Goal: Task Accomplishment & Management: Use online tool/utility

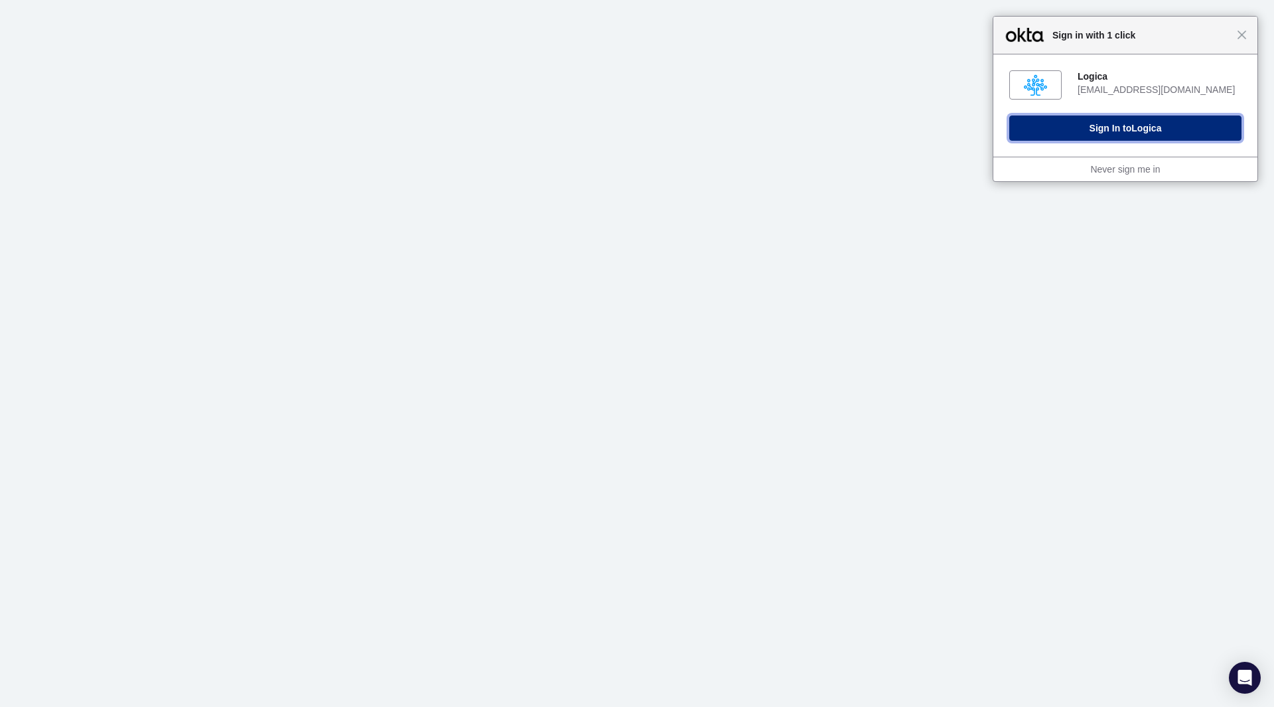
drag, startPoint x: 1113, startPoint y: 127, endPoint x: 1125, endPoint y: 129, distance: 12.0
click at [1113, 127] on button "Sign In to Logica" at bounding box center [1125, 127] width 232 height 25
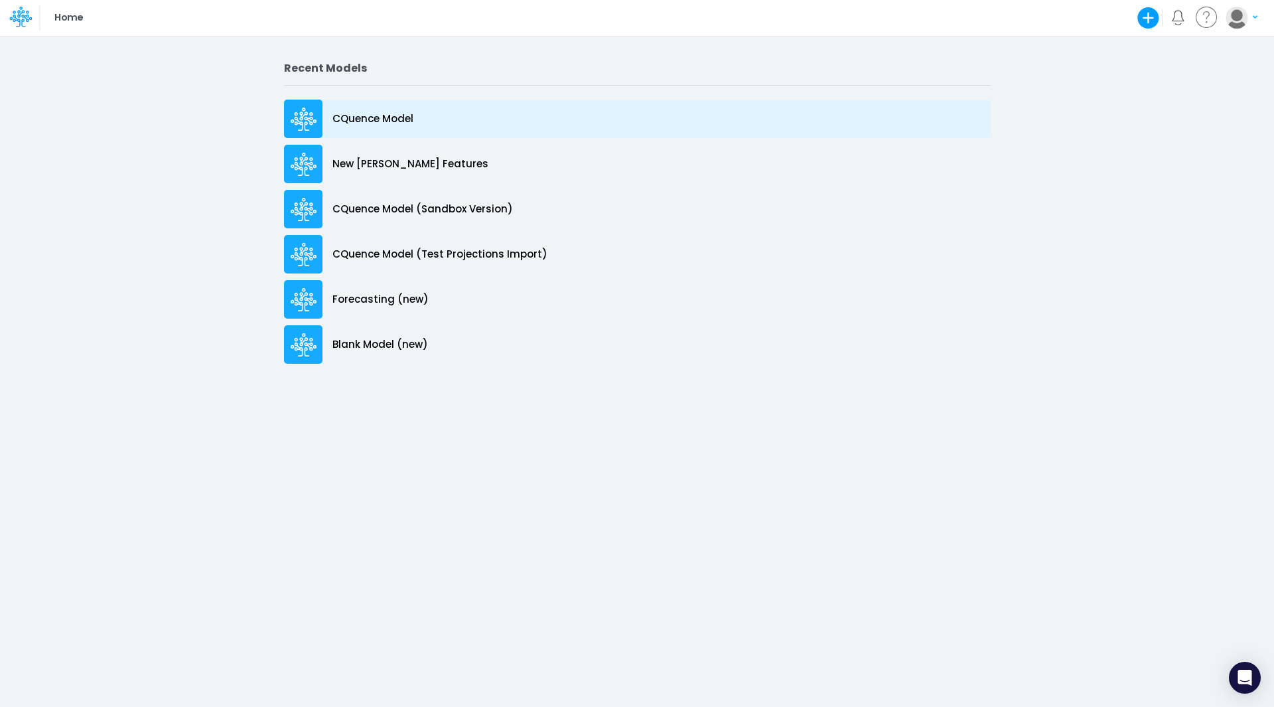
click at [367, 121] on p "CQuence Model" at bounding box center [372, 118] width 81 height 15
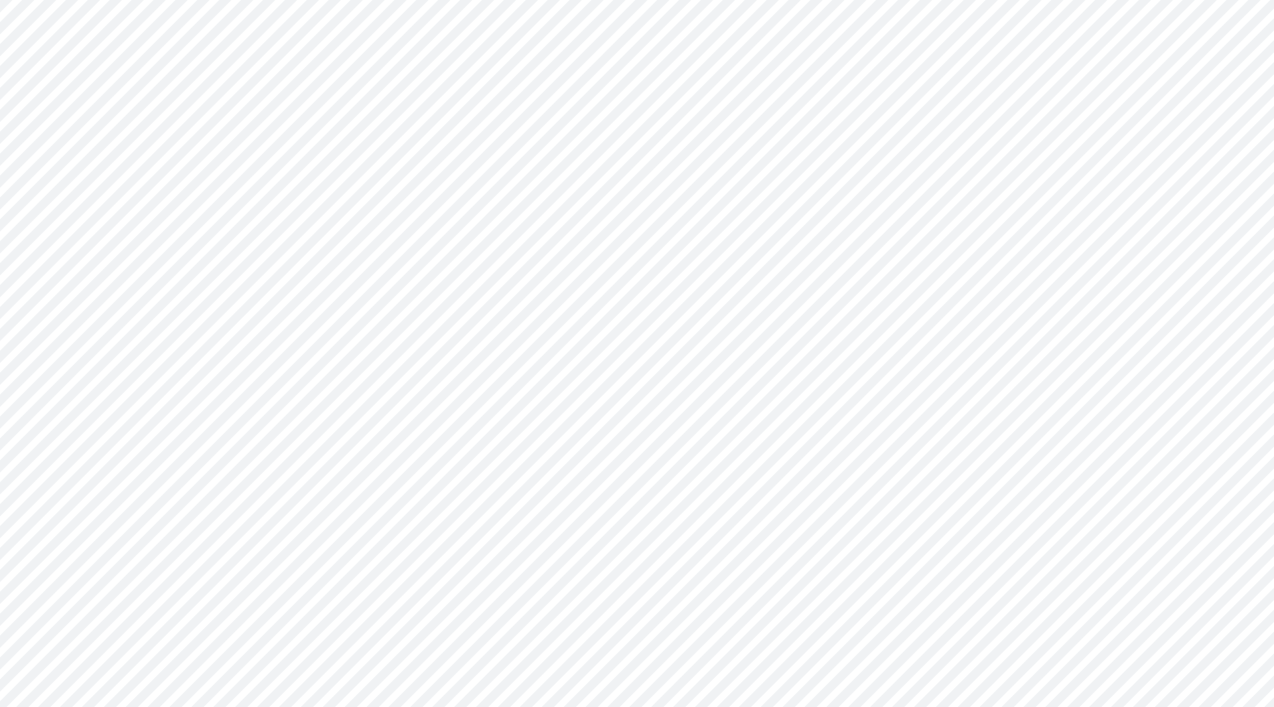
type input "Consolidated All by Month"
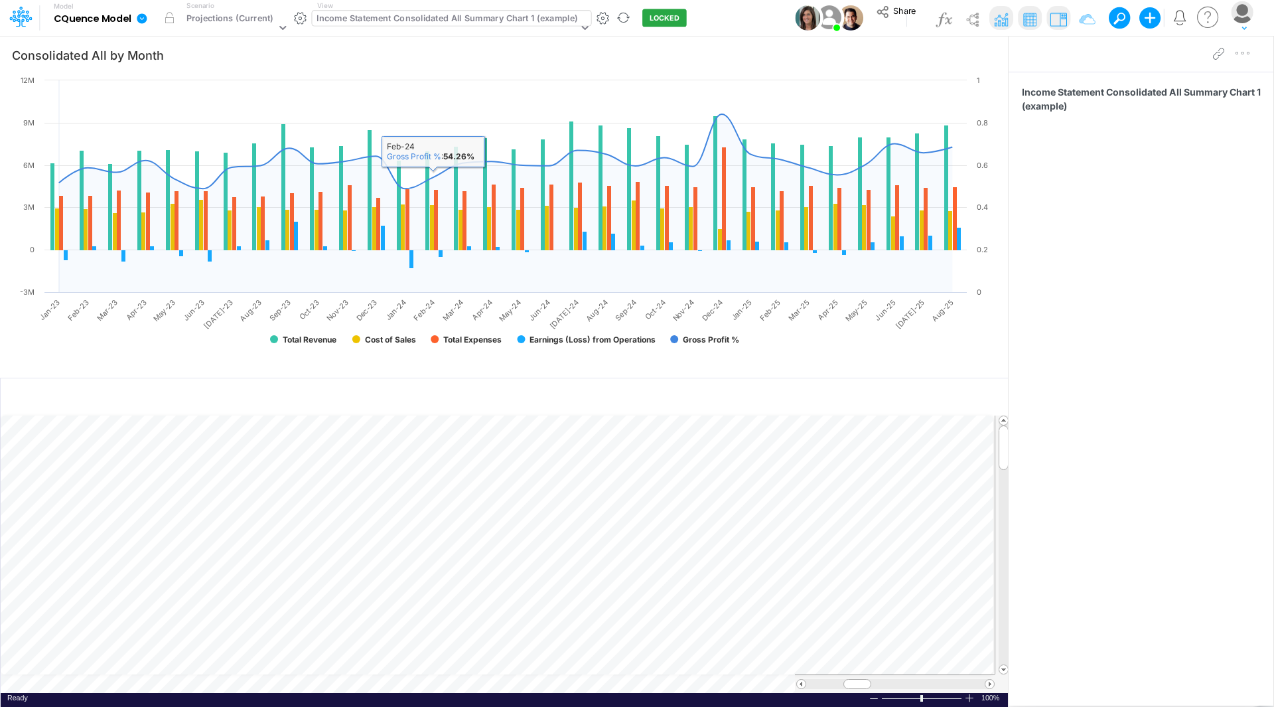
click at [435, 15] on div "Income Statement Consolidated All Summary Chart 1 (example)" at bounding box center [446, 19] width 261 height 15
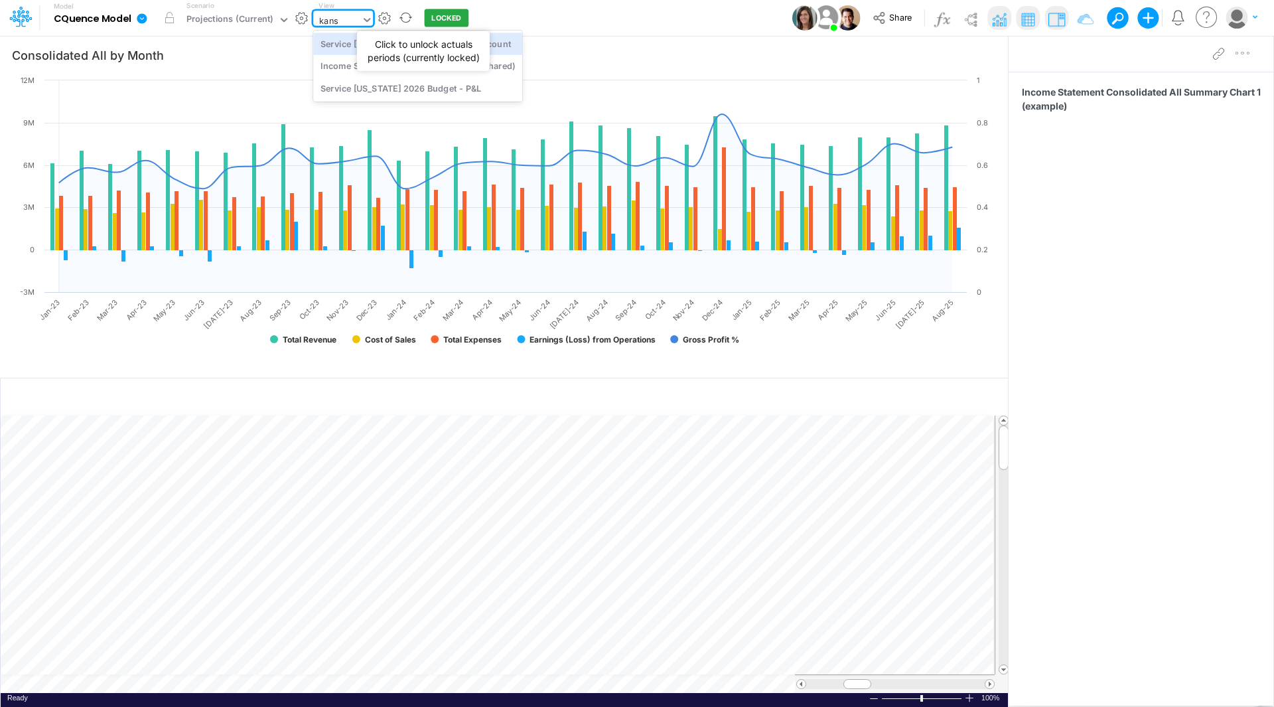
type input "kansa"
click at [426, 44] on div "Service [US_STATE] 2026 Budget - Headcount" at bounding box center [417, 44] width 209 height 22
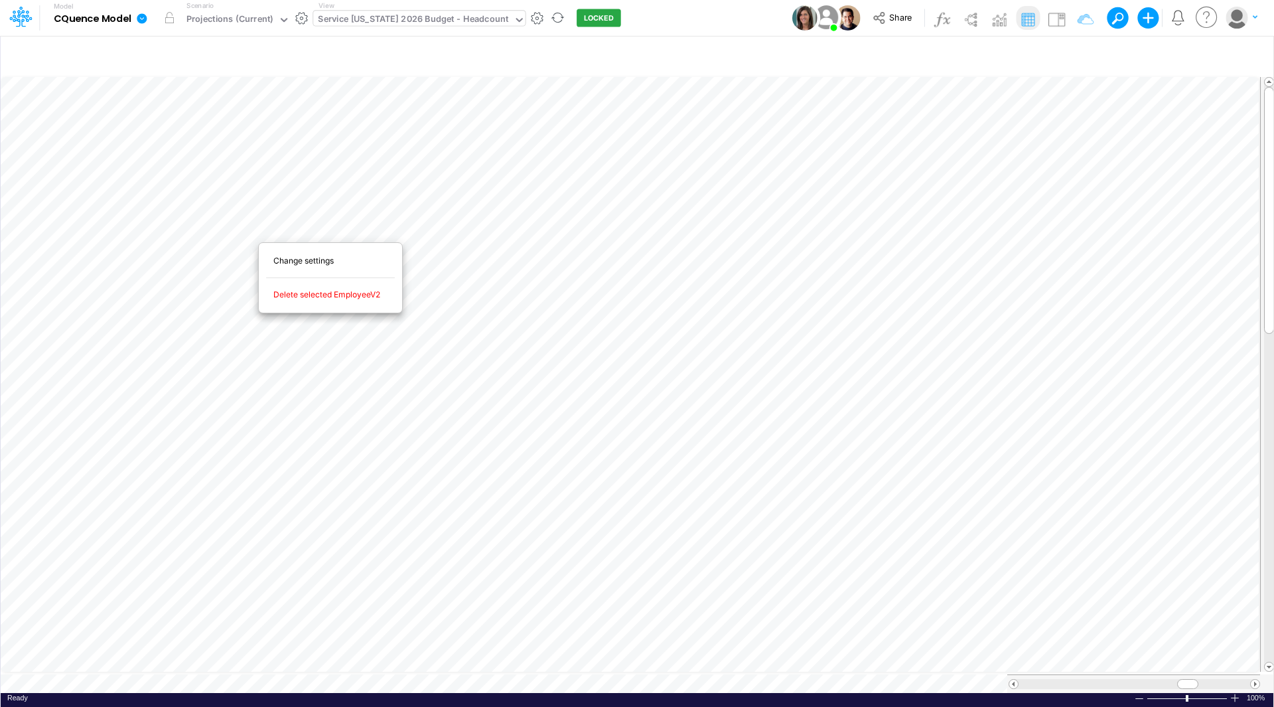
scroll to position [7, 1]
click at [1054, 54] on icon "button" at bounding box center [1052, 56] width 20 height 14
click at [949, 115] on p "EmployeeV2" at bounding box center [948, 111] width 60 height 15
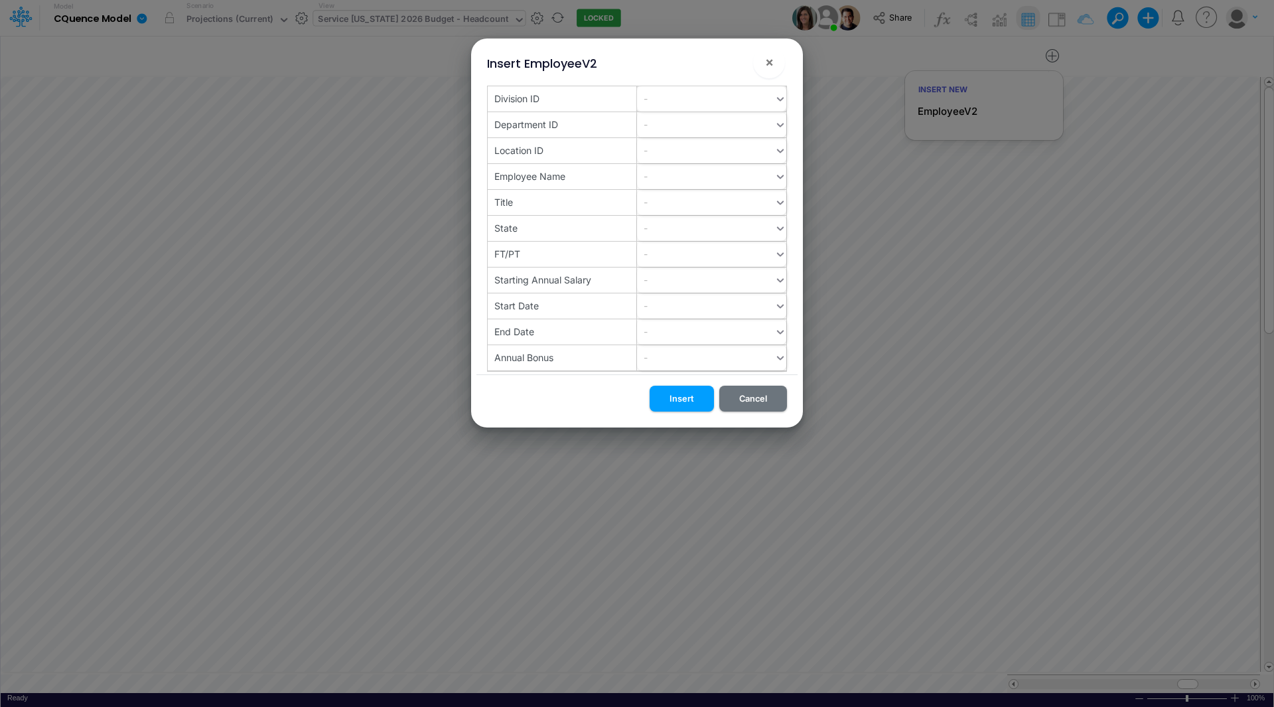
click at [654, 100] on div "-" at bounding box center [705, 99] width 137 height 22
click at [671, 135] on div "10" at bounding box center [711, 131] width 149 height 25
click at [661, 125] on div "-" at bounding box center [705, 124] width 137 height 22
click at [664, 155] on div "200" at bounding box center [711, 157] width 149 height 25
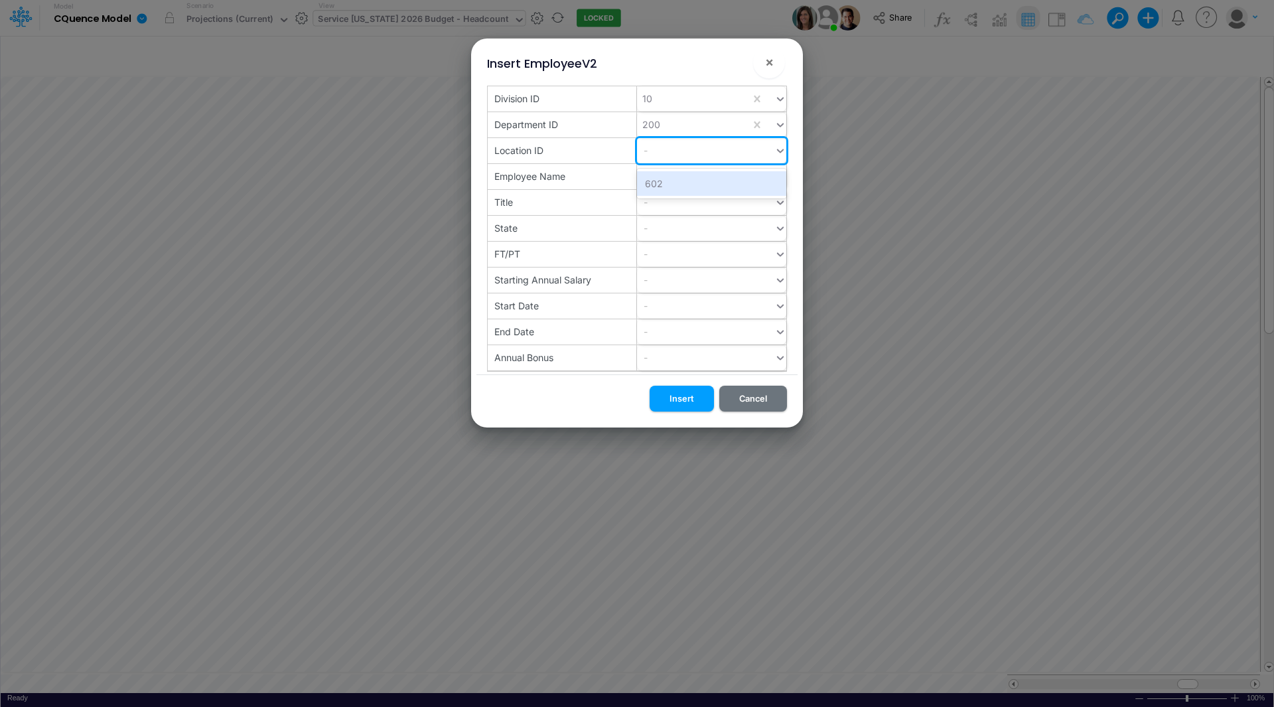
click at [660, 149] on div "-" at bounding box center [705, 150] width 137 height 22
click at [661, 180] on div "602" at bounding box center [711, 183] width 149 height 25
click at [661, 178] on div "-" at bounding box center [705, 176] width 137 height 22
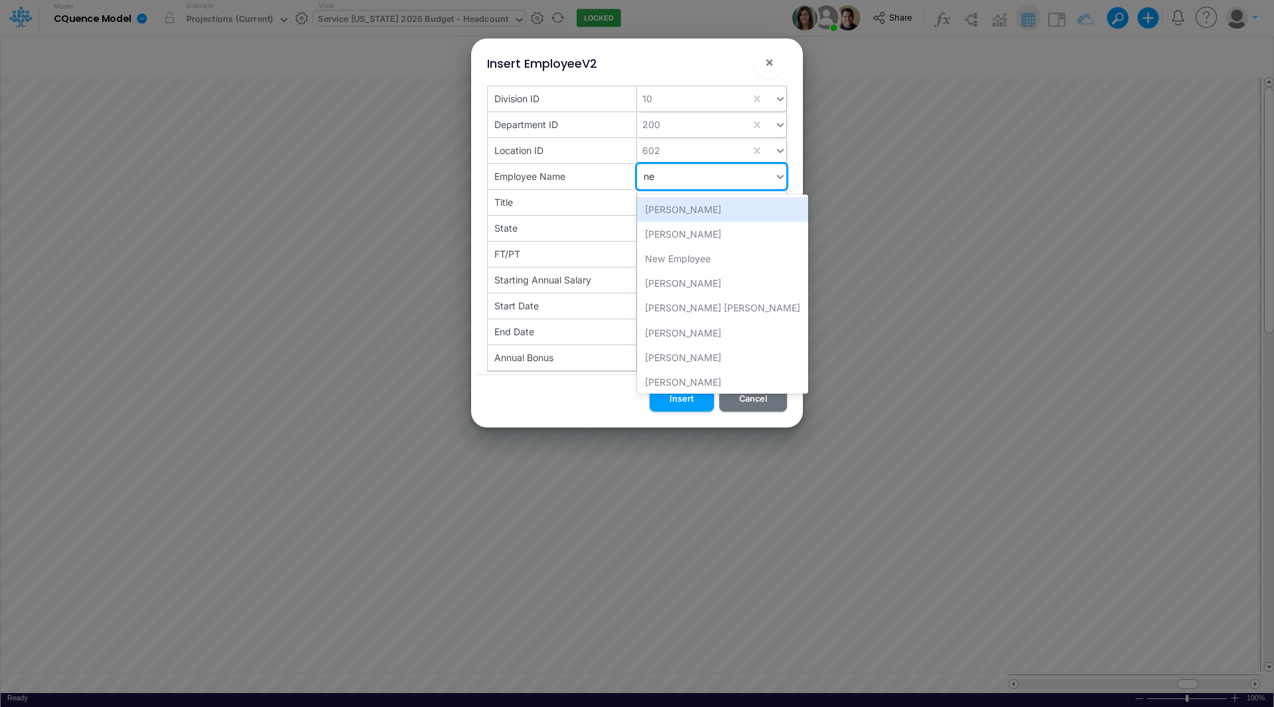
type input "new"
click at [671, 208] on div "New Employee" at bounding box center [711, 209] width 149 height 25
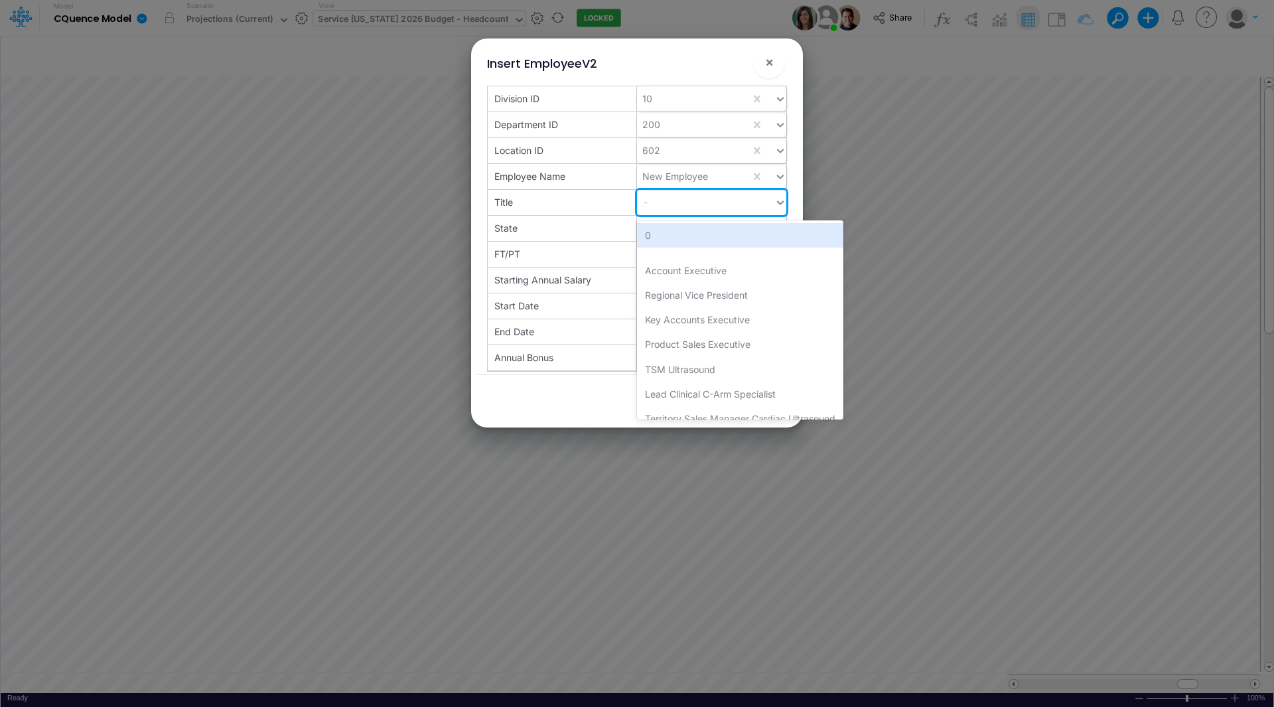
click at [669, 206] on div "-" at bounding box center [705, 202] width 137 height 22
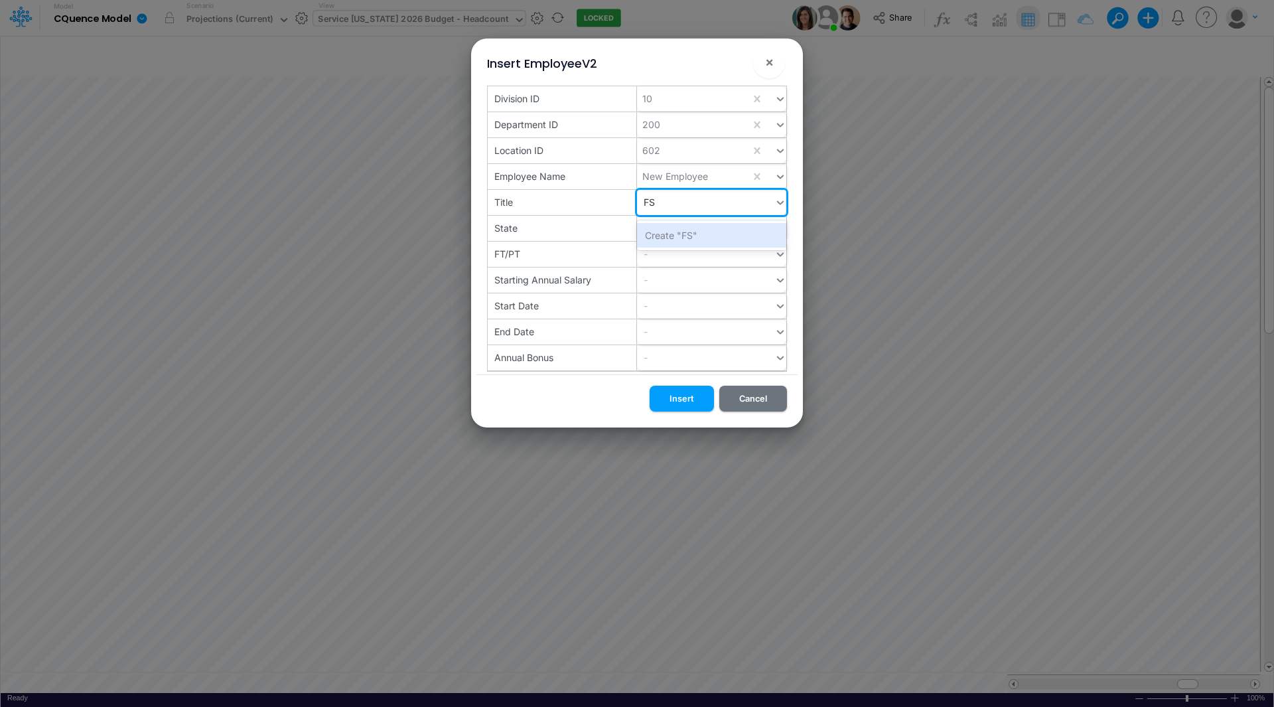
type input "F"
type input "field"
click at [678, 258] on div "Field Svc Engineer I" at bounding box center [711, 259] width 149 height 25
click at [679, 230] on div "-" at bounding box center [705, 228] width 137 height 22
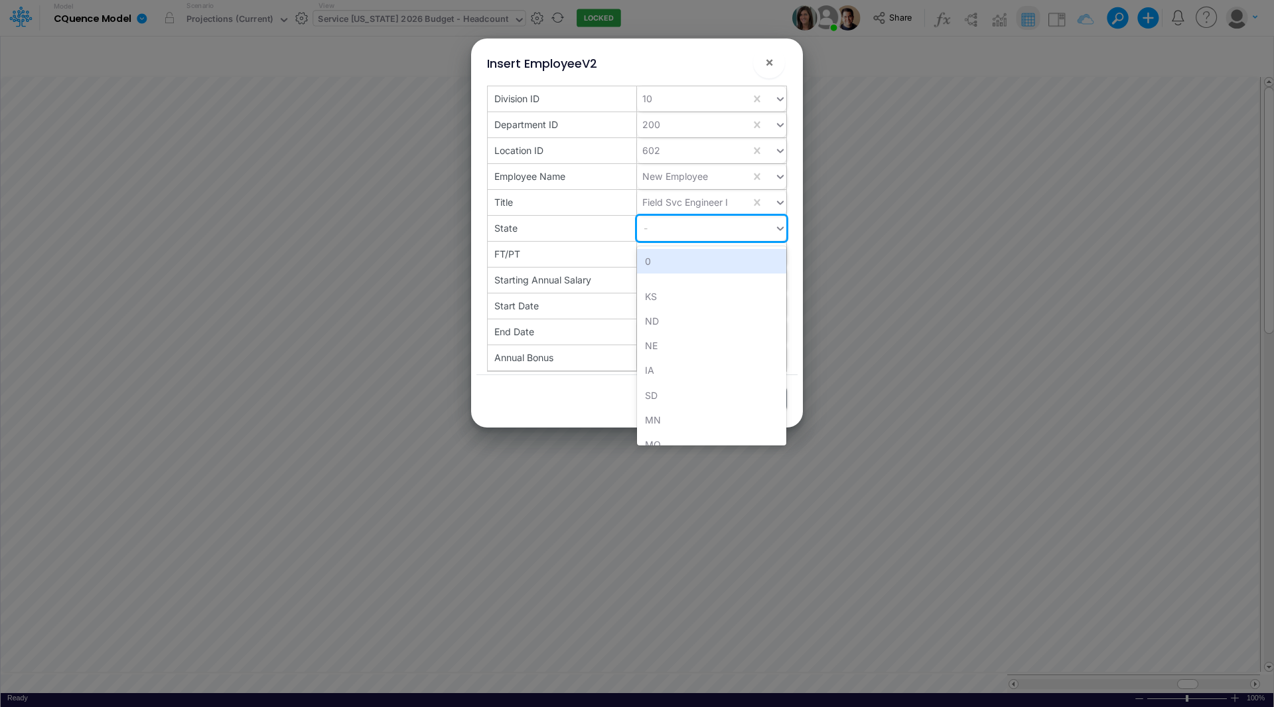
type input "k"
click at [652, 264] on div "KS" at bounding box center [711, 261] width 149 height 25
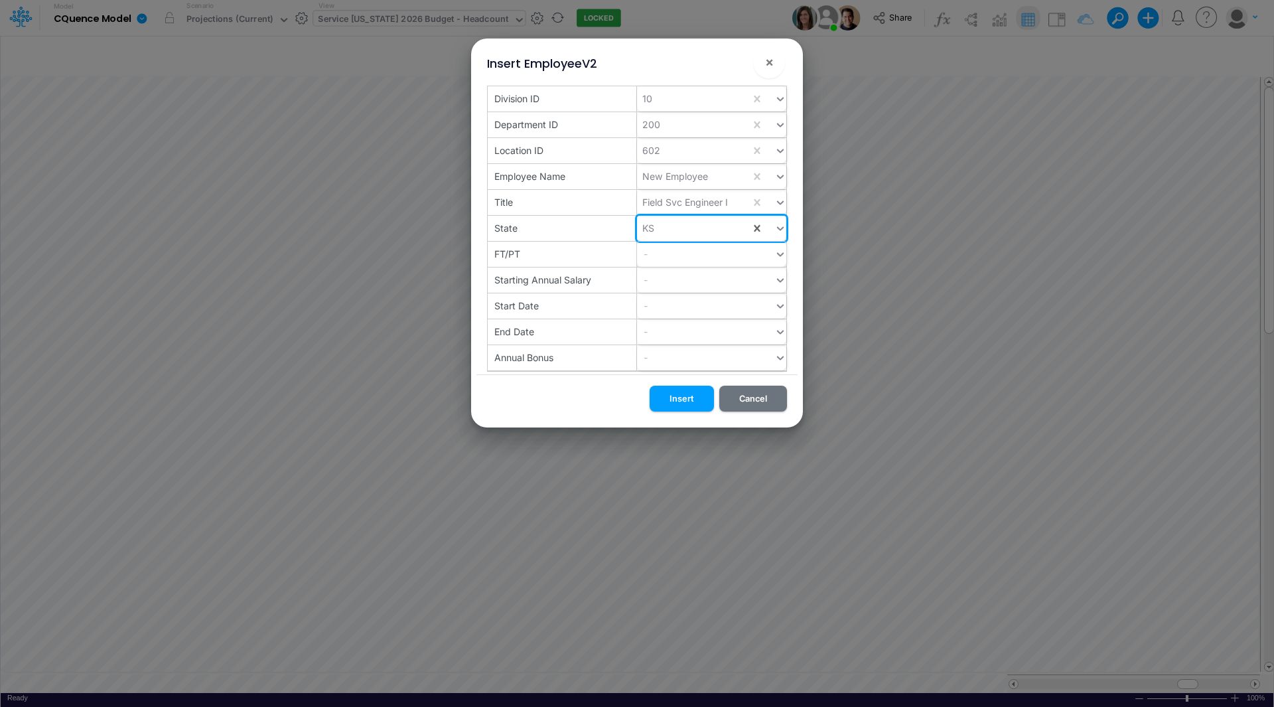
click at [654, 256] on div "-" at bounding box center [705, 254] width 137 height 22
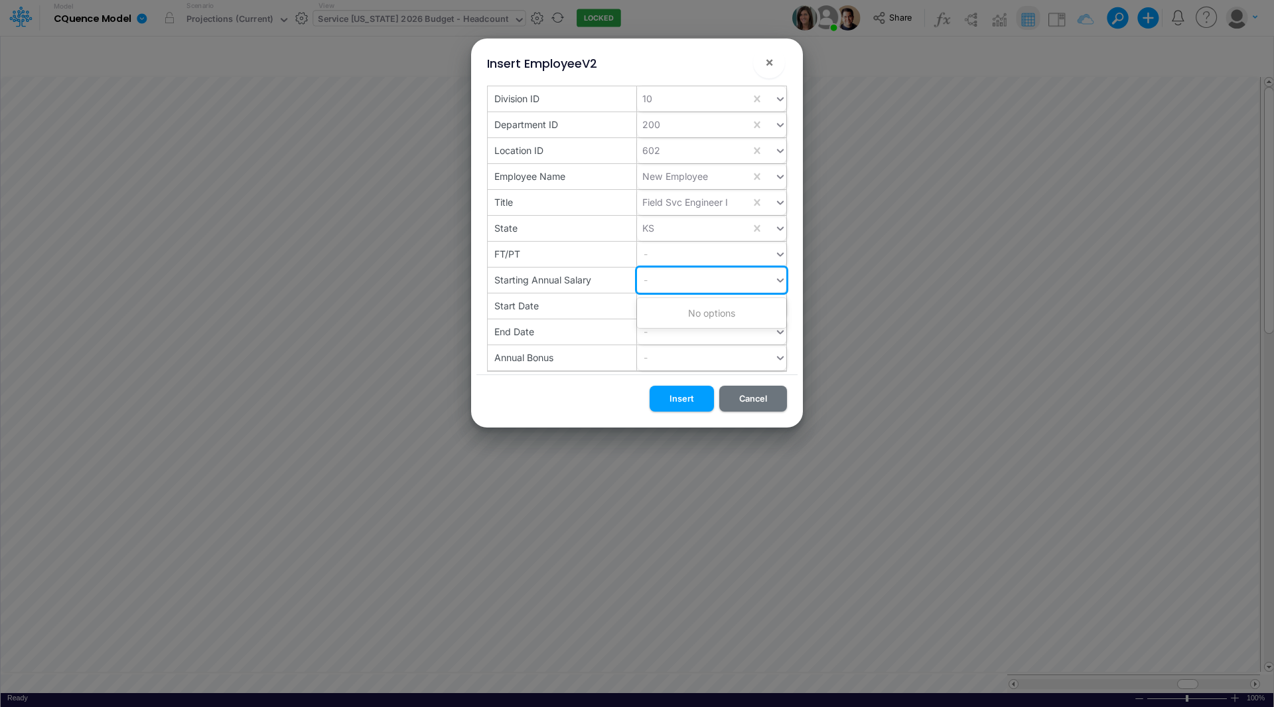
click at [655, 279] on div "-" at bounding box center [705, 280] width 137 height 22
type input "85000"
click at [661, 303] on div "-" at bounding box center [705, 306] width 137 height 22
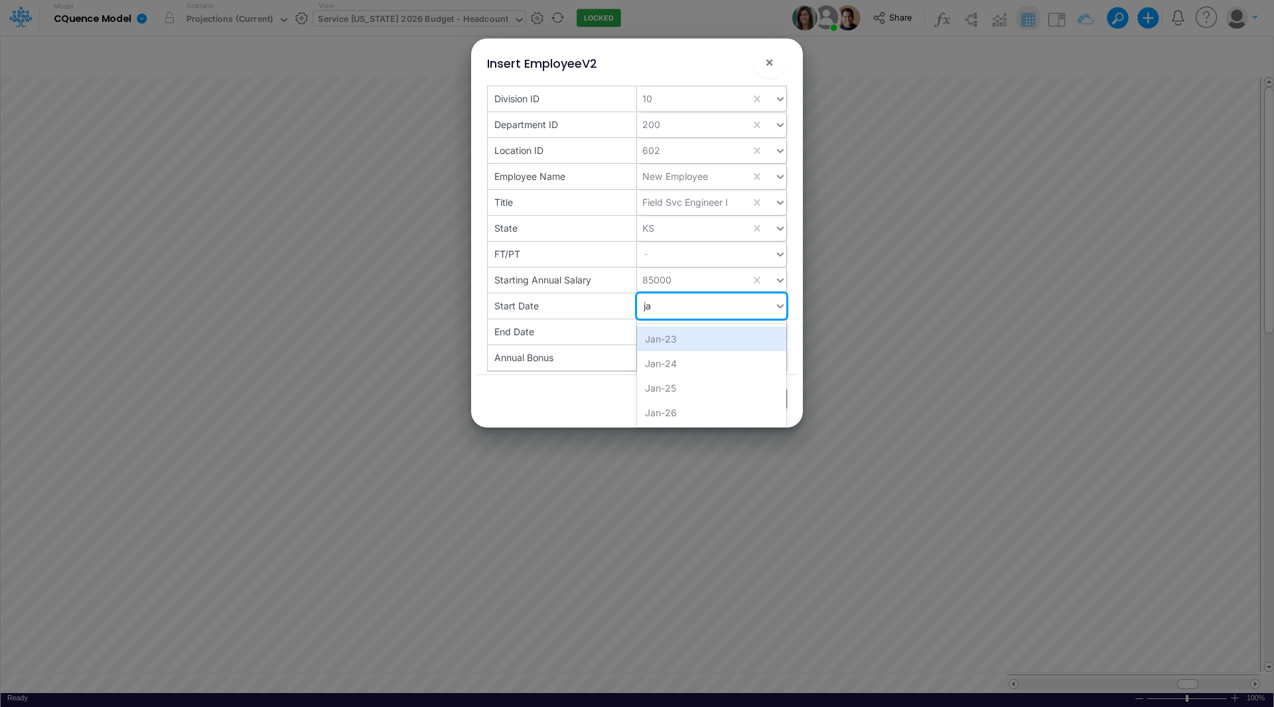
type input "jan"
click at [661, 415] on div "Jan-26" at bounding box center [711, 412] width 149 height 25
click at [662, 332] on div "-" at bounding box center [705, 331] width 137 height 22
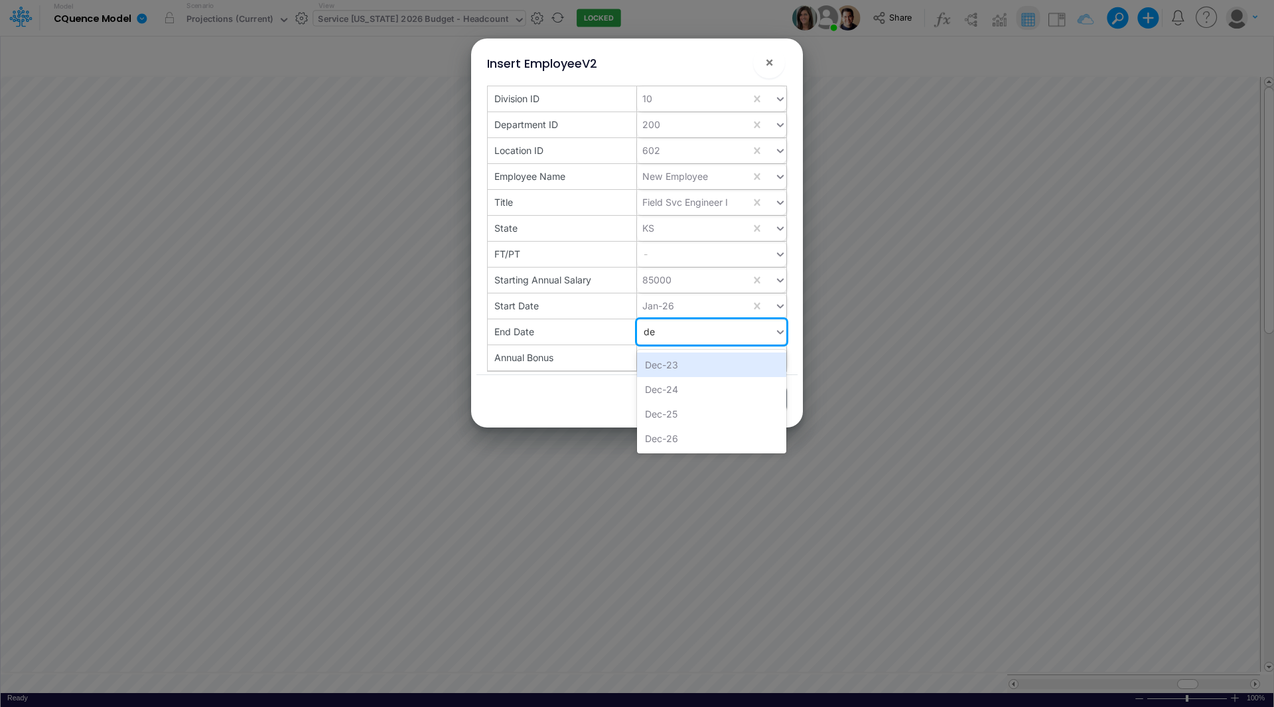
type input "dec"
click at [679, 439] on div "Dec-26" at bounding box center [711, 438] width 149 height 25
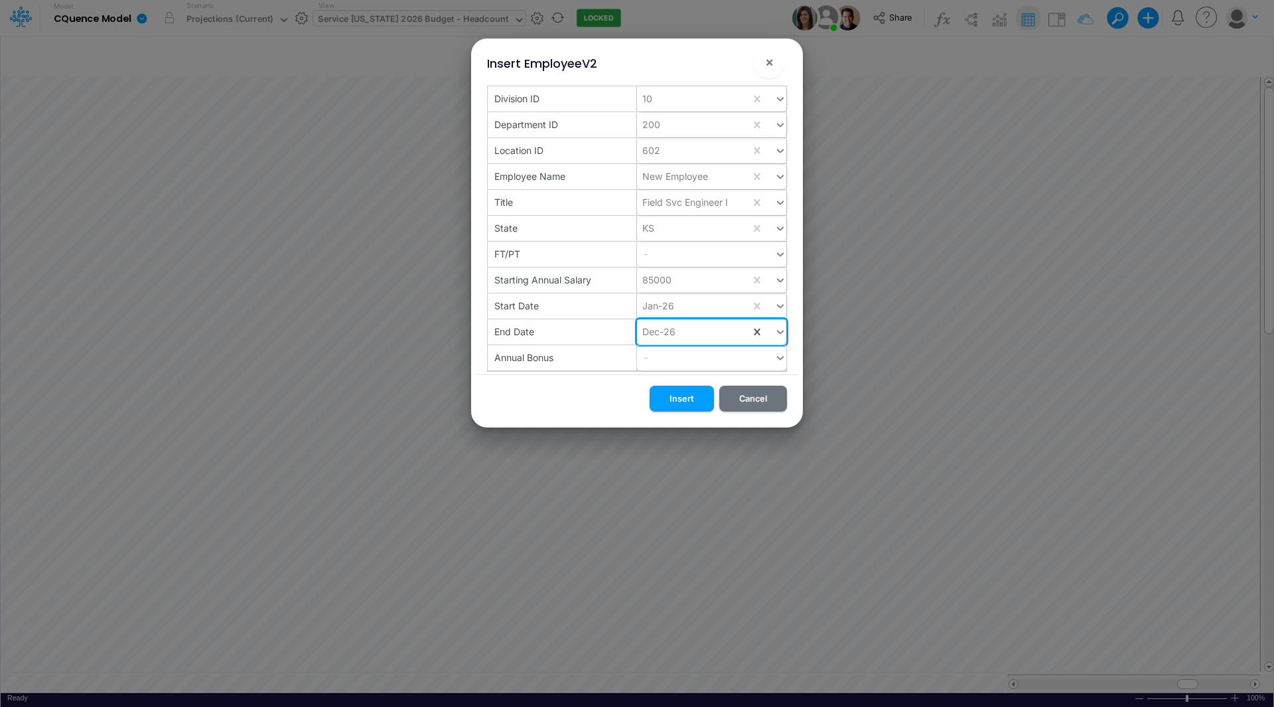
click at [671, 360] on div "-" at bounding box center [705, 357] width 137 height 22
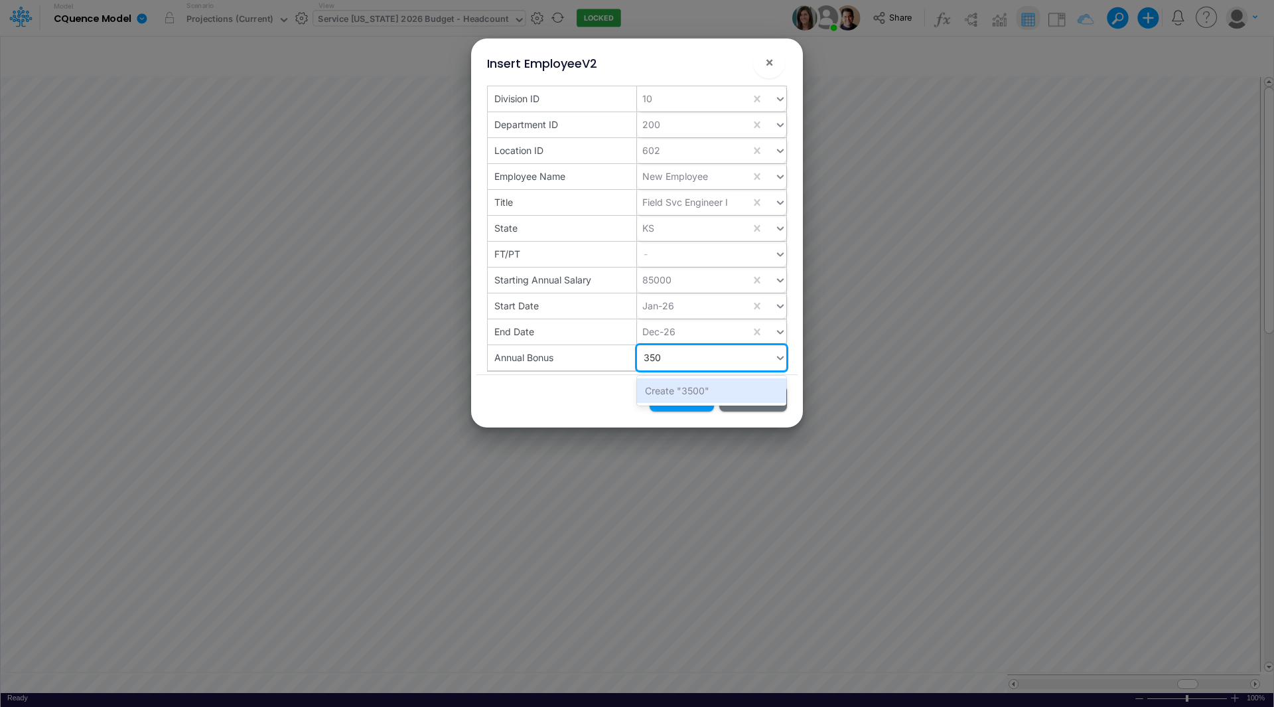
type input "3500"
click at [675, 391] on div "Create "3500"" at bounding box center [711, 390] width 149 height 25
click at [682, 396] on button "Insert" at bounding box center [682, 398] width 64 height 26
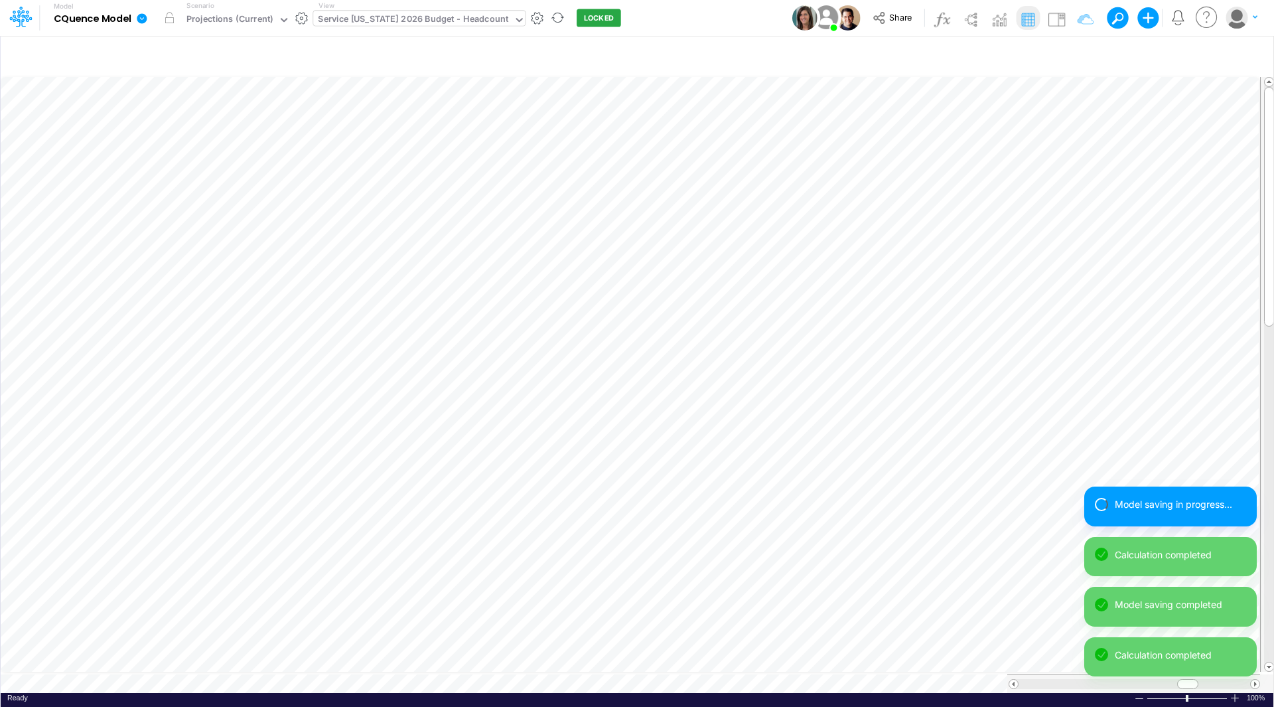
scroll to position [7, 1]
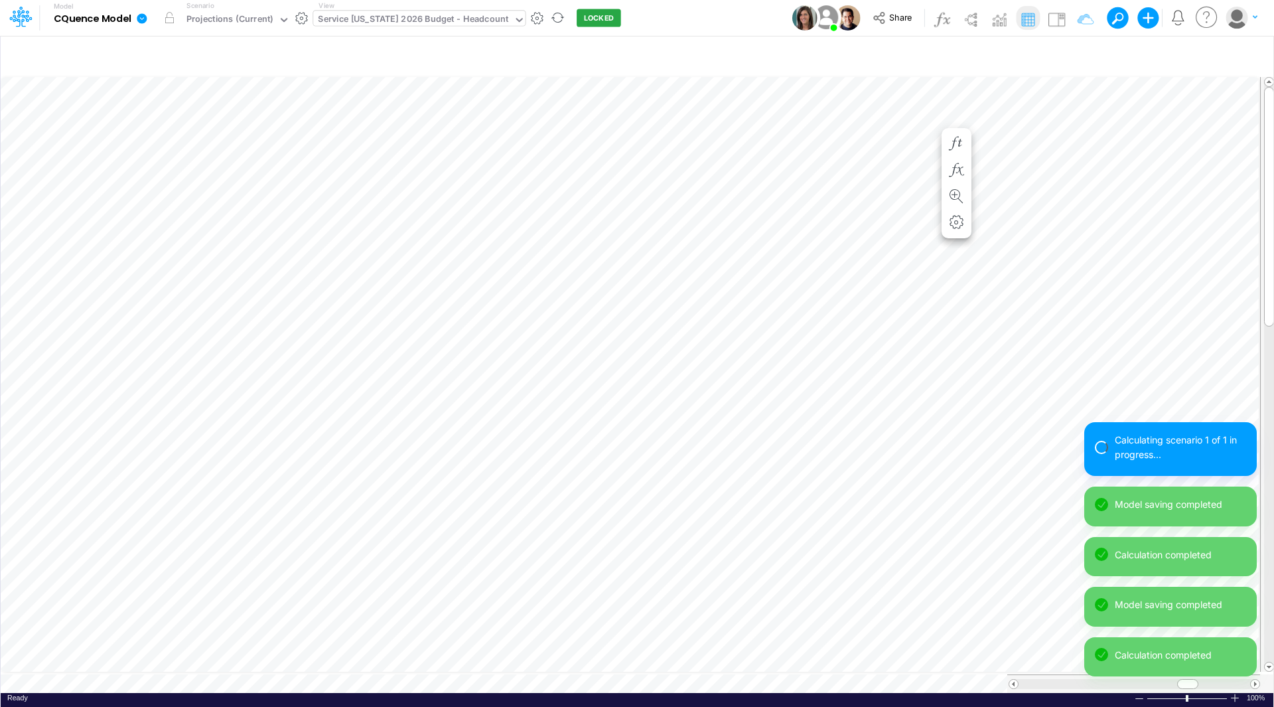
scroll to position [7, 1]
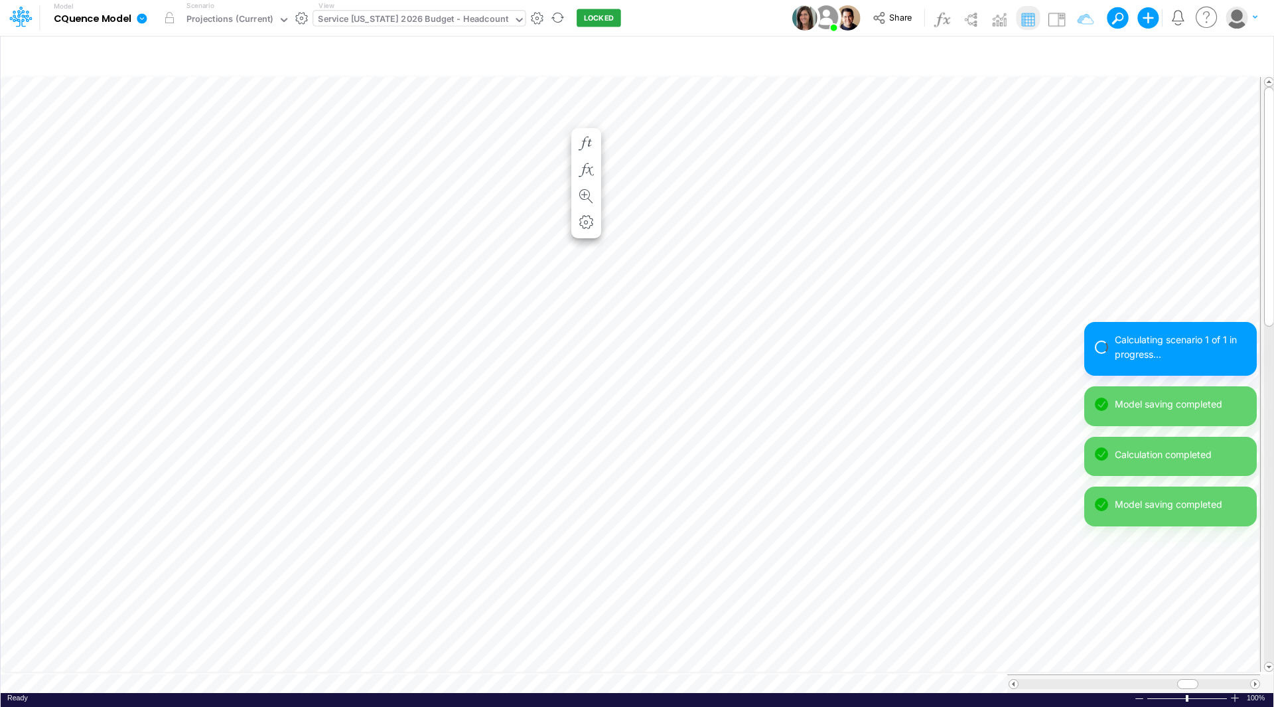
scroll to position [7, 1]
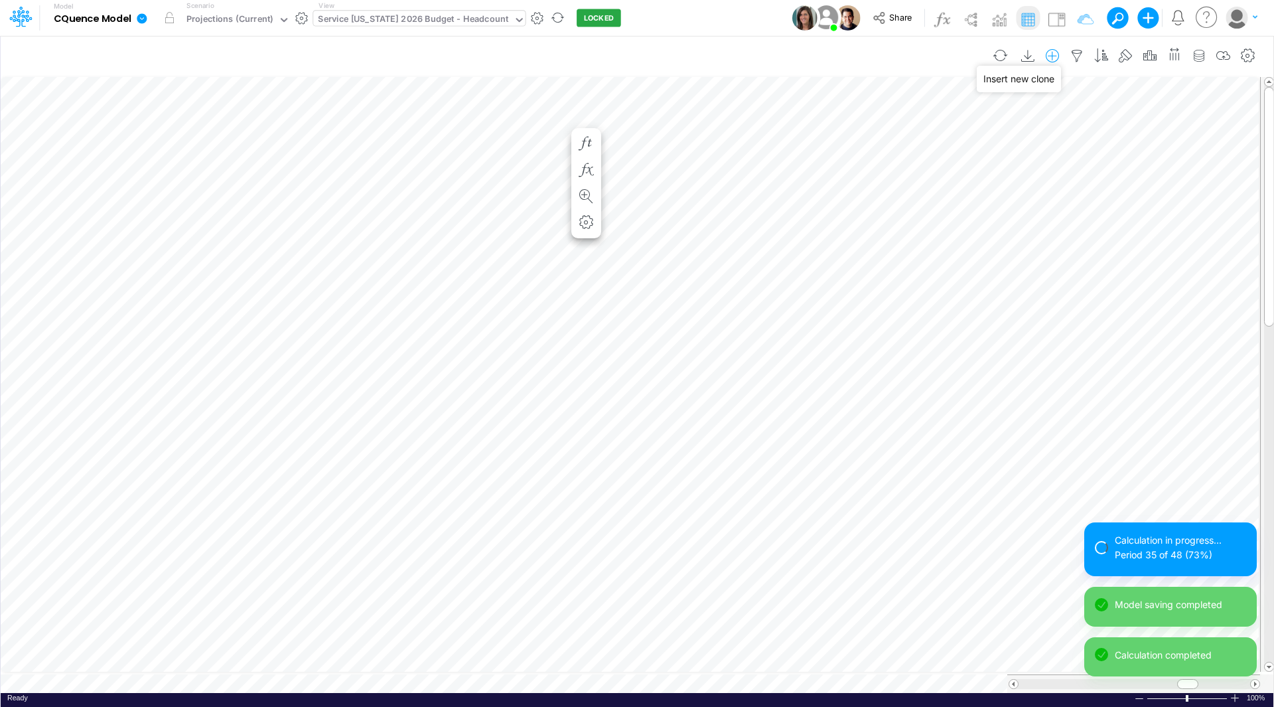
click at [1050, 56] on icon "button" at bounding box center [1052, 56] width 20 height 14
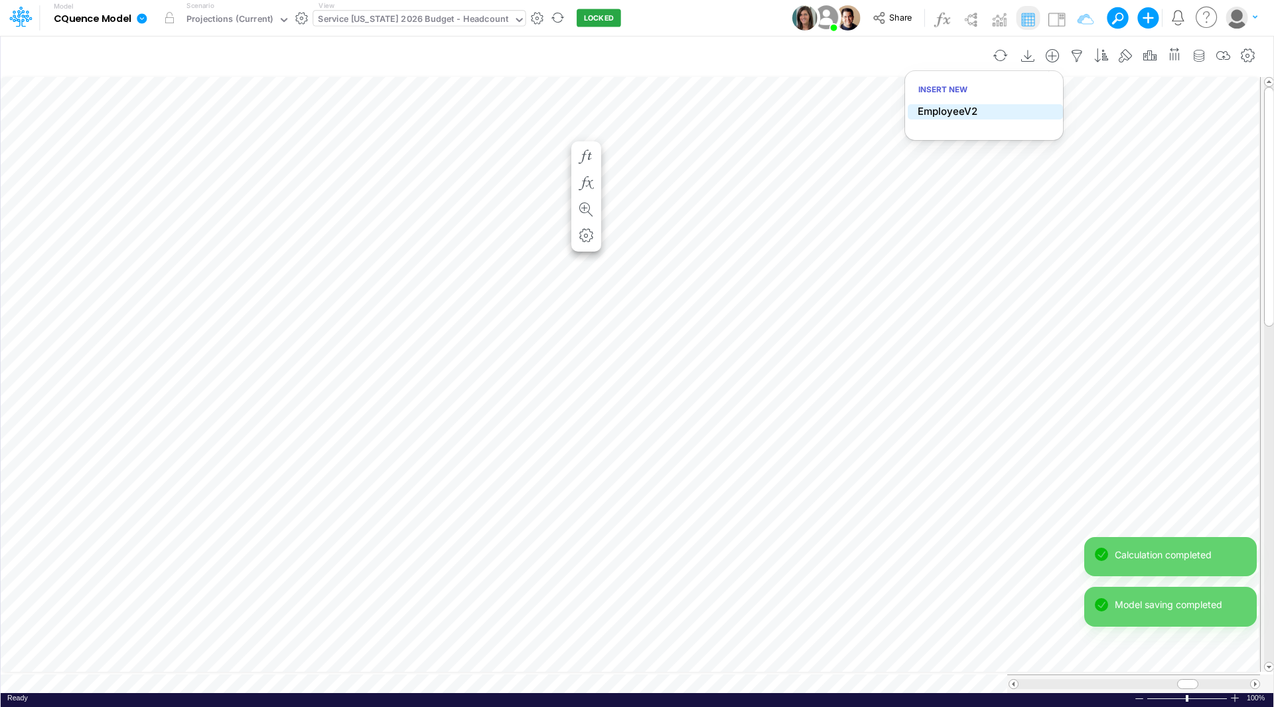
click at [957, 109] on p "EmployeeV2" at bounding box center [948, 111] width 60 height 15
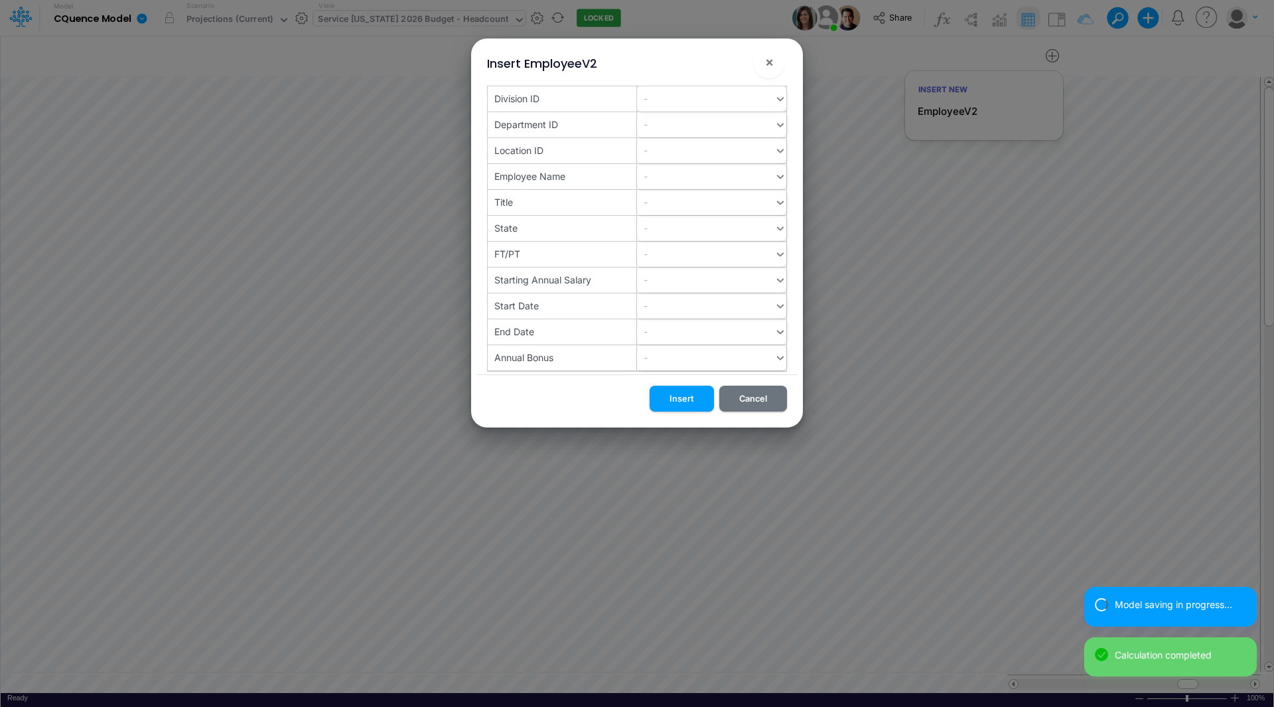
click at [651, 105] on div "-" at bounding box center [705, 99] width 137 height 22
click at [657, 137] on div "10" at bounding box center [711, 131] width 149 height 25
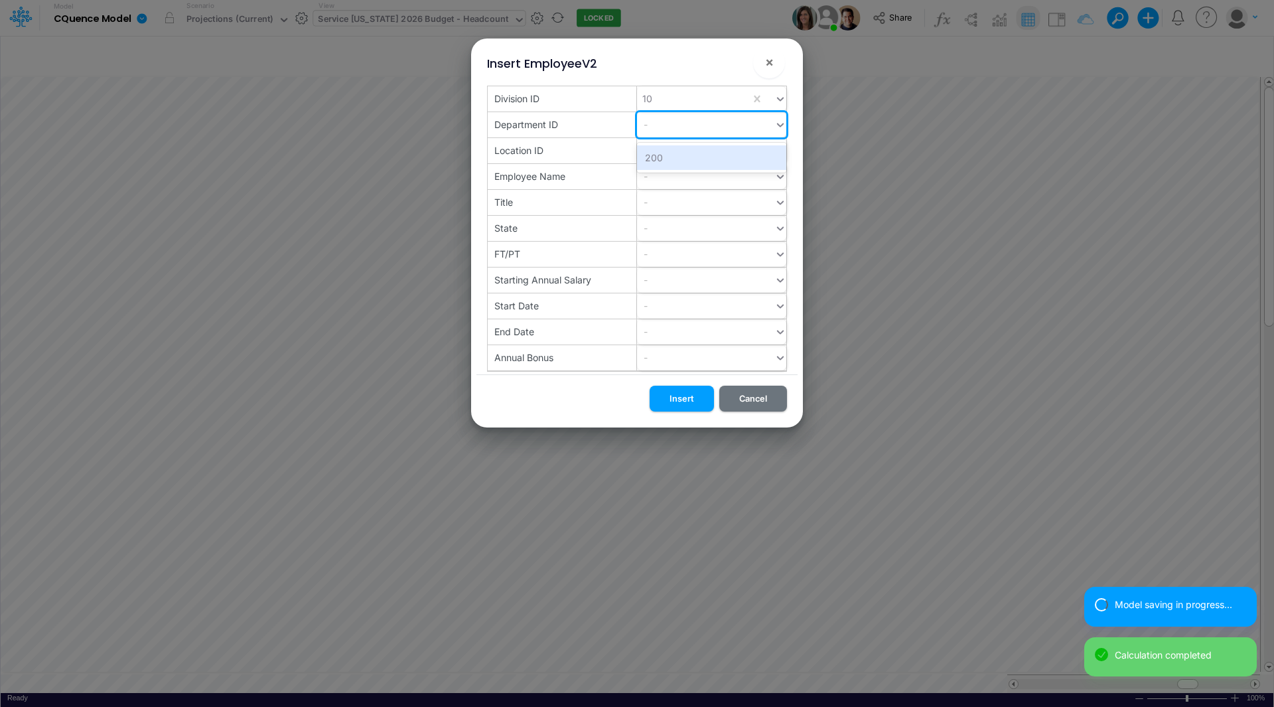
click at [655, 129] on div "-" at bounding box center [705, 124] width 137 height 22
click at [657, 157] on div "200" at bounding box center [711, 157] width 149 height 25
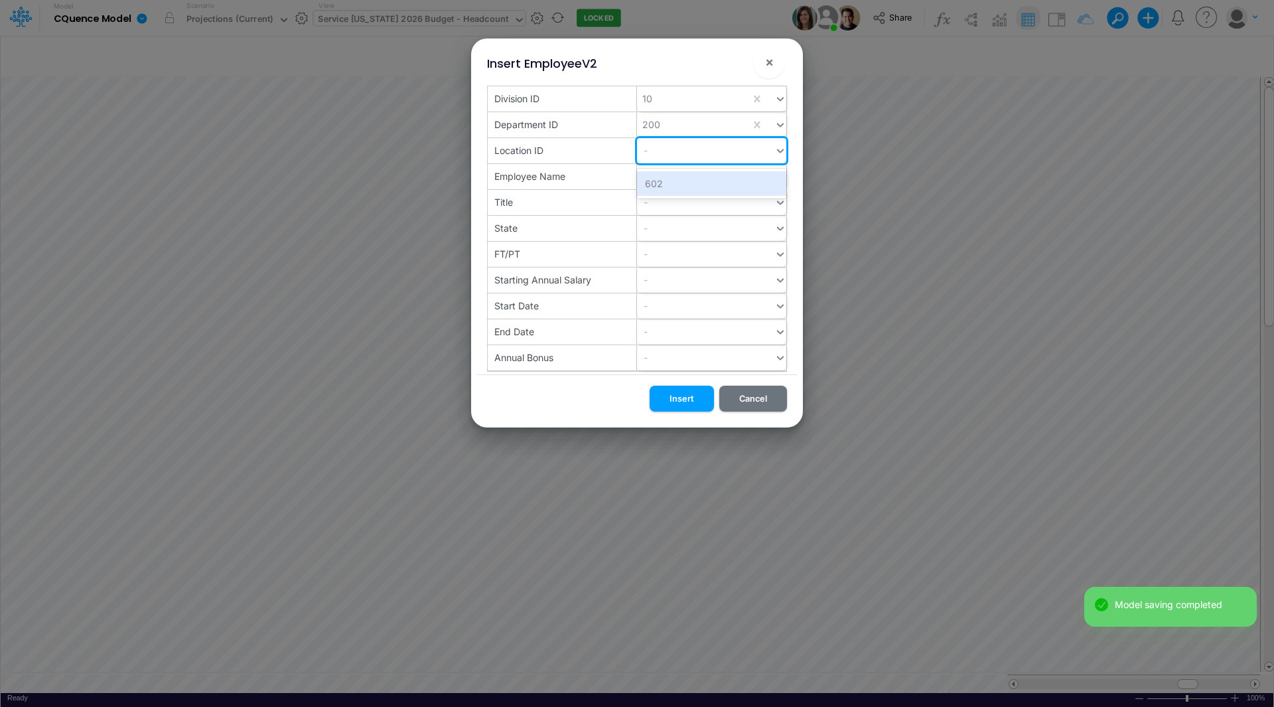
click at [656, 152] on div "-" at bounding box center [705, 150] width 137 height 22
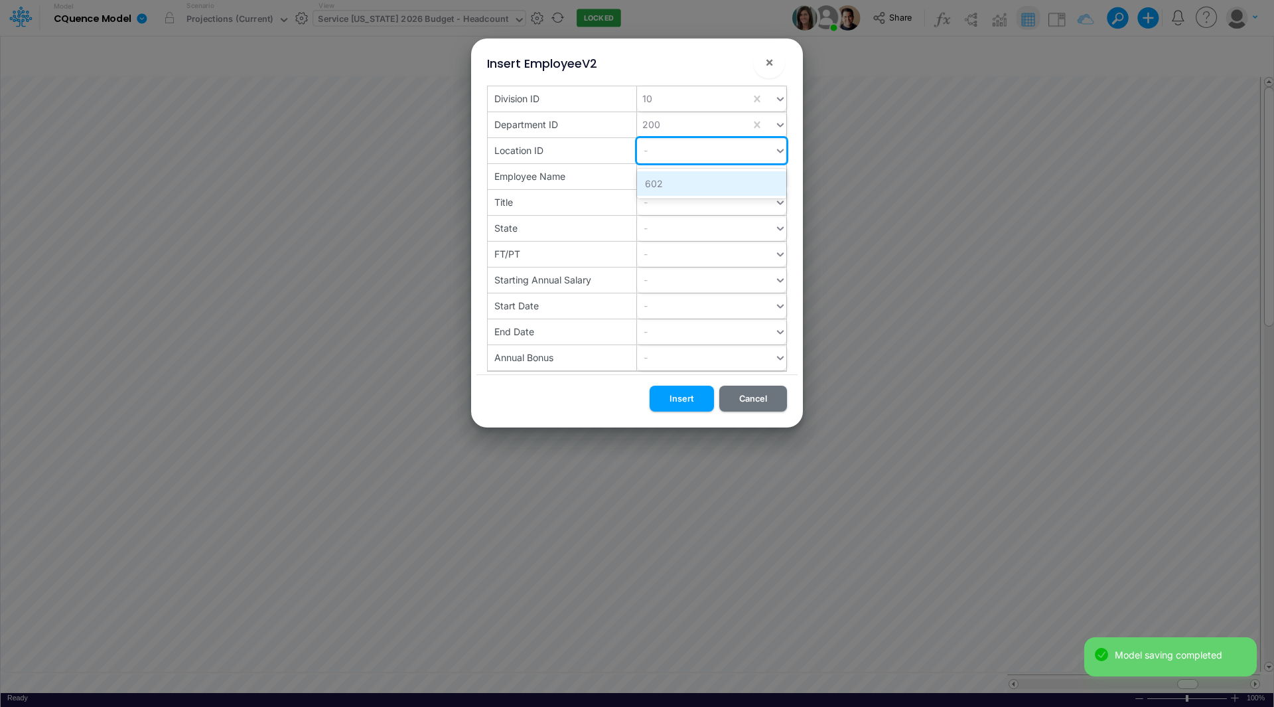
click at [658, 184] on div "602" at bounding box center [711, 183] width 149 height 25
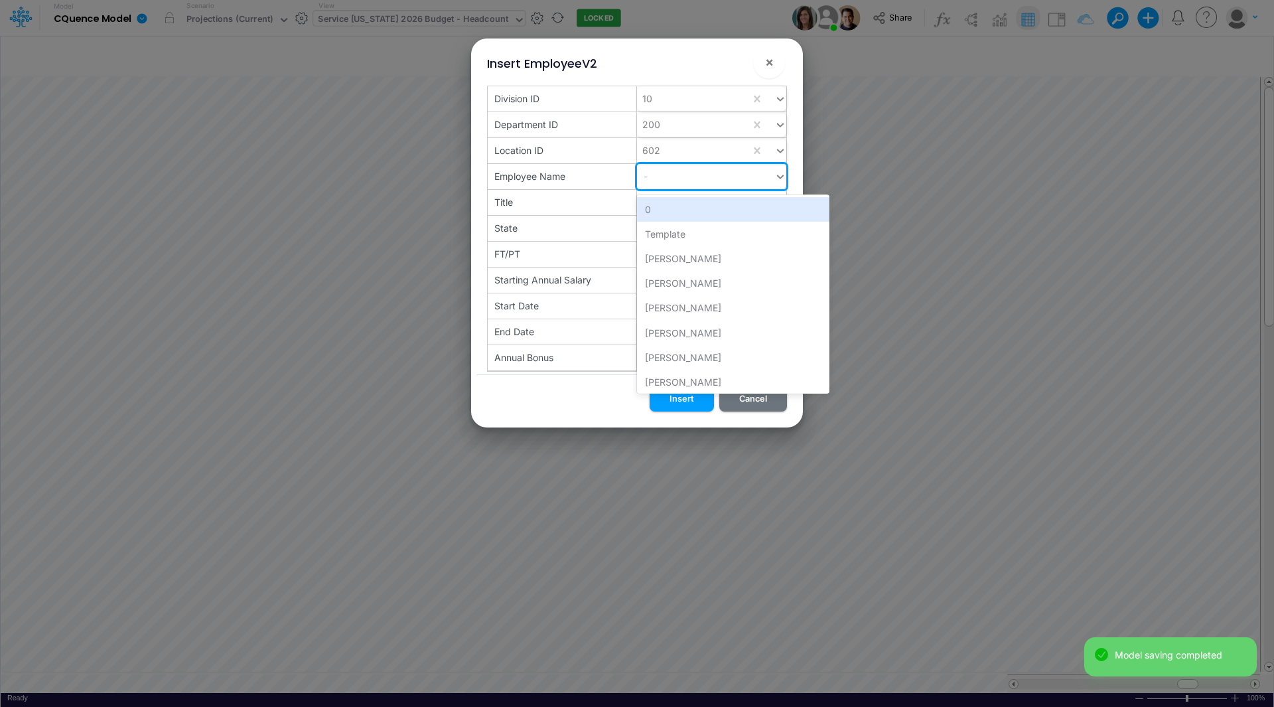
click at [659, 181] on div "-" at bounding box center [705, 176] width 137 height 22
type input "new"
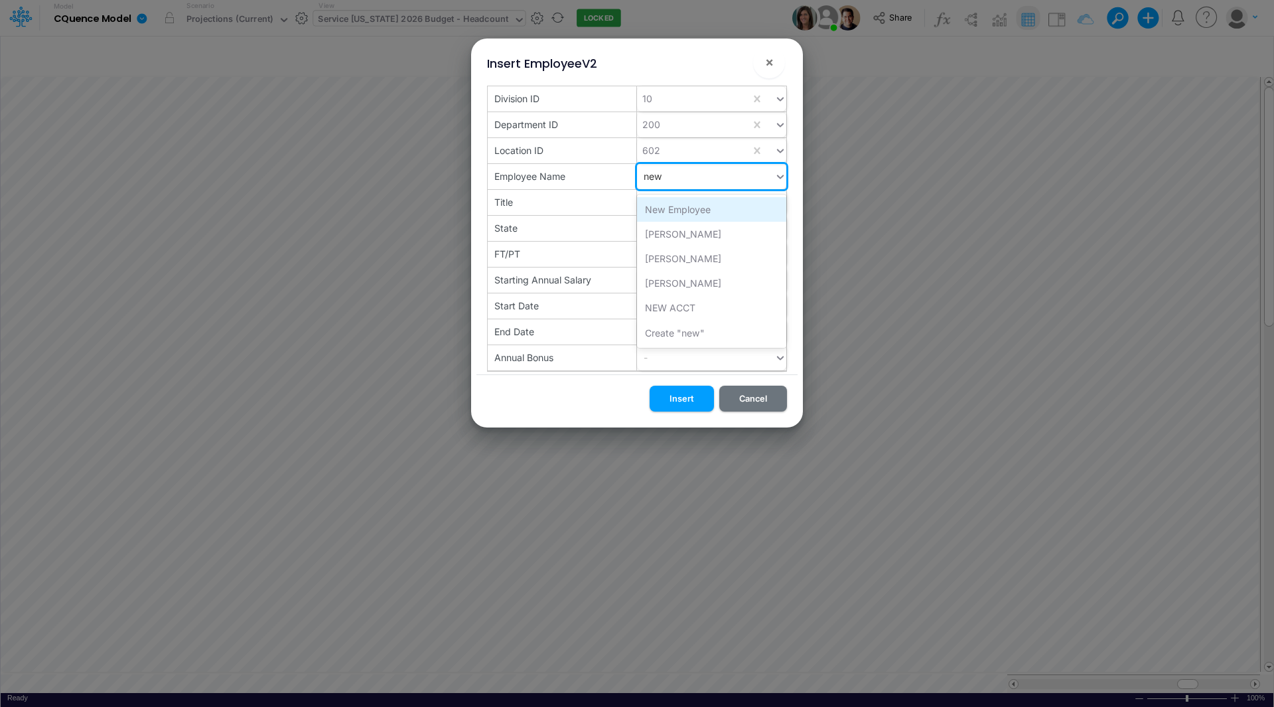
click at [665, 208] on div "New Employee" at bounding box center [711, 209] width 149 height 25
click at [665, 204] on div "-" at bounding box center [705, 202] width 137 height 22
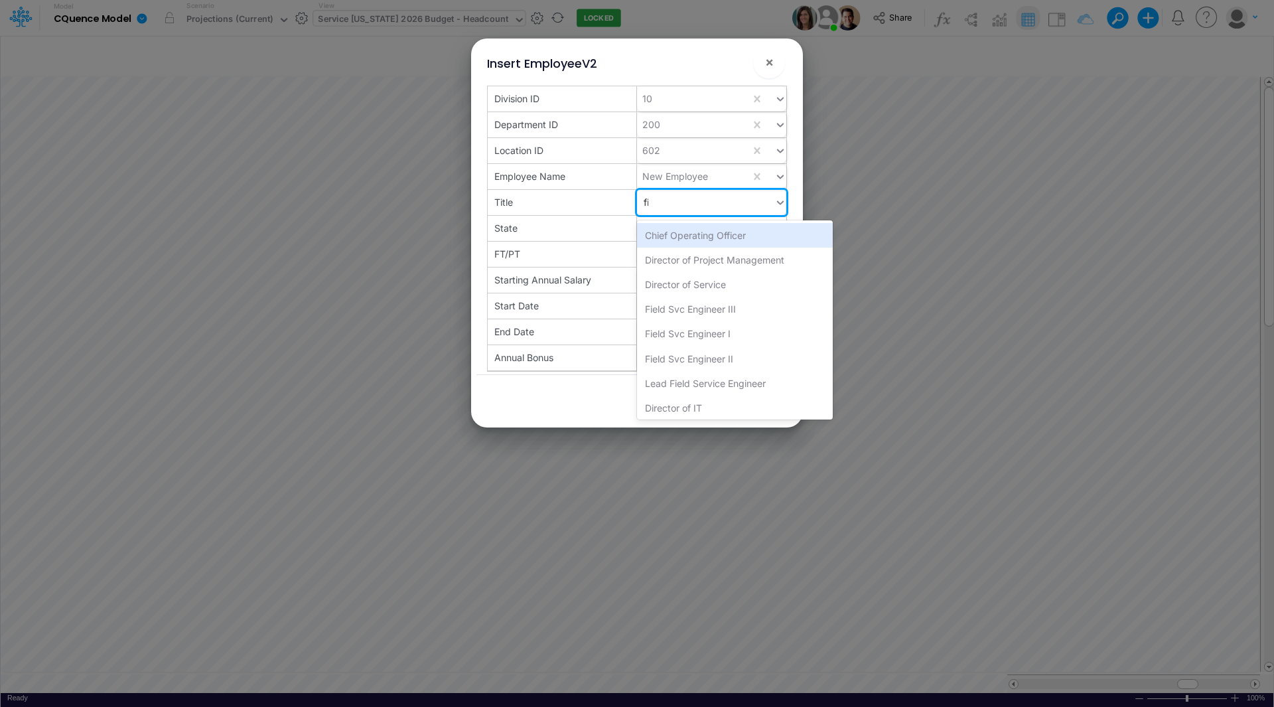
type input "fiel"
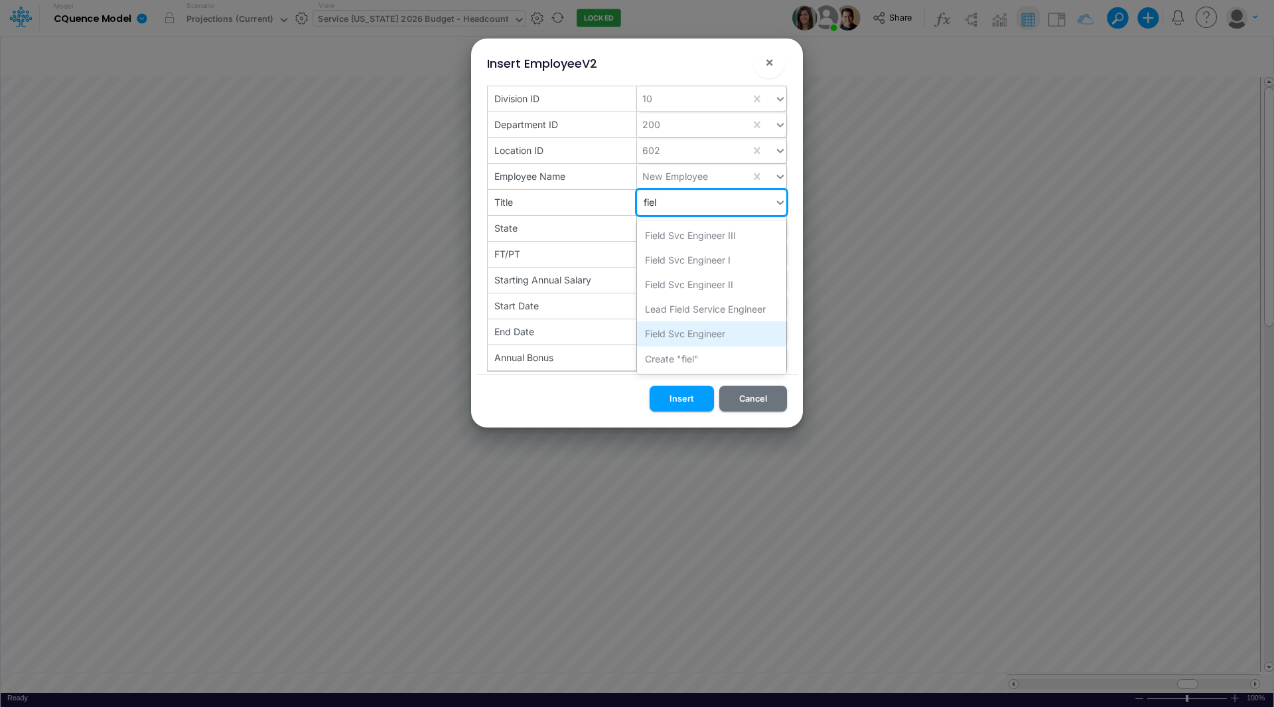
click at [672, 331] on div "Field Svc Engineer" at bounding box center [711, 333] width 149 height 25
click at [662, 238] on div "-" at bounding box center [705, 228] width 137 height 22
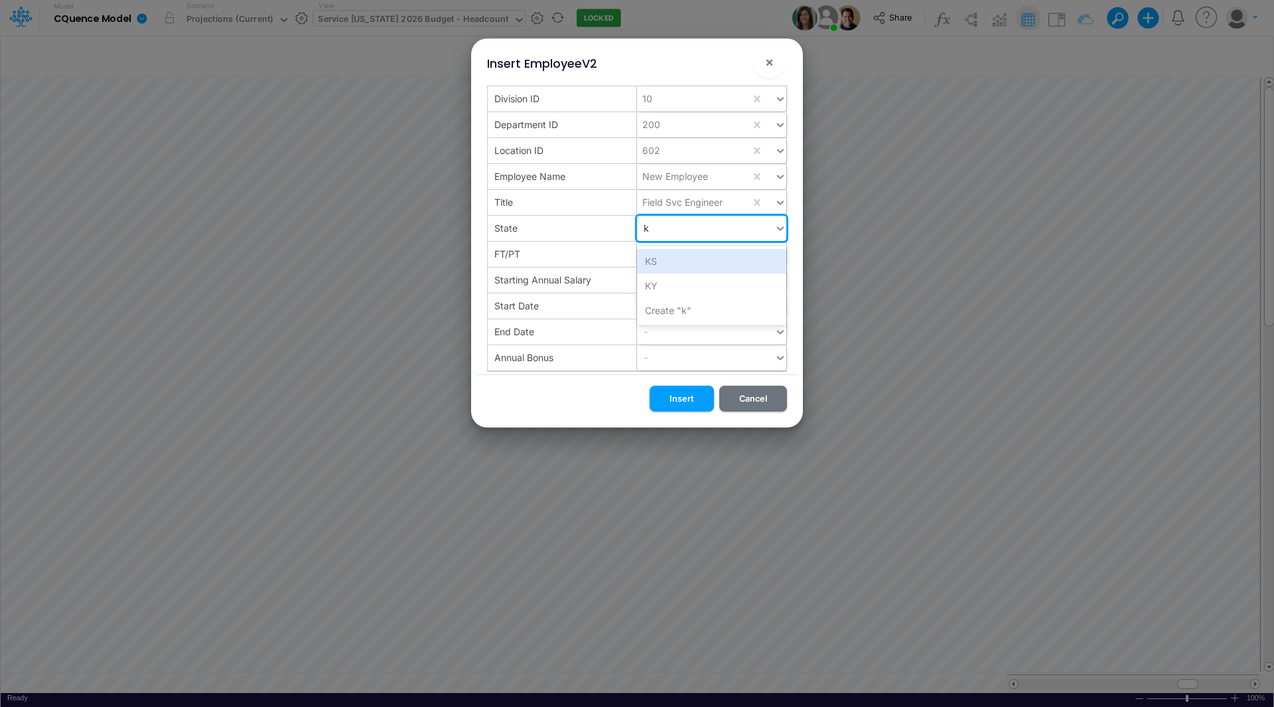
type input "ks"
click at [651, 263] on div "KS" at bounding box center [711, 261] width 149 height 25
click at [653, 257] on div "-" at bounding box center [705, 254] width 137 height 22
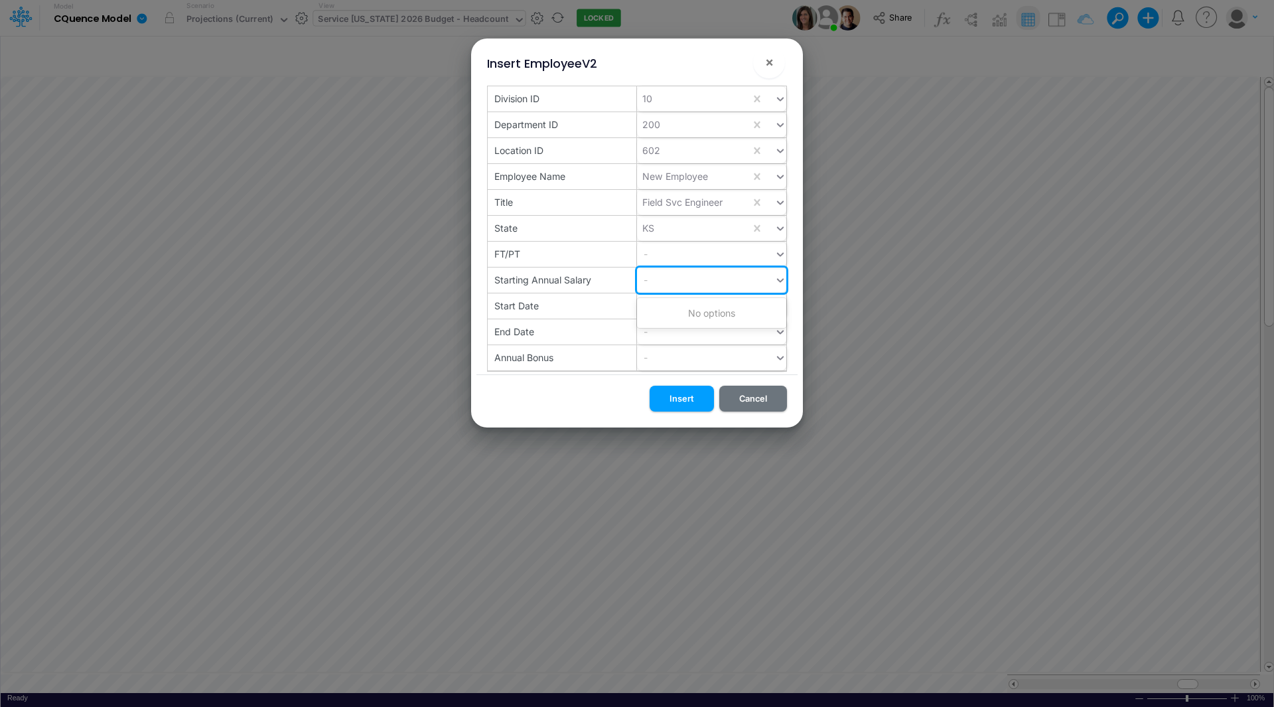
click at [654, 275] on div "-" at bounding box center [705, 280] width 137 height 22
type input "85000"
click at [686, 313] on div "Create "85000"" at bounding box center [711, 313] width 149 height 25
click at [681, 305] on div "-" at bounding box center [705, 306] width 137 height 22
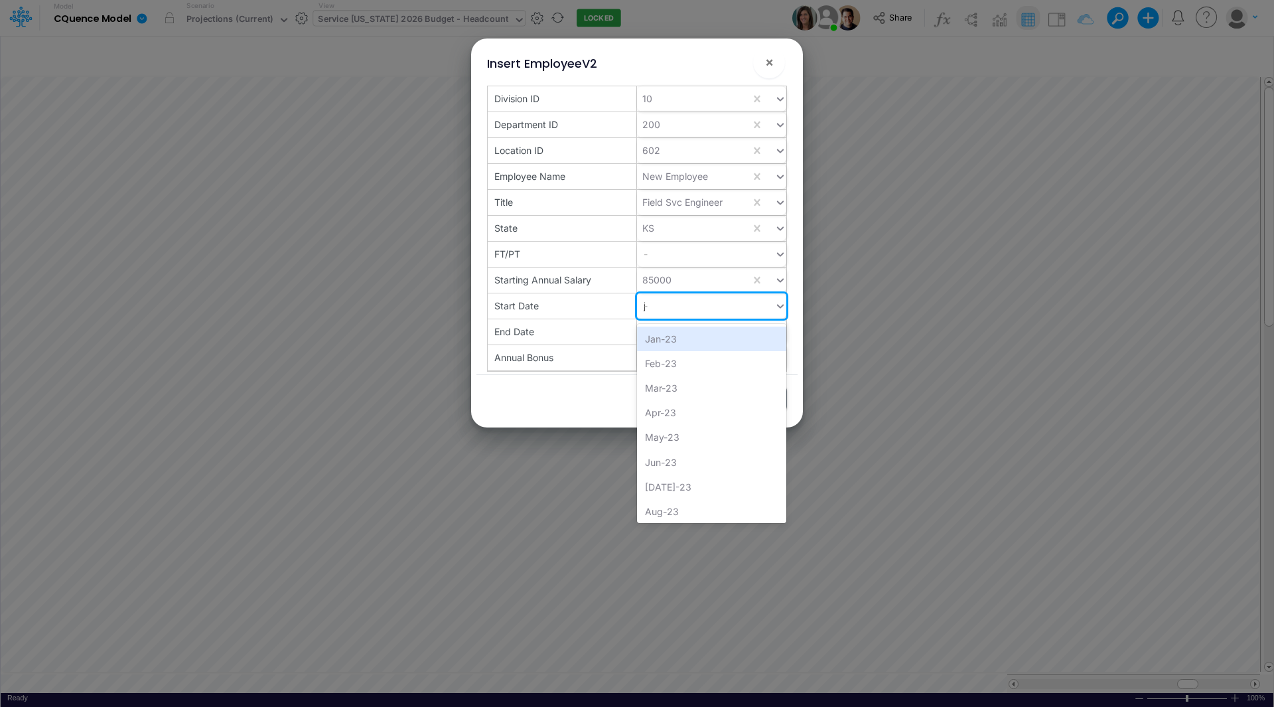
type input "jan"
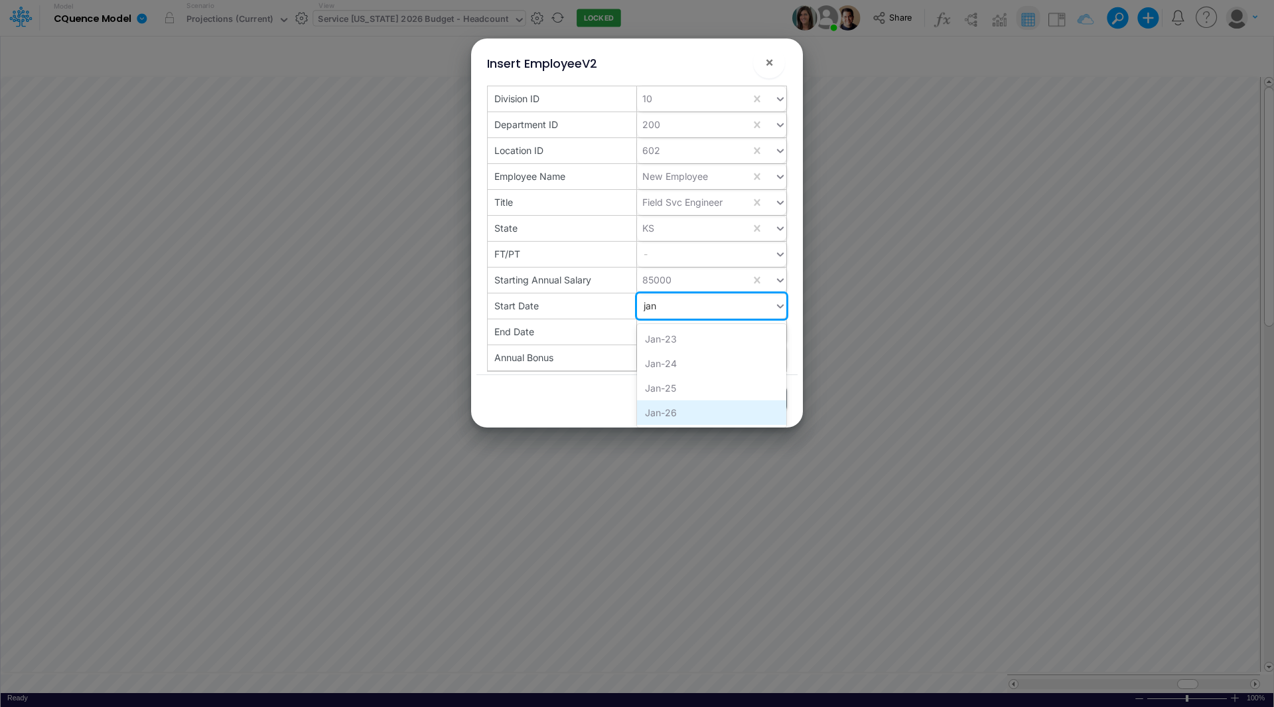
click at [655, 409] on div "Jan-26" at bounding box center [711, 412] width 149 height 25
click at [661, 330] on div "-" at bounding box center [705, 331] width 137 height 22
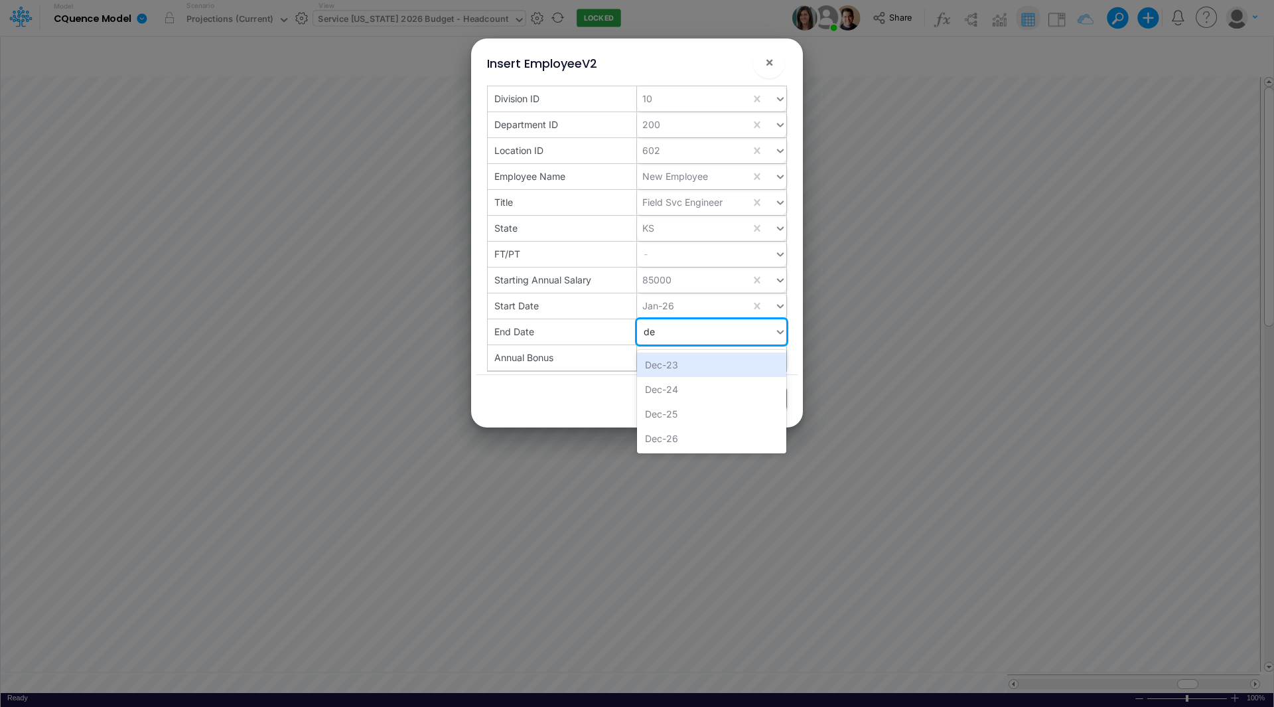
type input "dec"
click at [659, 434] on div "Dec-26" at bounding box center [711, 438] width 149 height 25
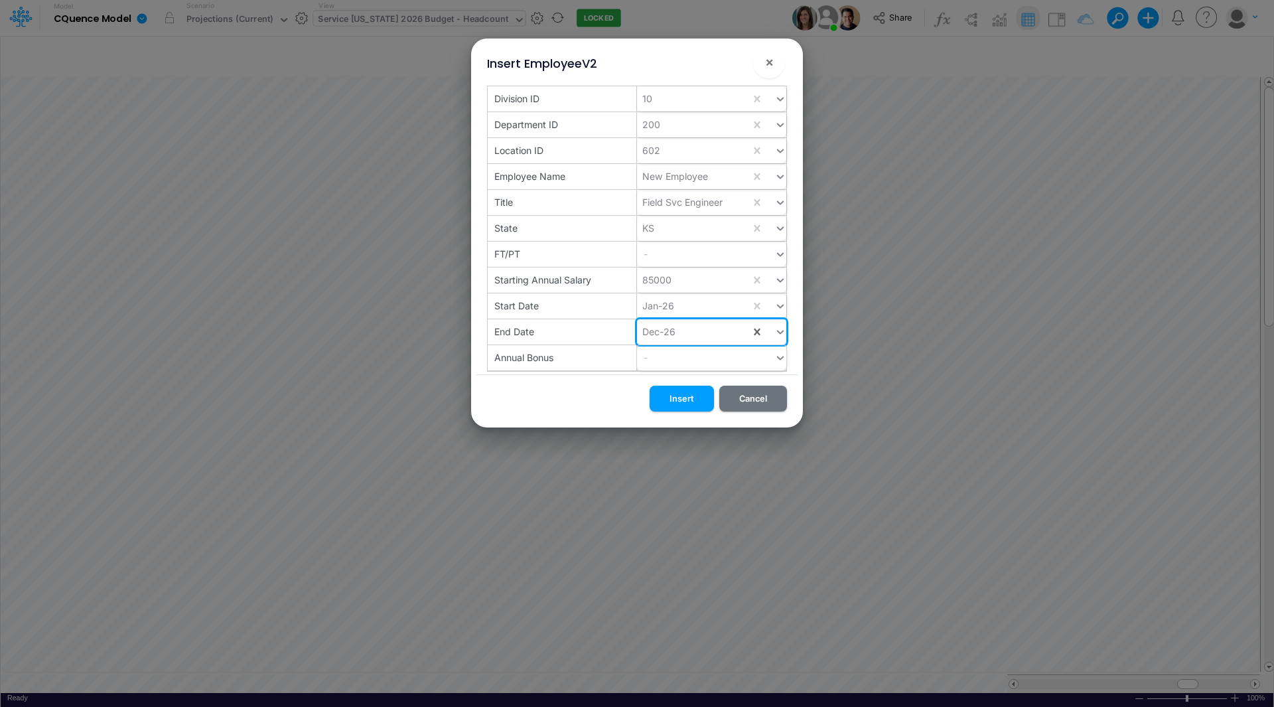
click at [667, 362] on div "-" at bounding box center [705, 357] width 137 height 22
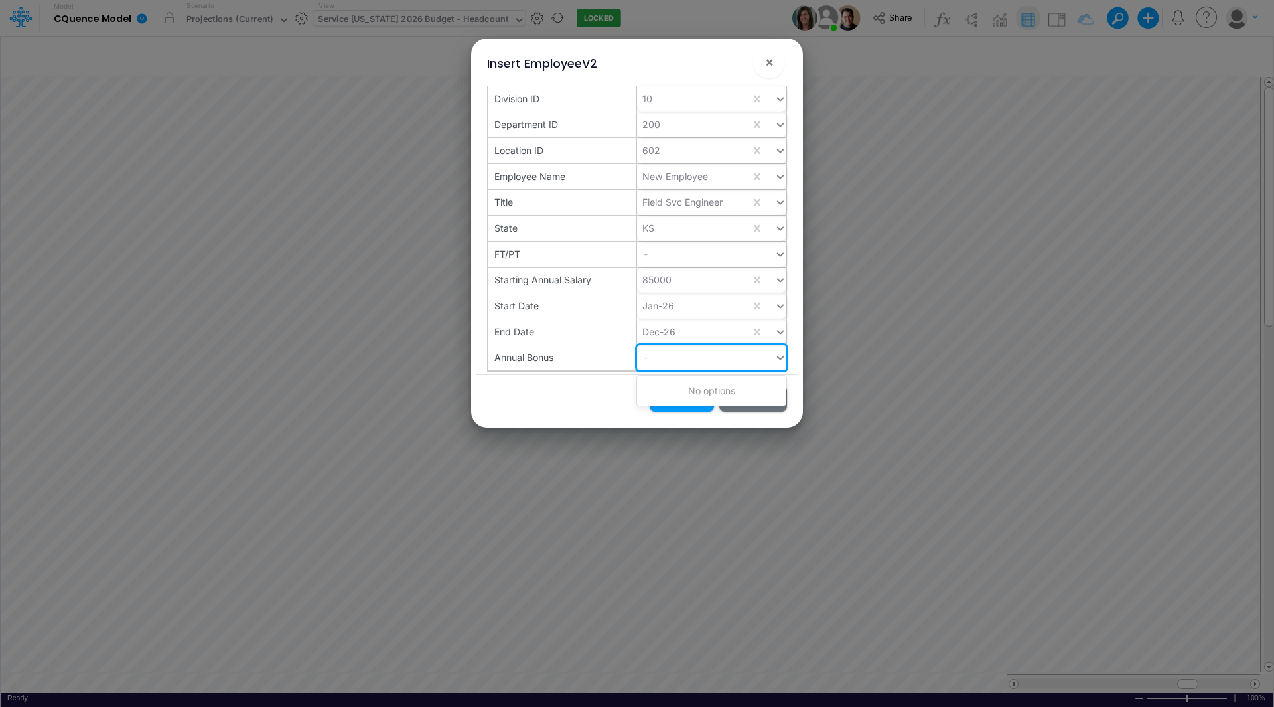
type input "2"
type input "3500"
click at [688, 400] on div "Create "3500"" at bounding box center [711, 390] width 149 height 25
click at [683, 399] on button "Insert" at bounding box center [682, 398] width 64 height 26
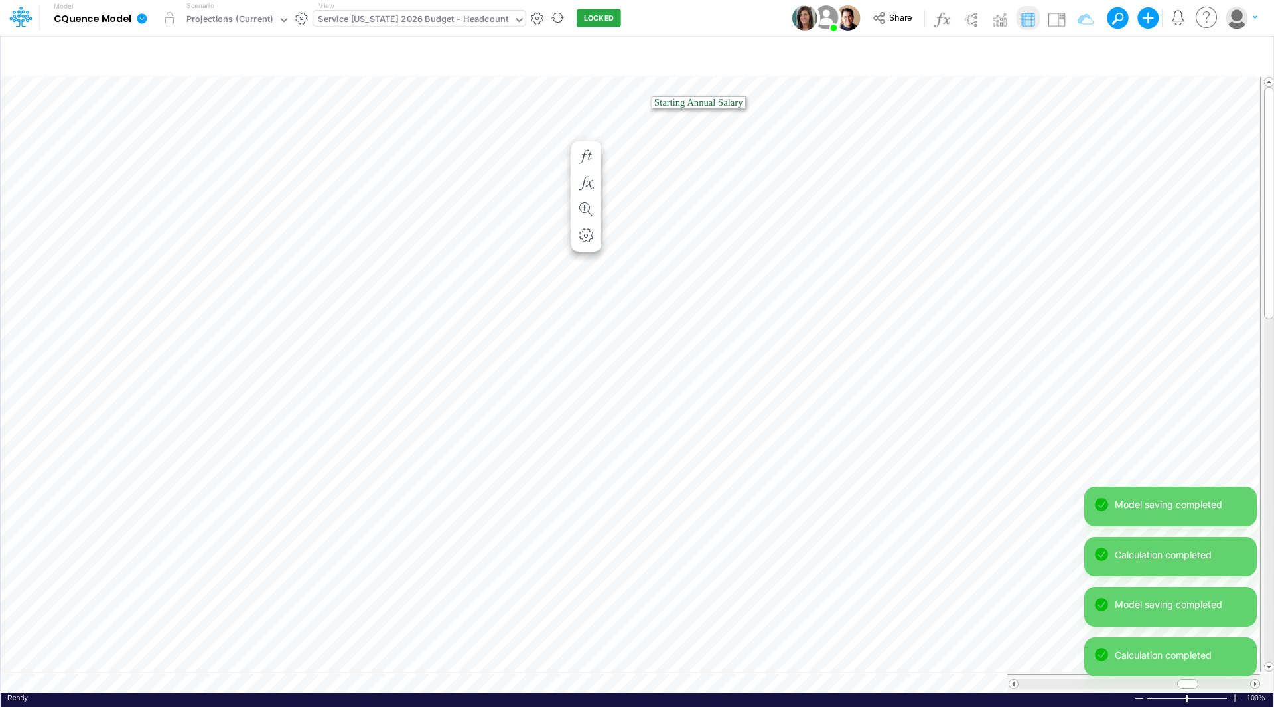
click at [429, 17] on div "Service [US_STATE] 2026 Budget - Headcount" at bounding box center [413, 20] width 190 height 15
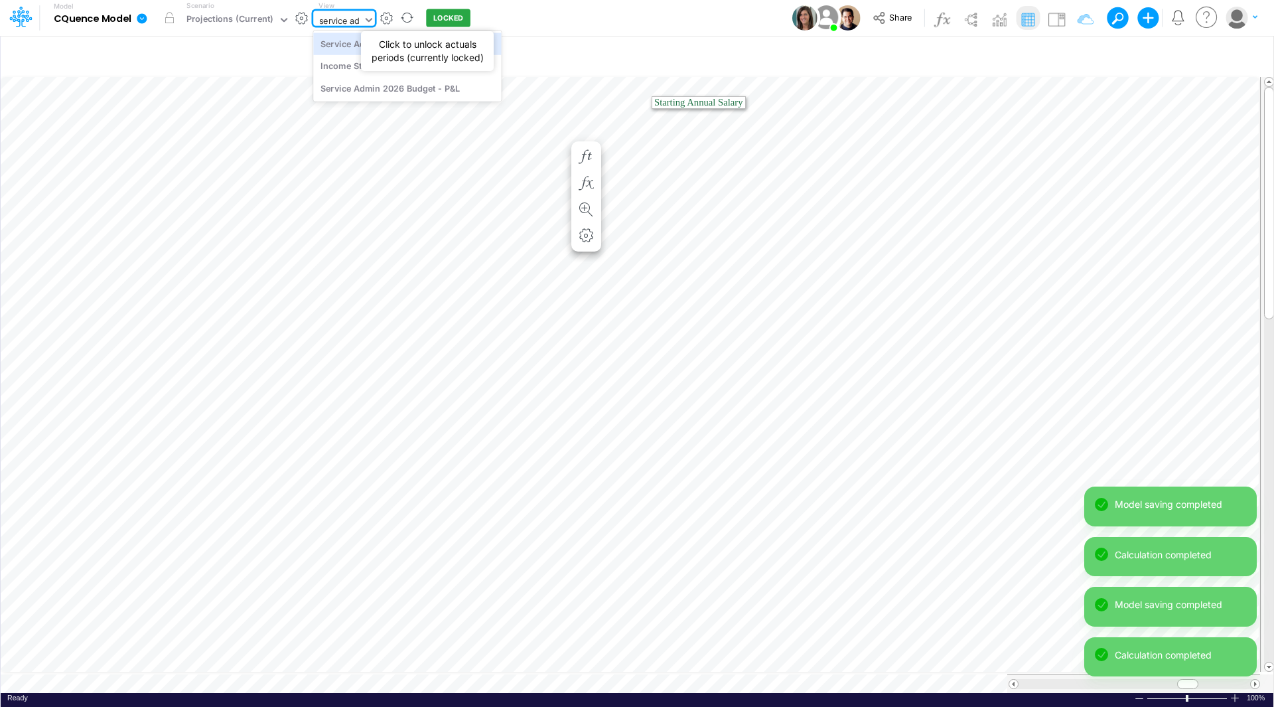
type input "service adm"
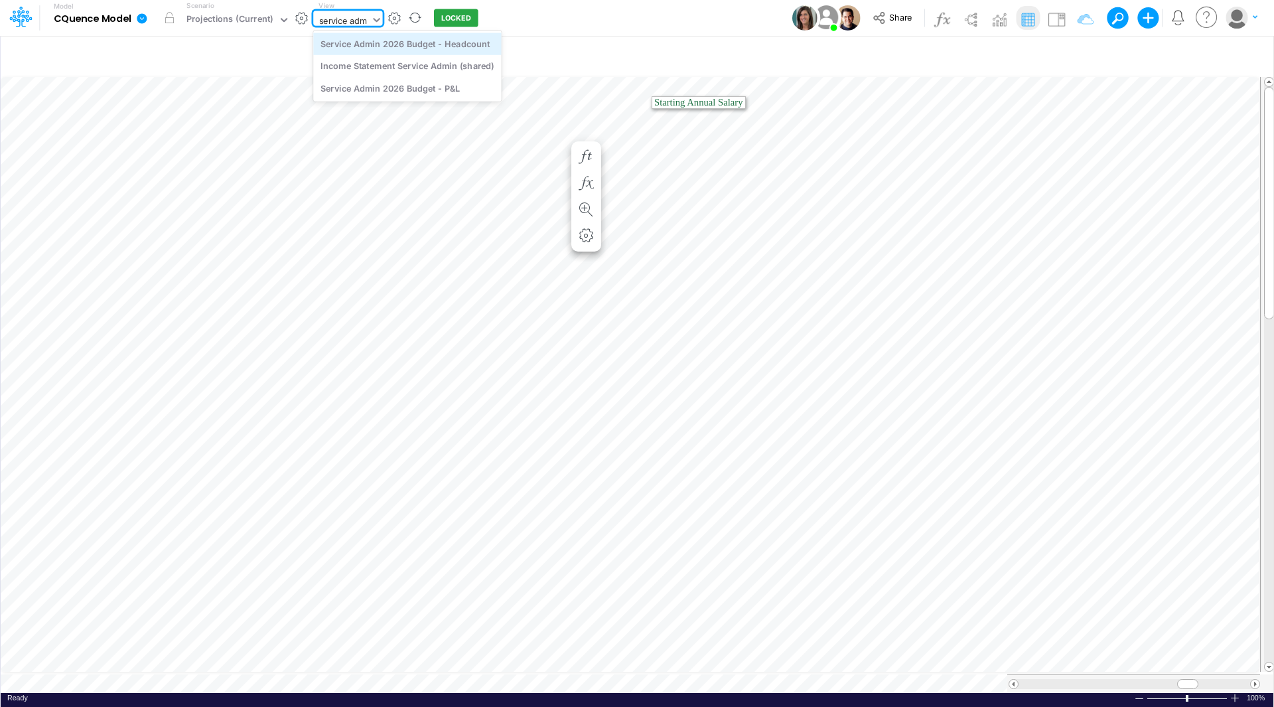
click at [432, 46] on div "Service Admin 2026 Budget - Headcount" at bounding box center [407, 44] width 188 height 22
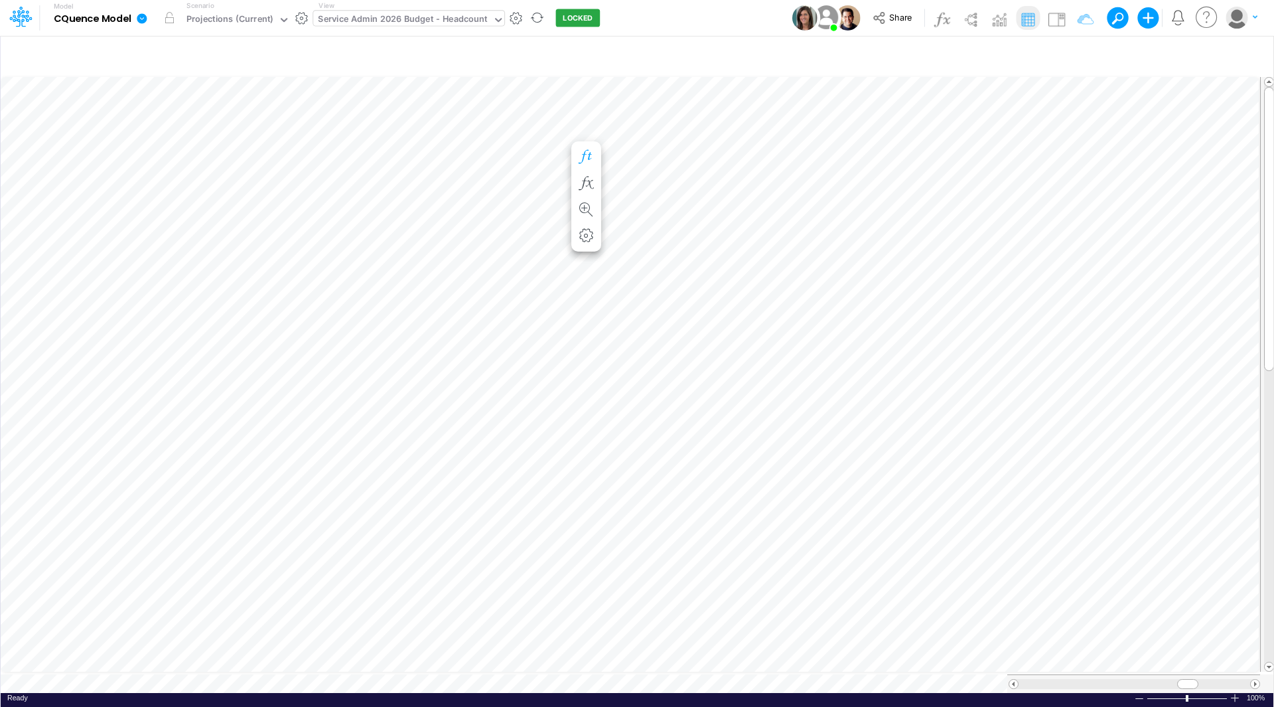
scroll to position [7, 1]
click at [432, 20] on div "Service Admin 2026 Budget - Headcount" at bounding box center [403, 20] width 170 height 15
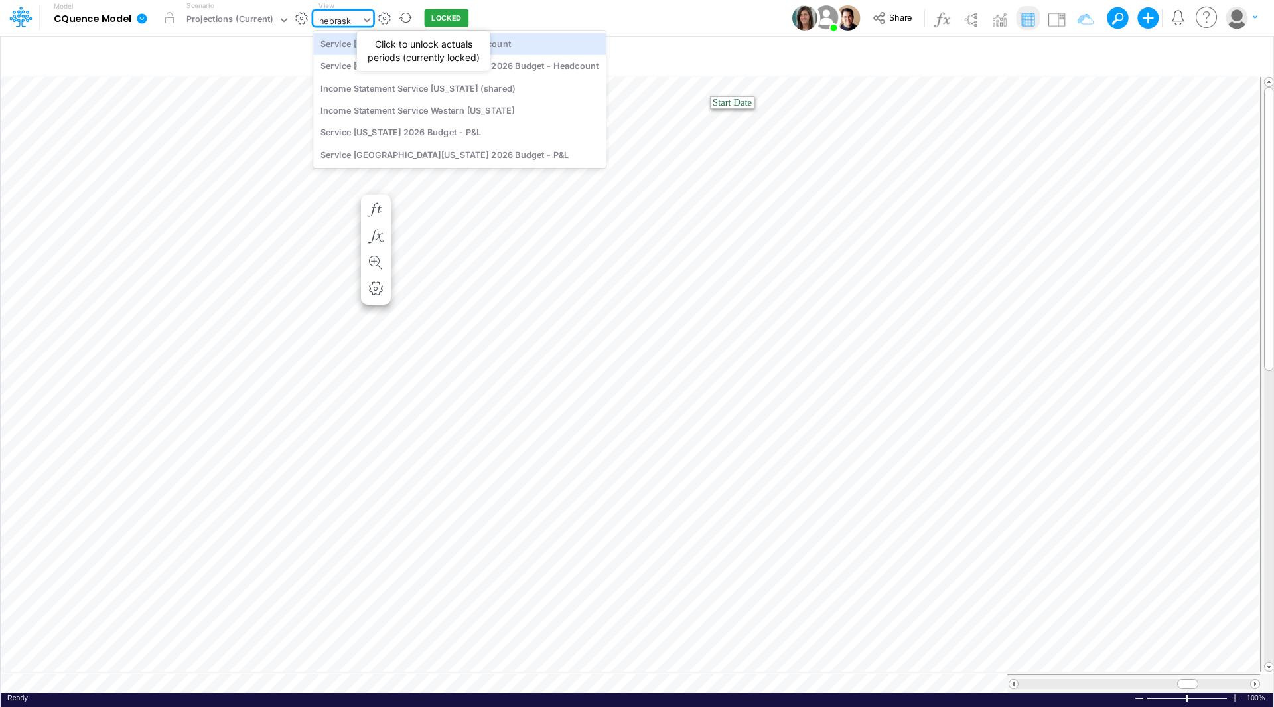
type input "[US_STATE]"
click at [445, 44] on div "Service [US_STATE] 2026 Budget - Headcount" at bounding box center [459, 44] width 293 height 22
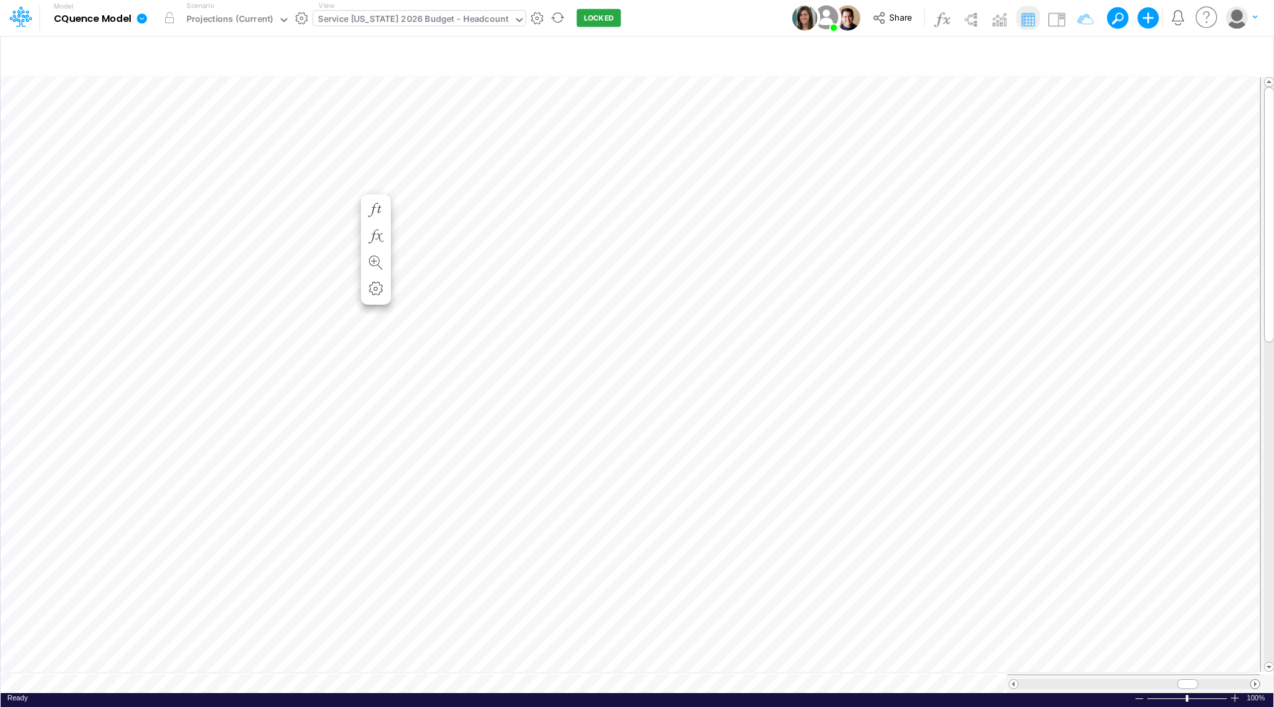
click at [1257, 679] on span at bounding box center [1255, 683] width 9 height 9
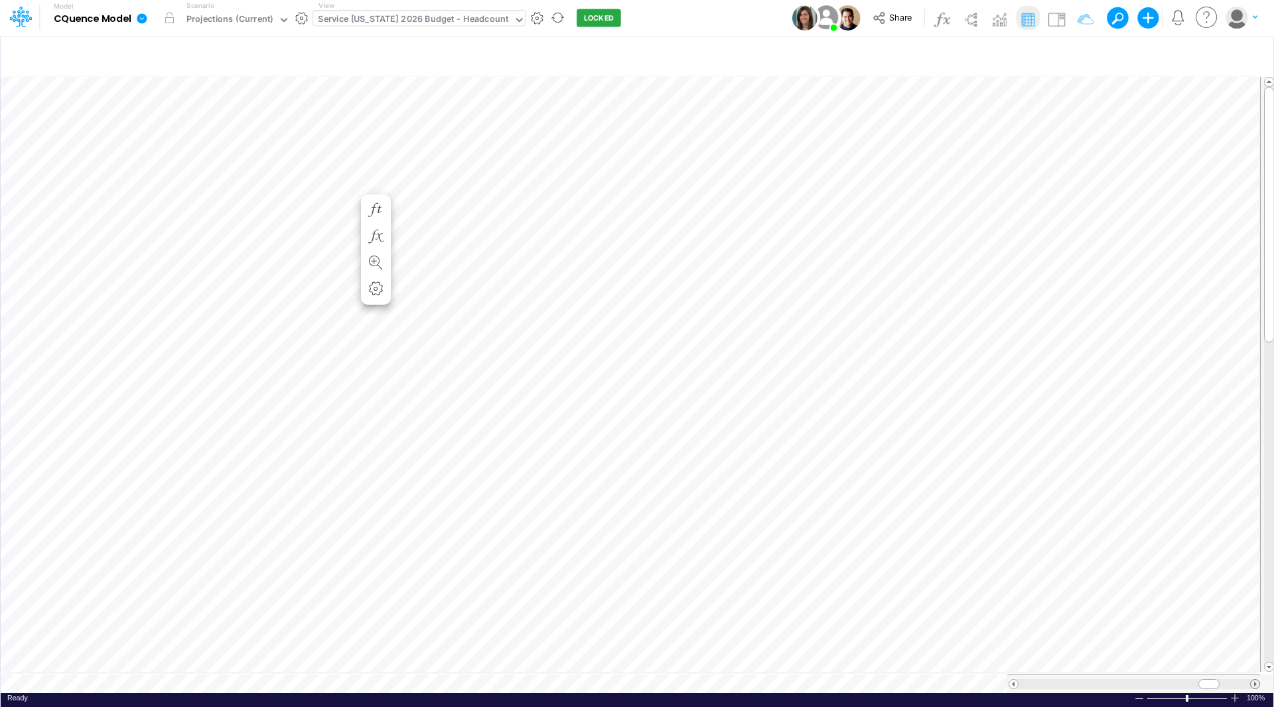
click at [1257, 679] on span at bounding box center [1255, 683] width 9 height 9
click at [996, 663] on table at bounding box center [638, 383] width 1274 height 618
click at [1273, 122] on div "Insert child node Variable Constant Group Addition Subtraction Multiplication D…" at bounding box center [637, 370] width 1274 height 671
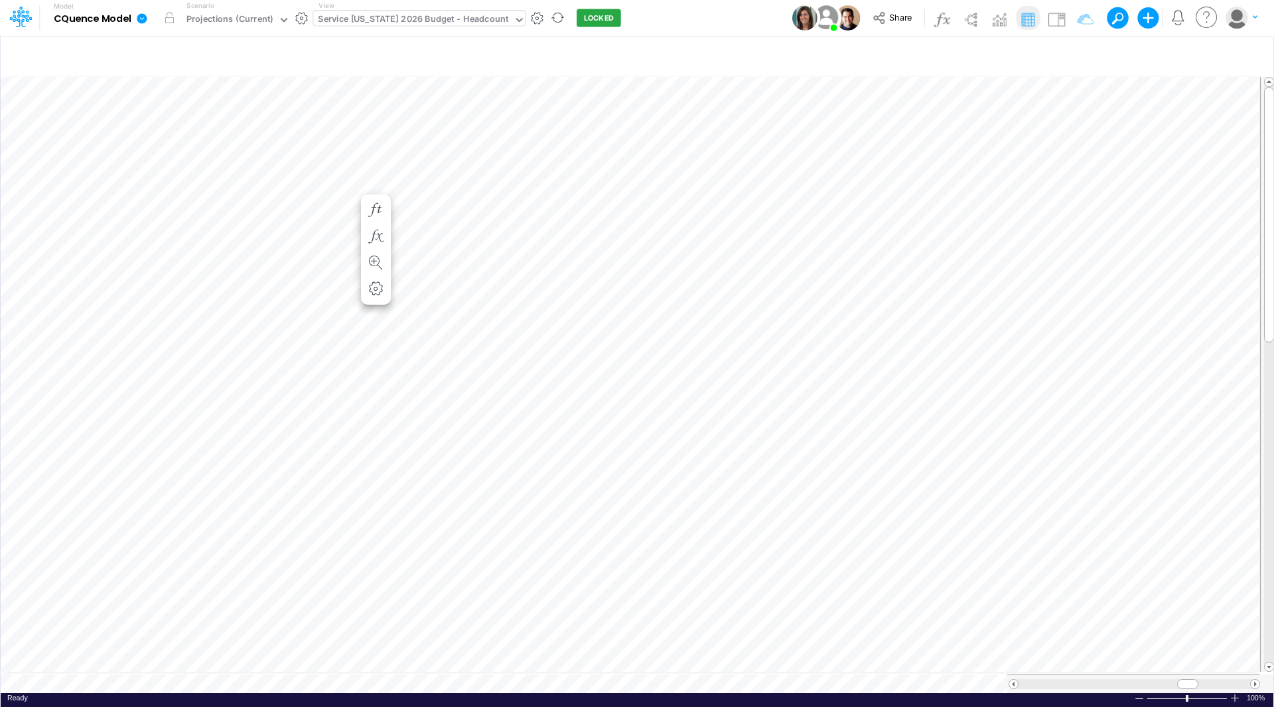
click at [389, 22] on div "Service [US_STATE] 2026 Budget - Headcount" at bounding box center [413, 20] width 190 height 15
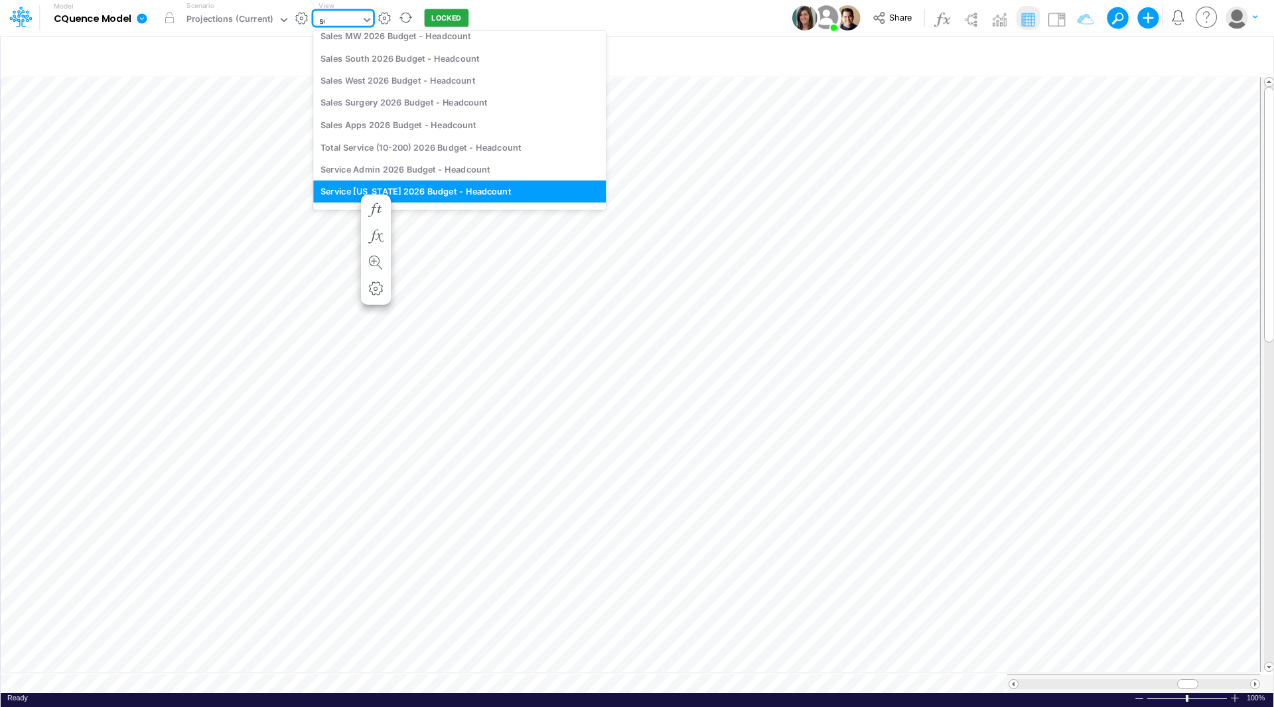
scroll to position [0, 0]
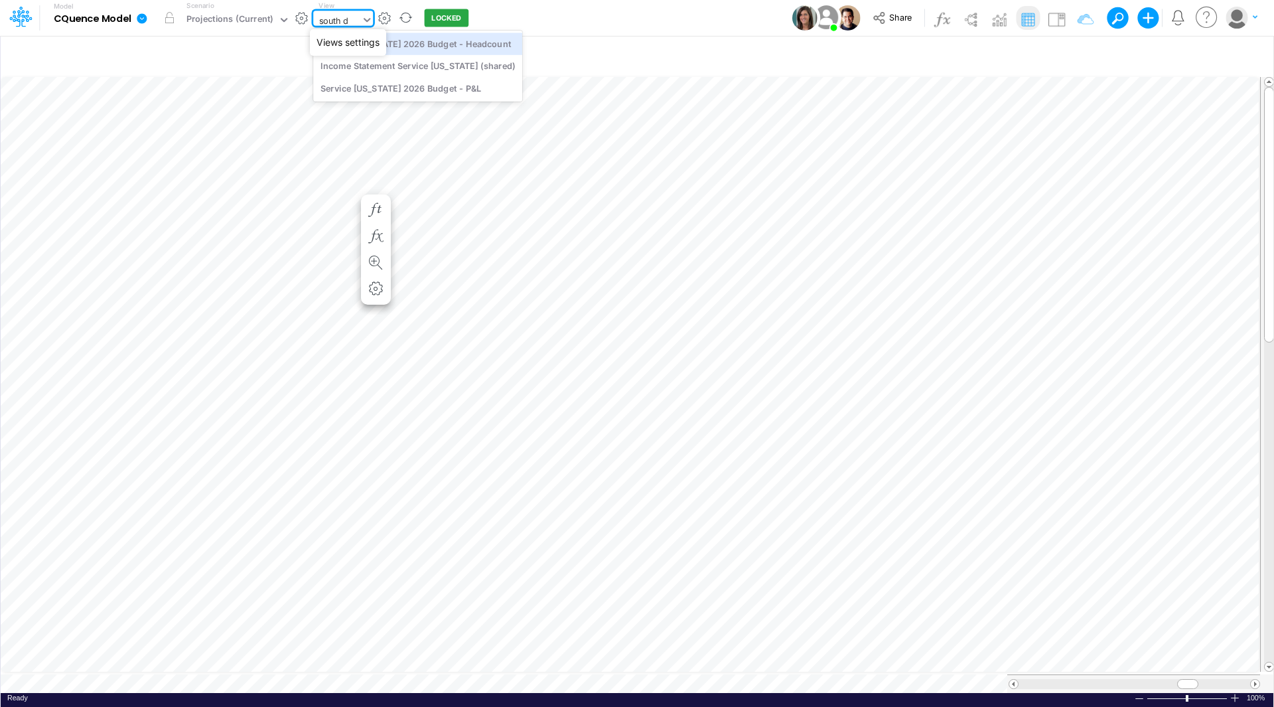
type input "south da"
click at [413, 40] on div "Service [US_STATE] 2026 Budget - Headcount" at bounding box center [417, 44] width 209 height 22
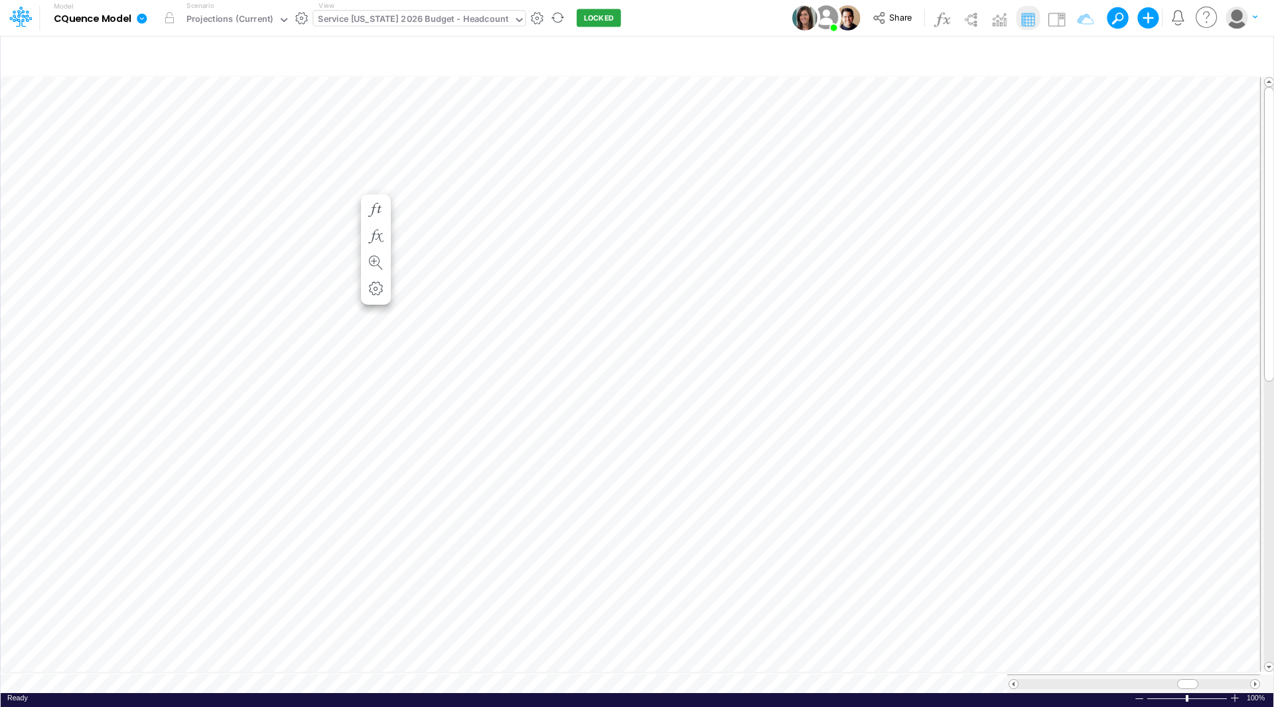
scroll to position [7, 1]
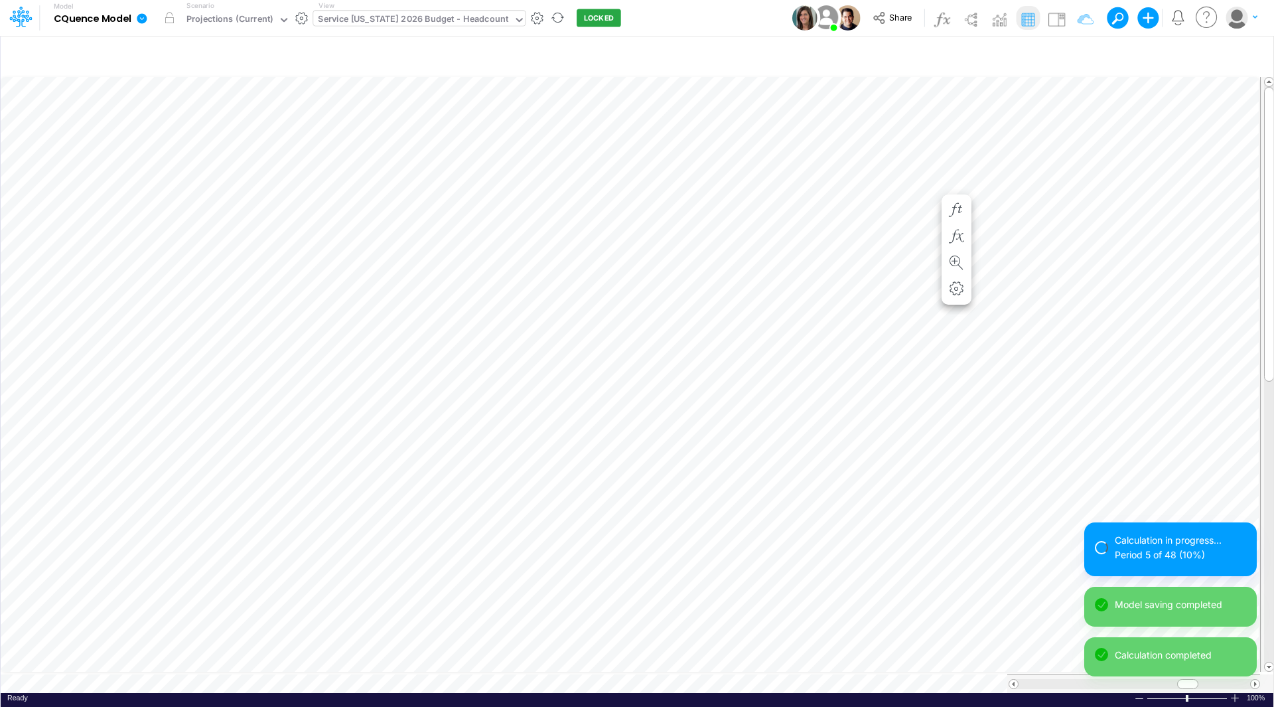
scroll to position [7, 1]
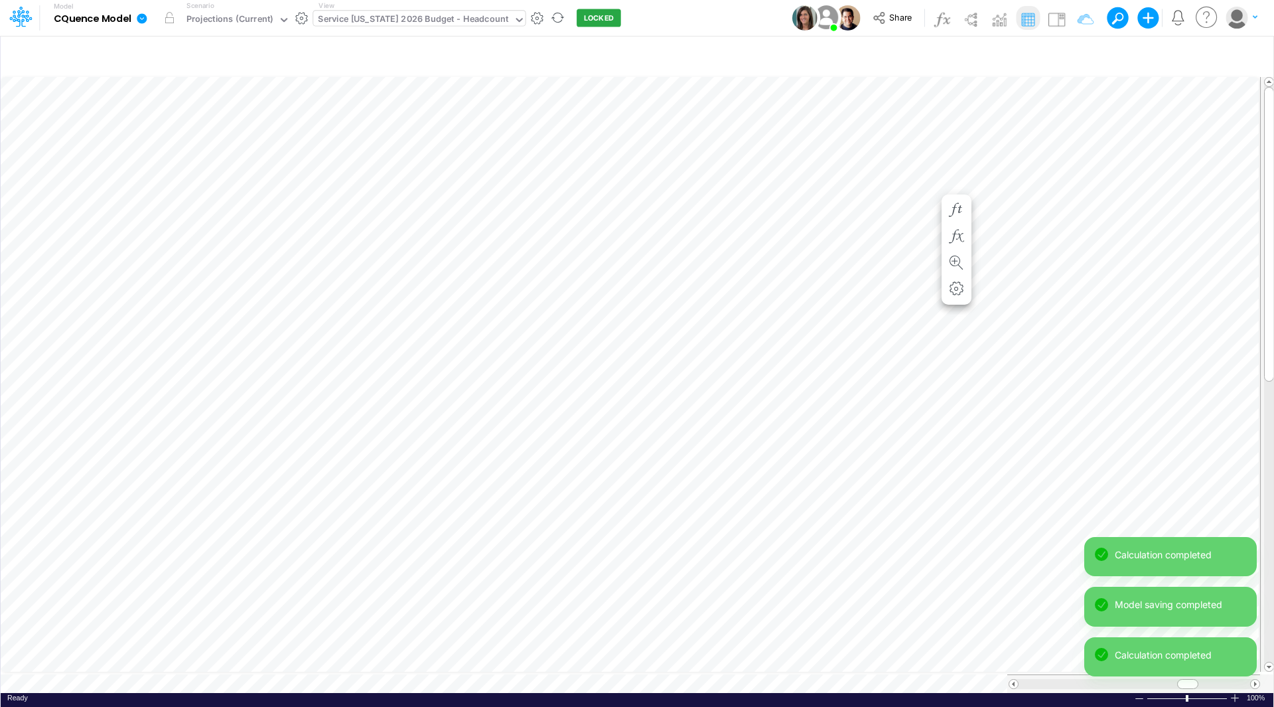
scroll to position [7, 1]
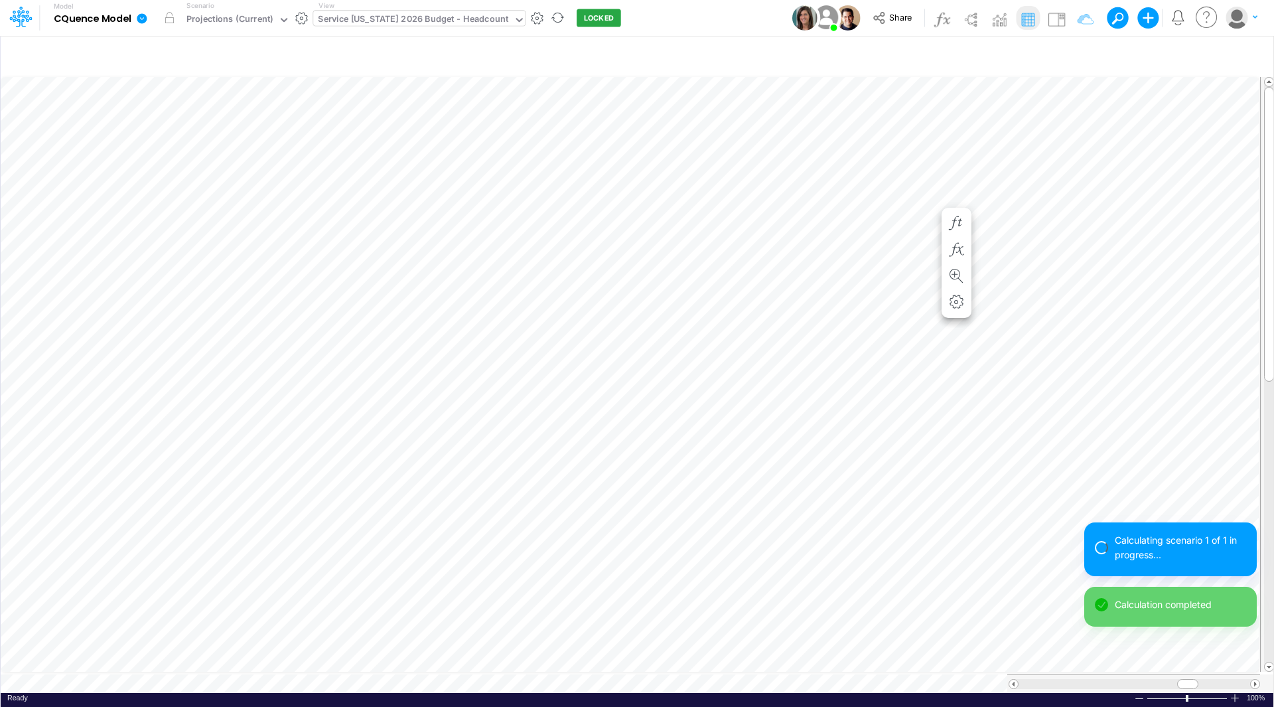
scroll to position [7, 1]
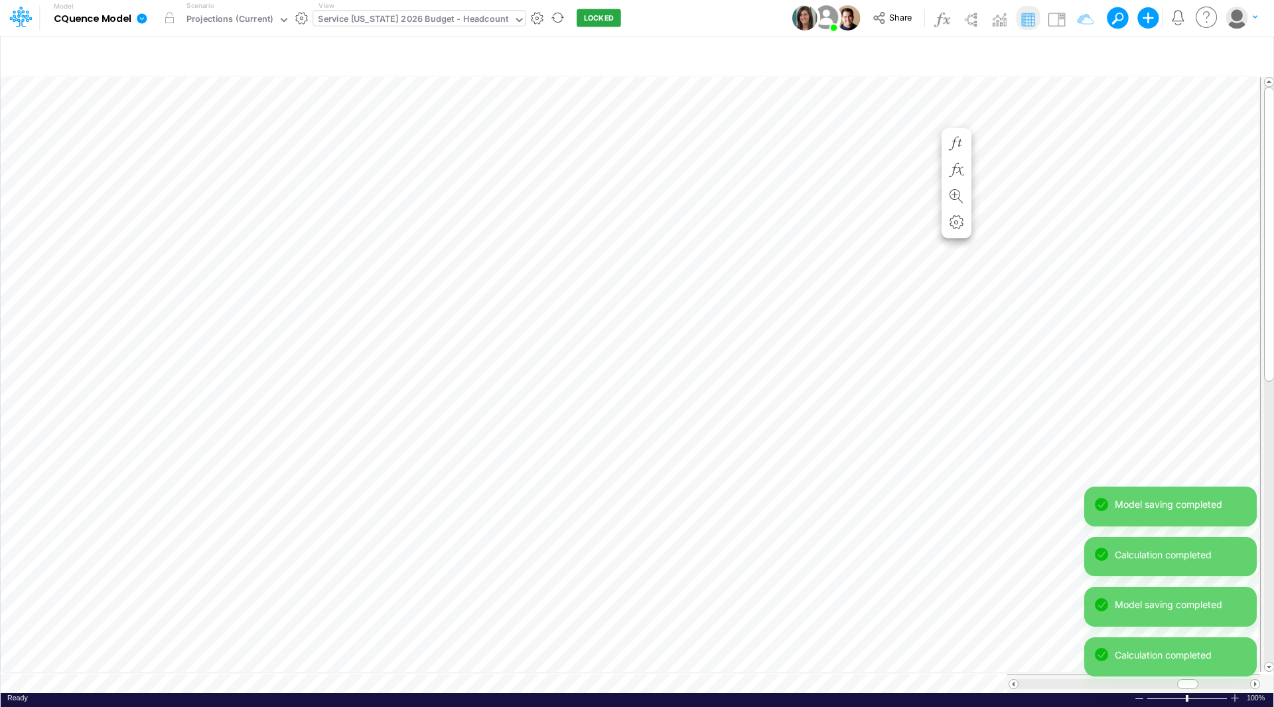
scroll to position [7, 1]
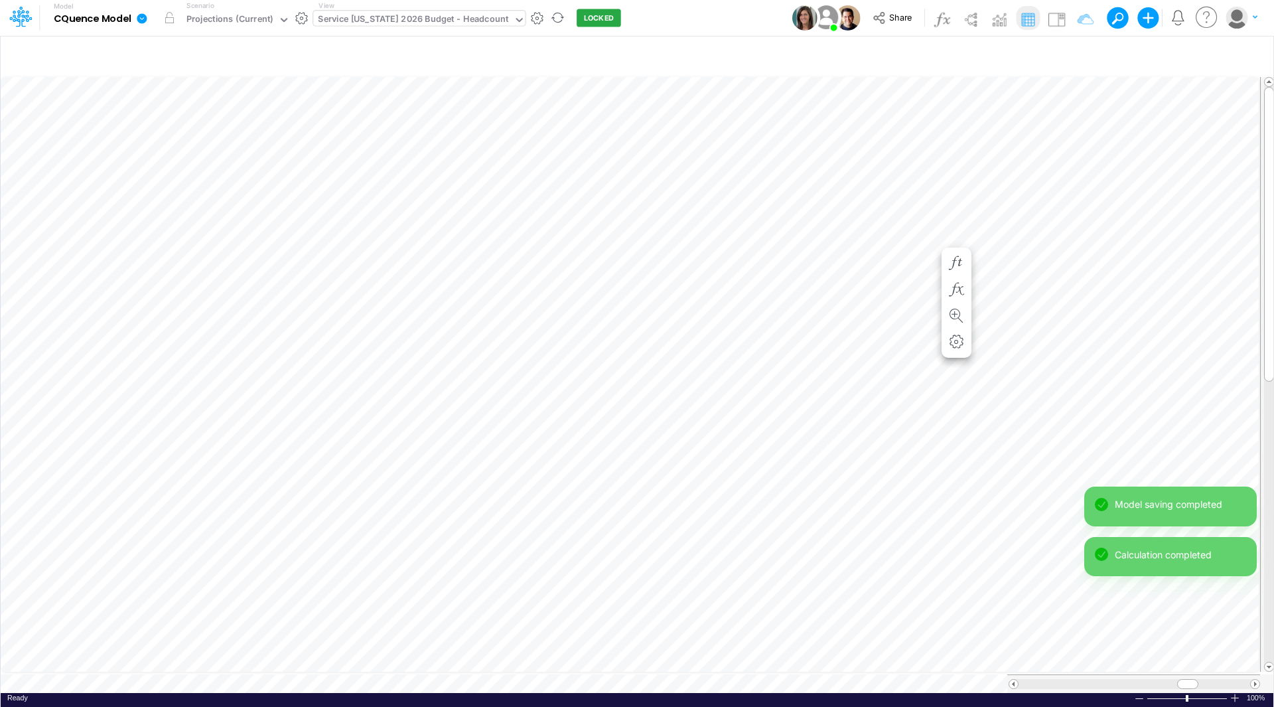
scroll to position [7, 1]
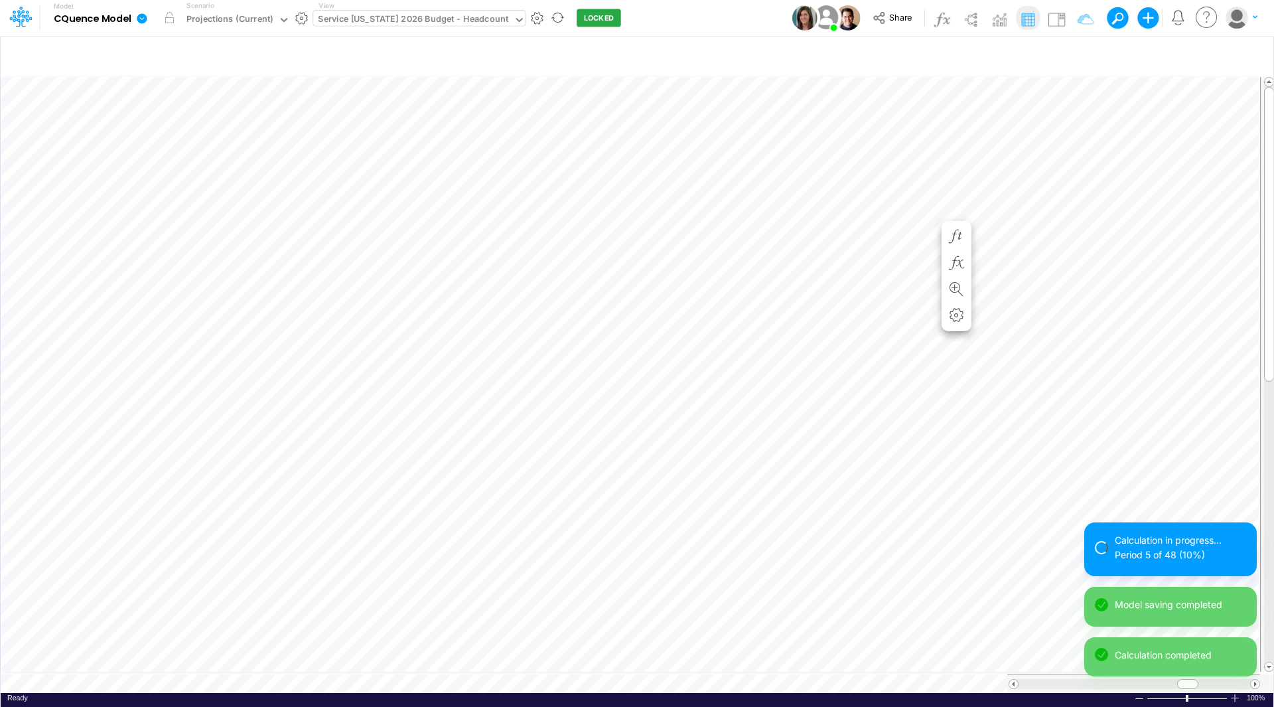
scroll to position [7, 1]
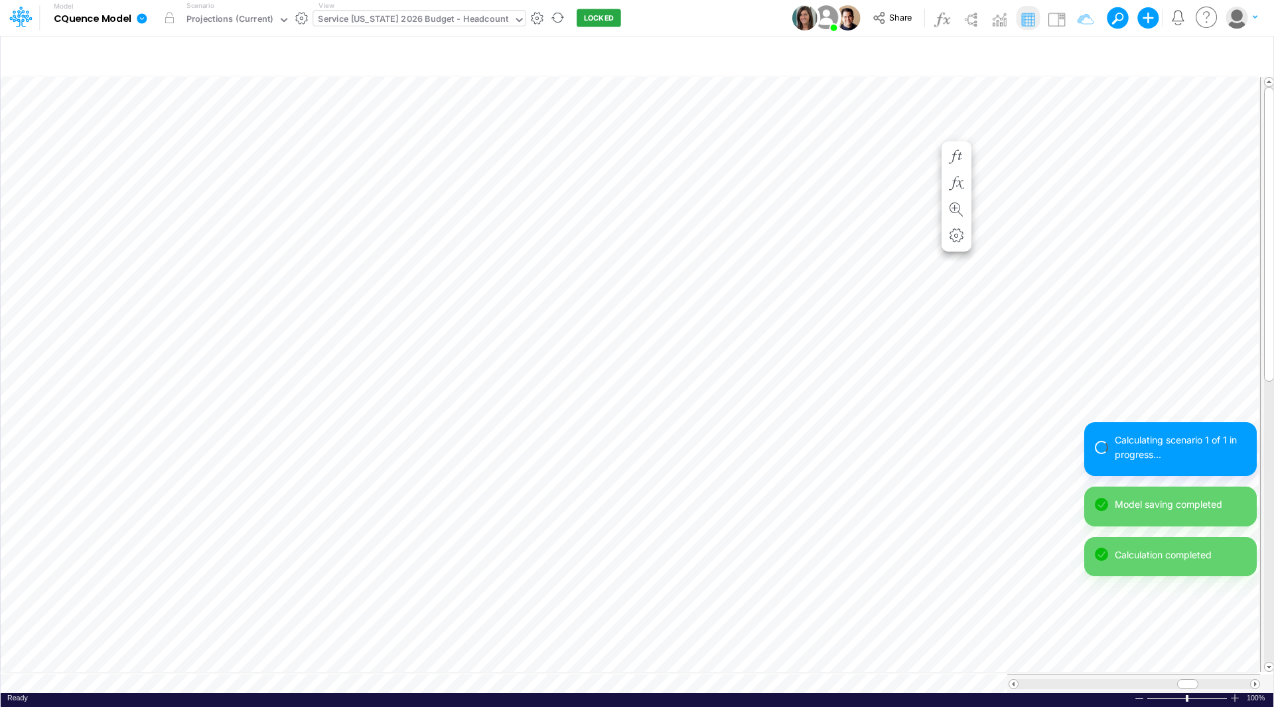
scroll to position [7, 1]
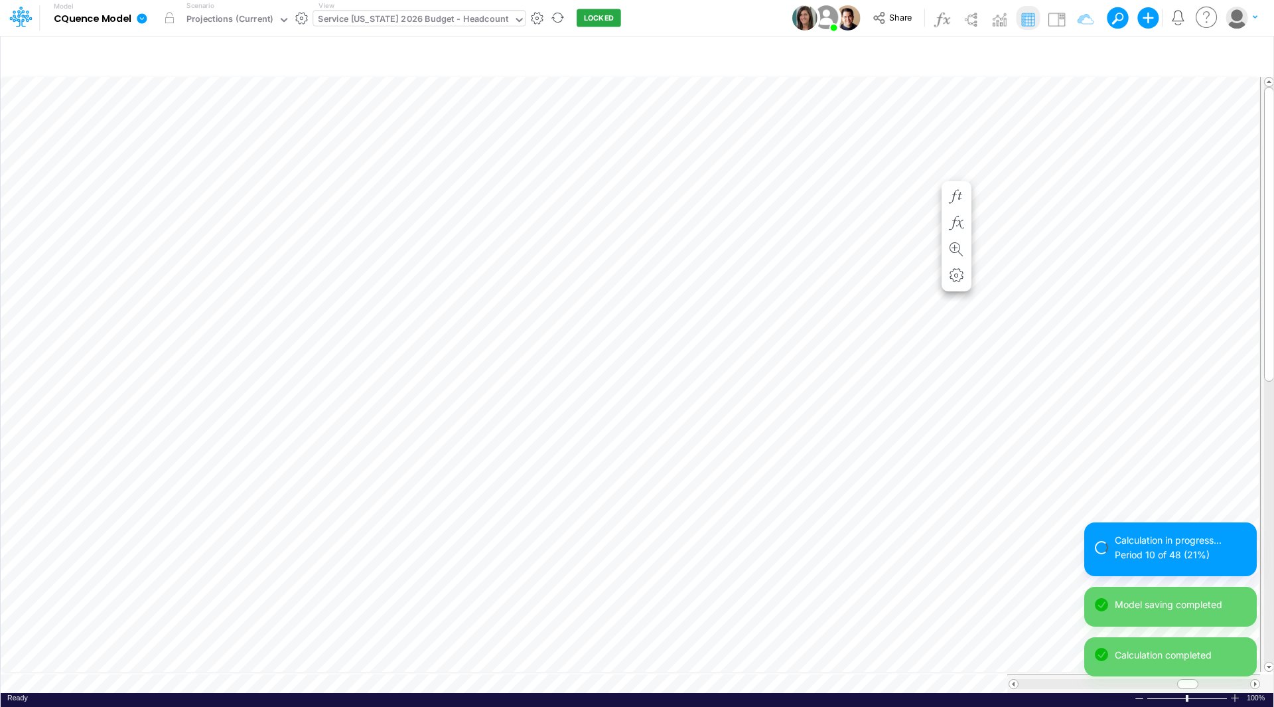
scroll to position [7, 1]
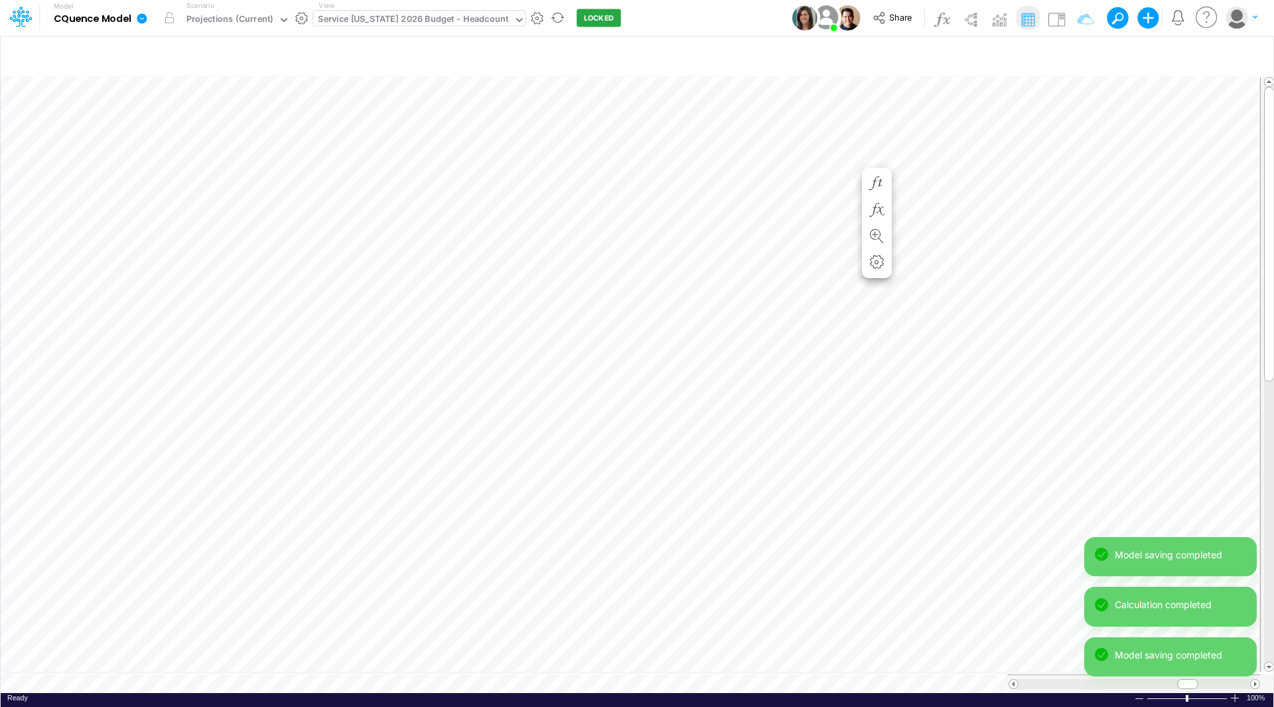
click at [398, 23] on div "Service [US_STATE] 2026 Budget - Headcount" at bounding box center [413, 20] width 190 height 15
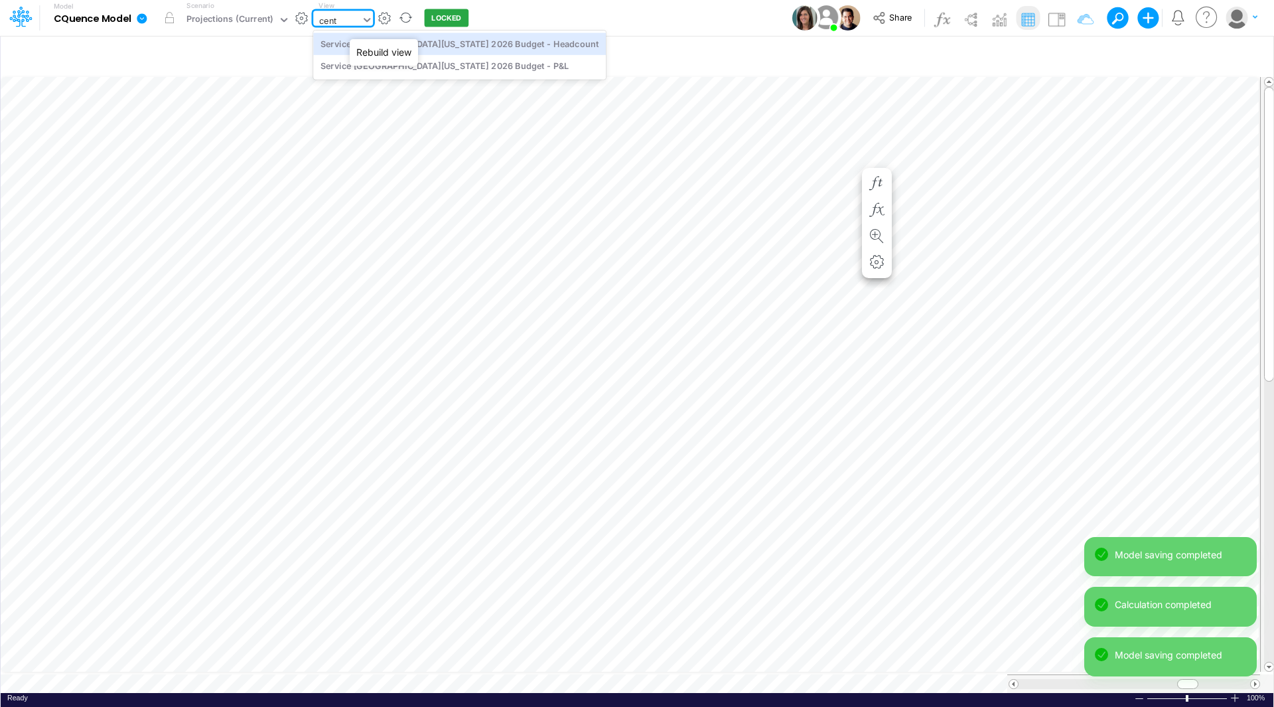
type input "centr"
click at [446, 40] on div "Service [GEOGRAPHIC_DATA][US_STATE] 2026 Budget - Headcount" at bounding box center [459, 44] width 293 height 22
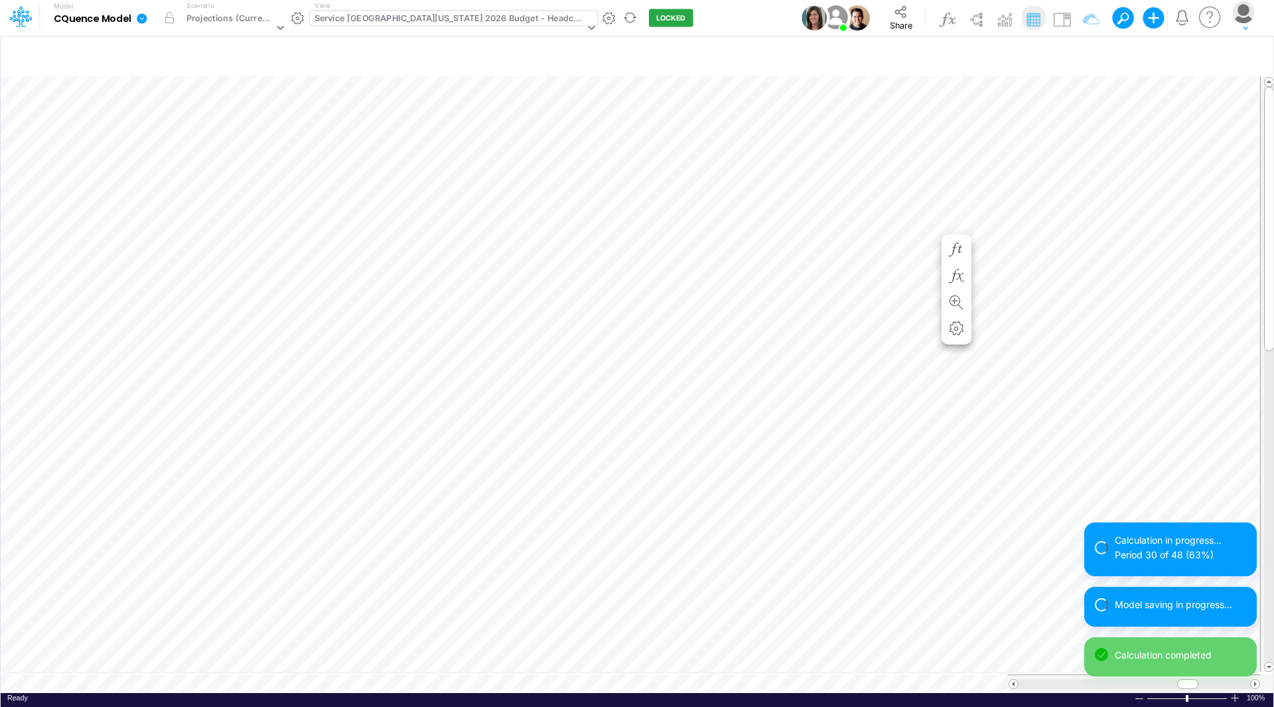
scroll to position [7, 1]
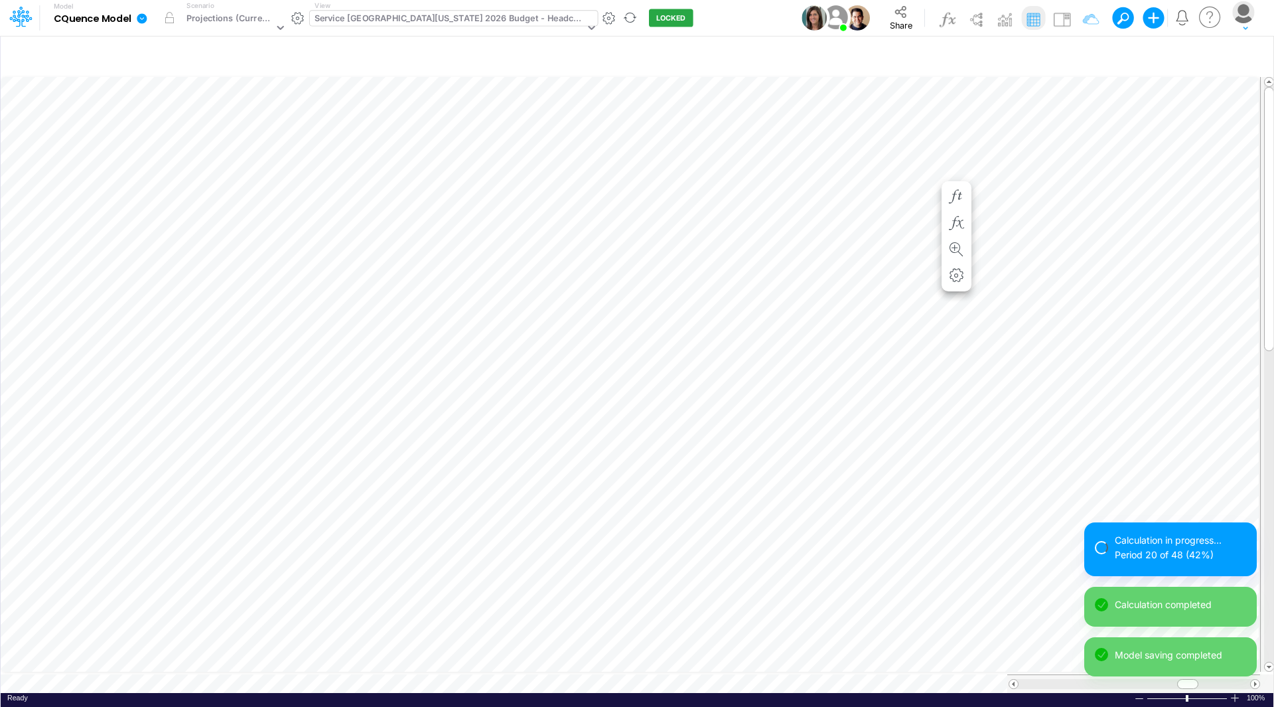
scroll to position [7, 1]
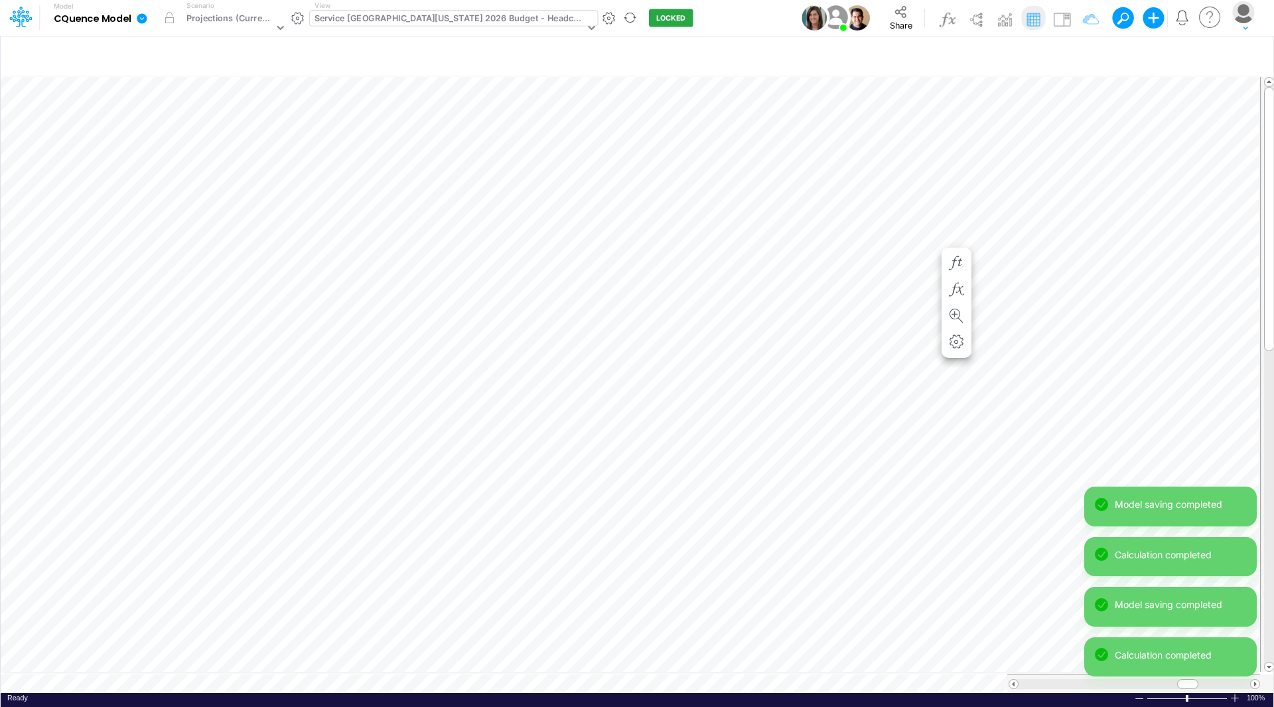
scroll to position [7, 1]
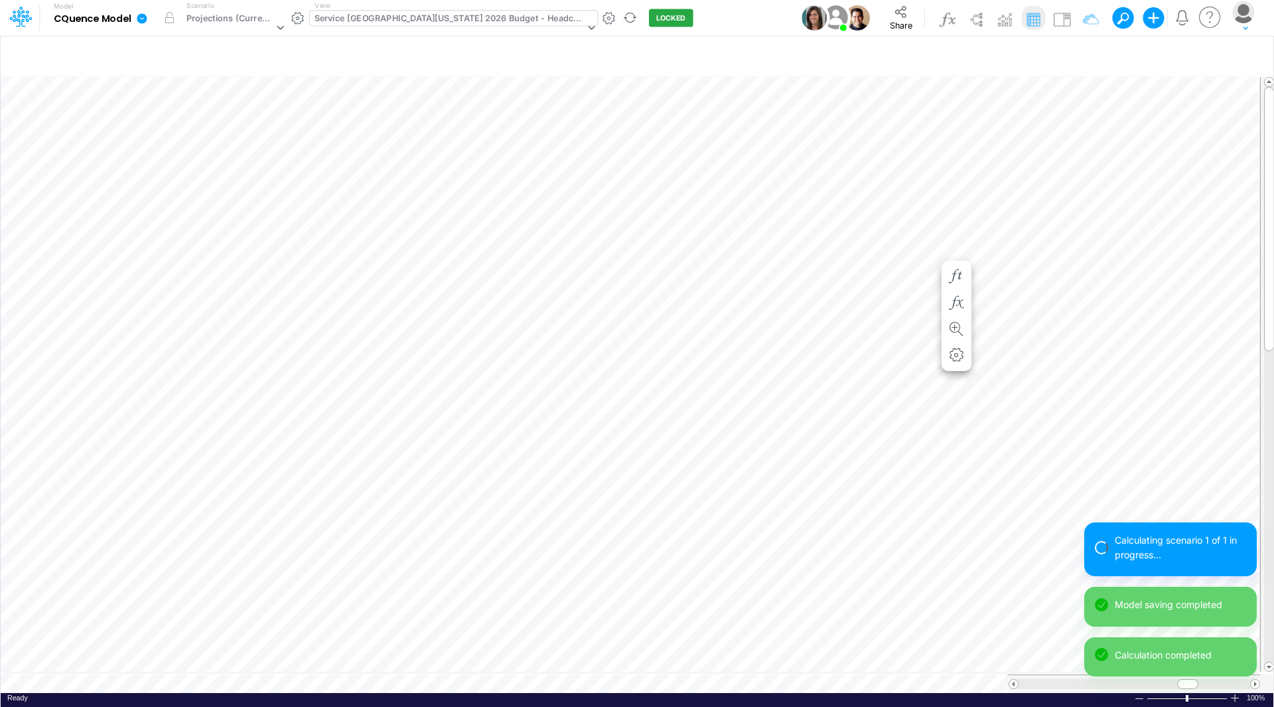
scroll to position [7, 1]
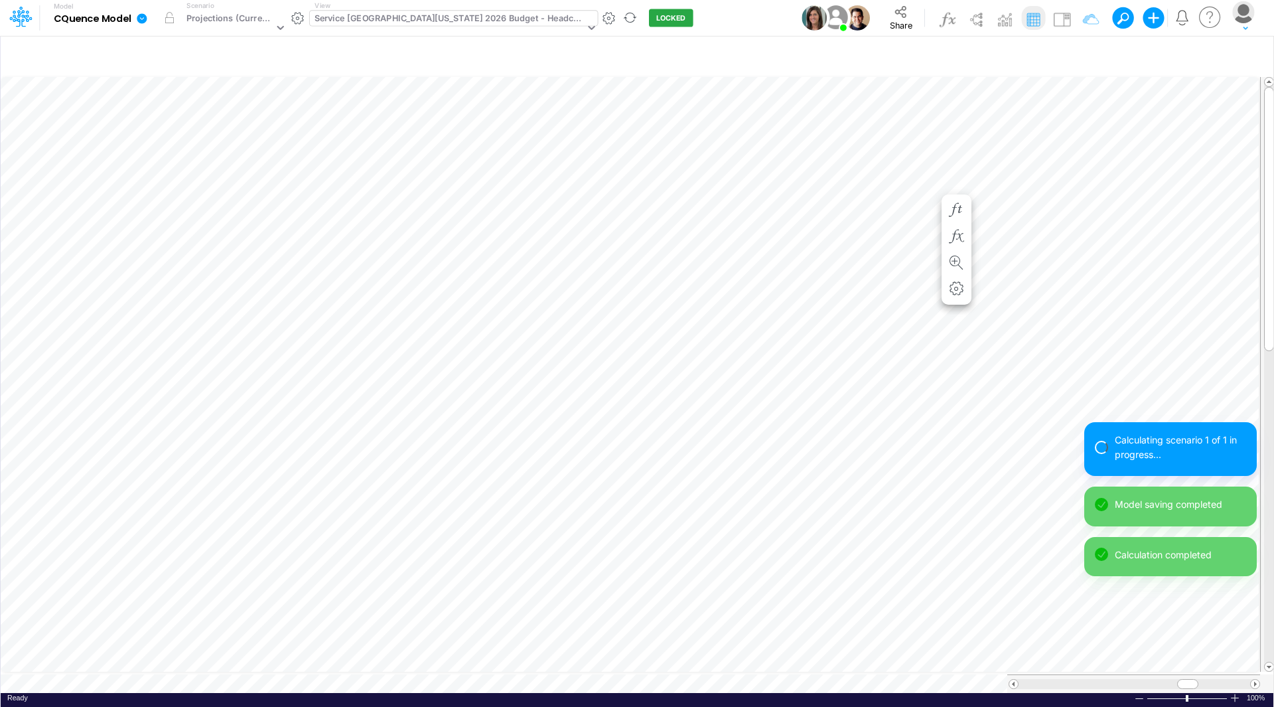
scroll to position [7, 1]
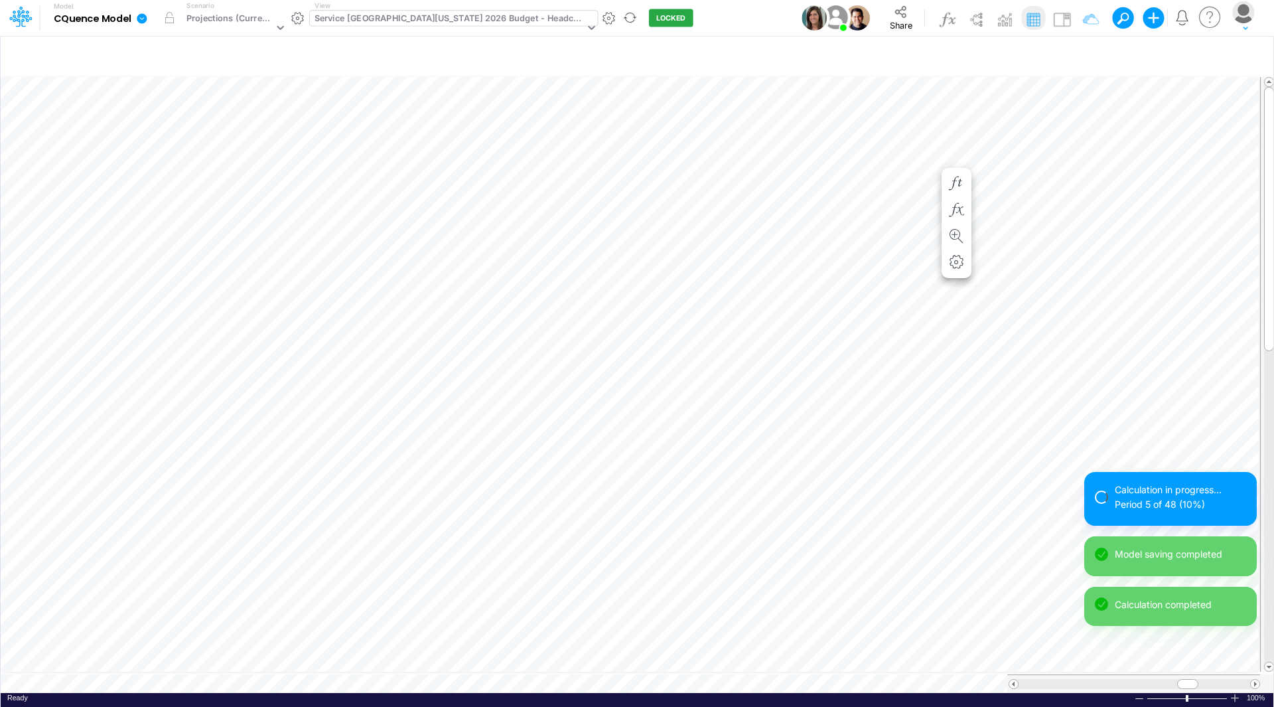
scroll to position [7, 1]
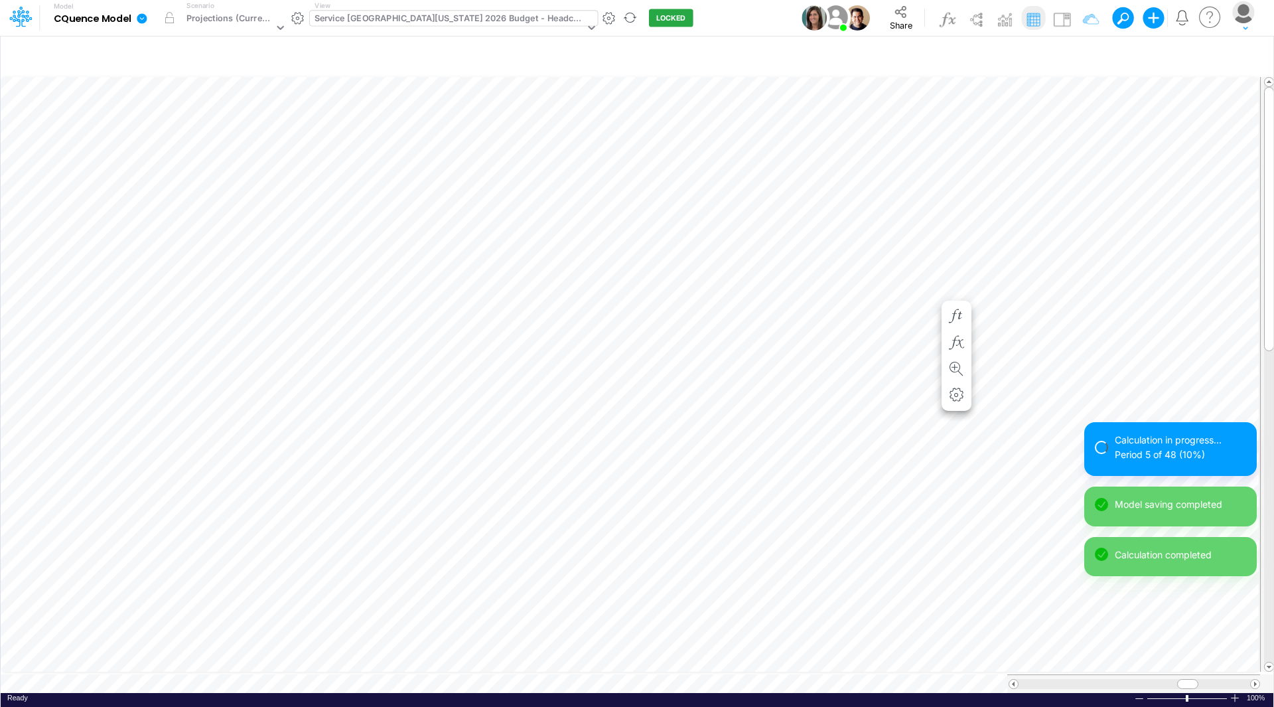
scroll to position [7, 1]
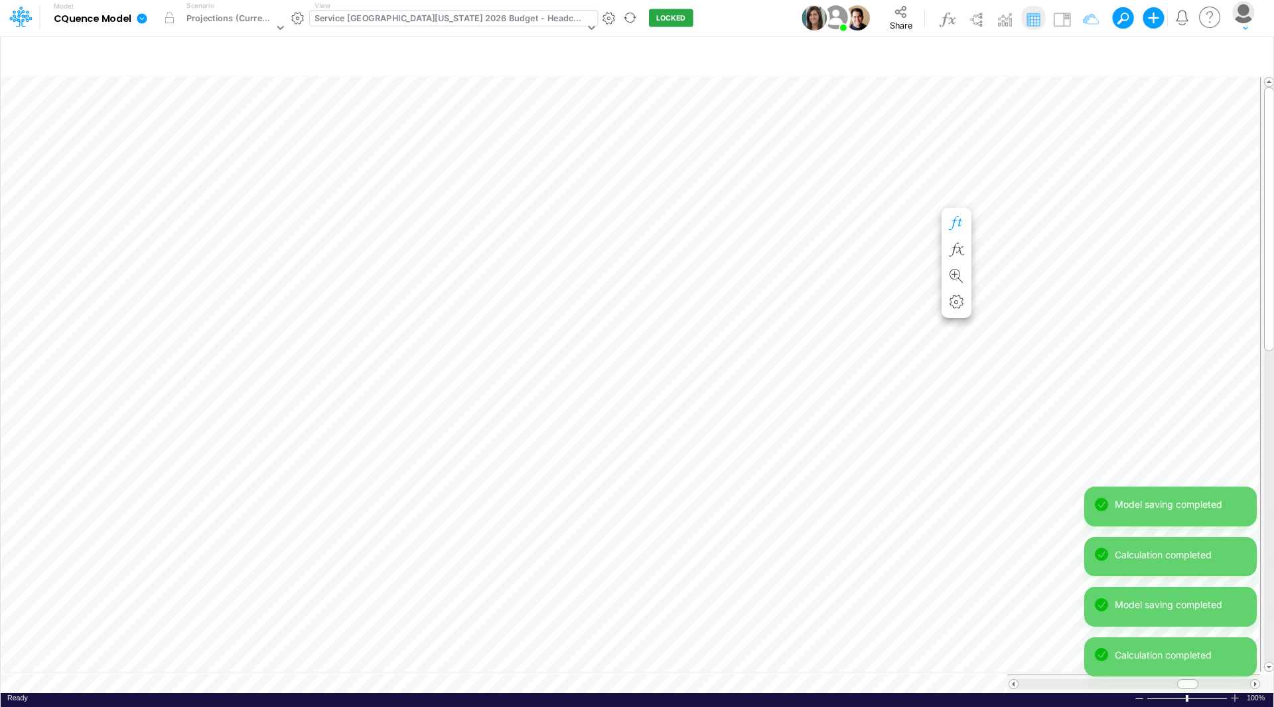
scroll to position [7, 1]
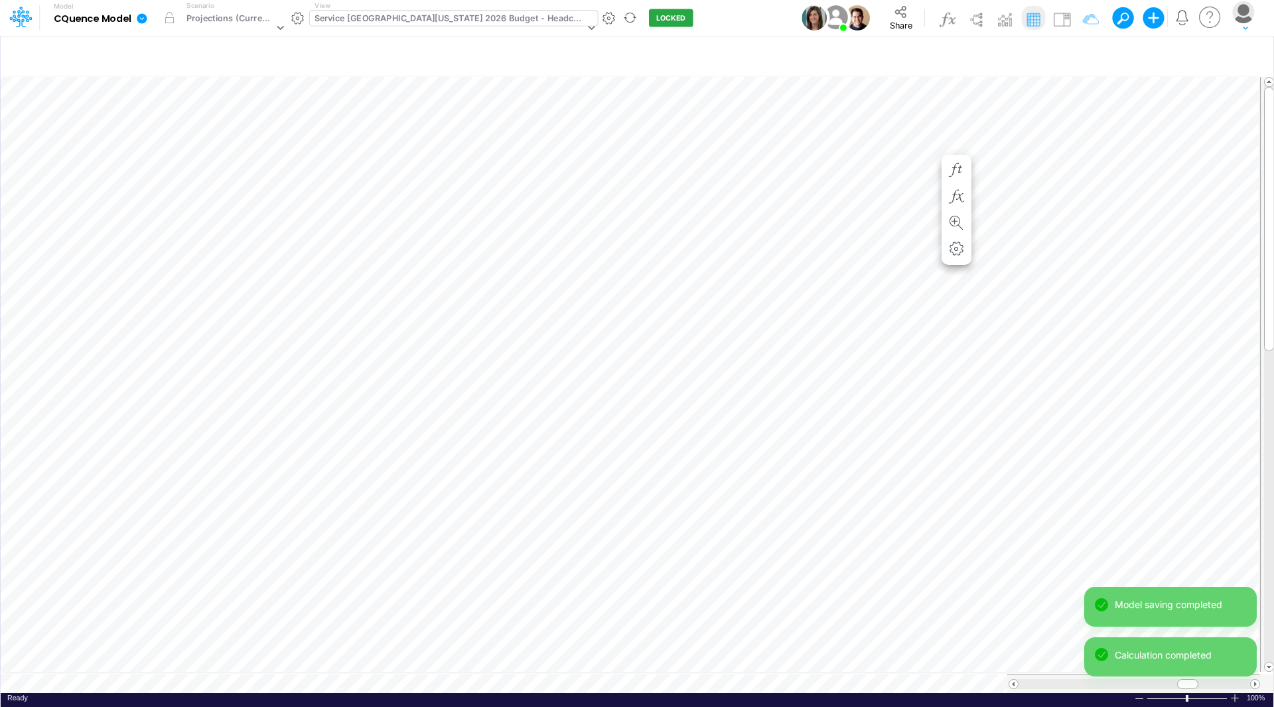
click at [360, 19] on div "Service [GEOGRAPHIC_DATA][US_STATE] 2026 Budget - Headcount" at bounding box center [449, 19] width 270 height 15
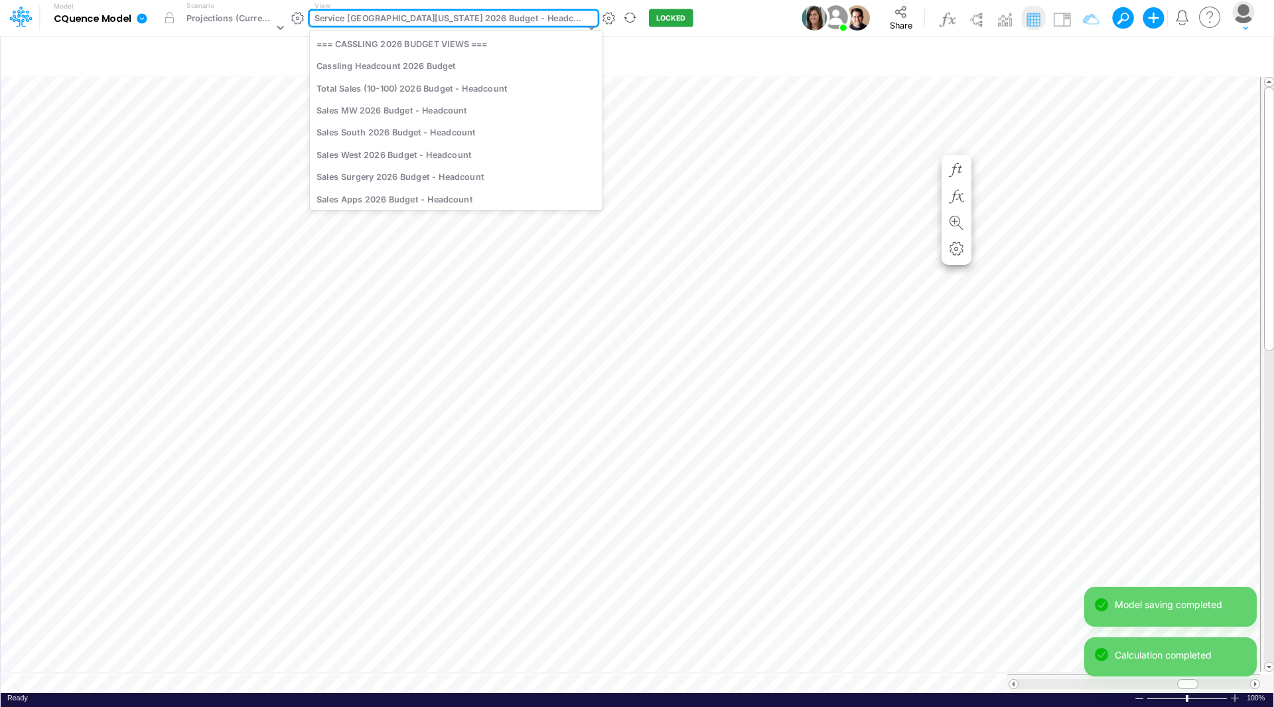
scroll to position [181, 0]
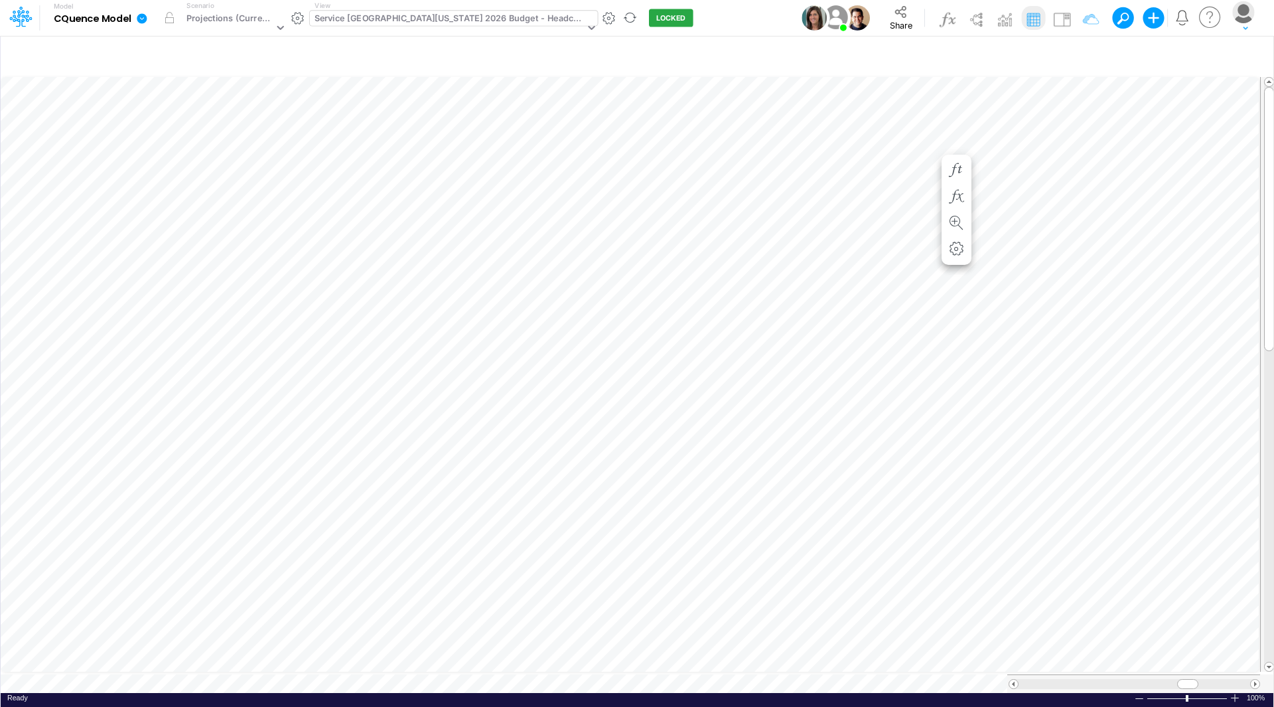
click at [475, 20] on div "Service [GEOGRAPHIC_DATA][US_STATE] 2026 Budget - Headcount" at bounding box center [449, 19] width 270 height 15
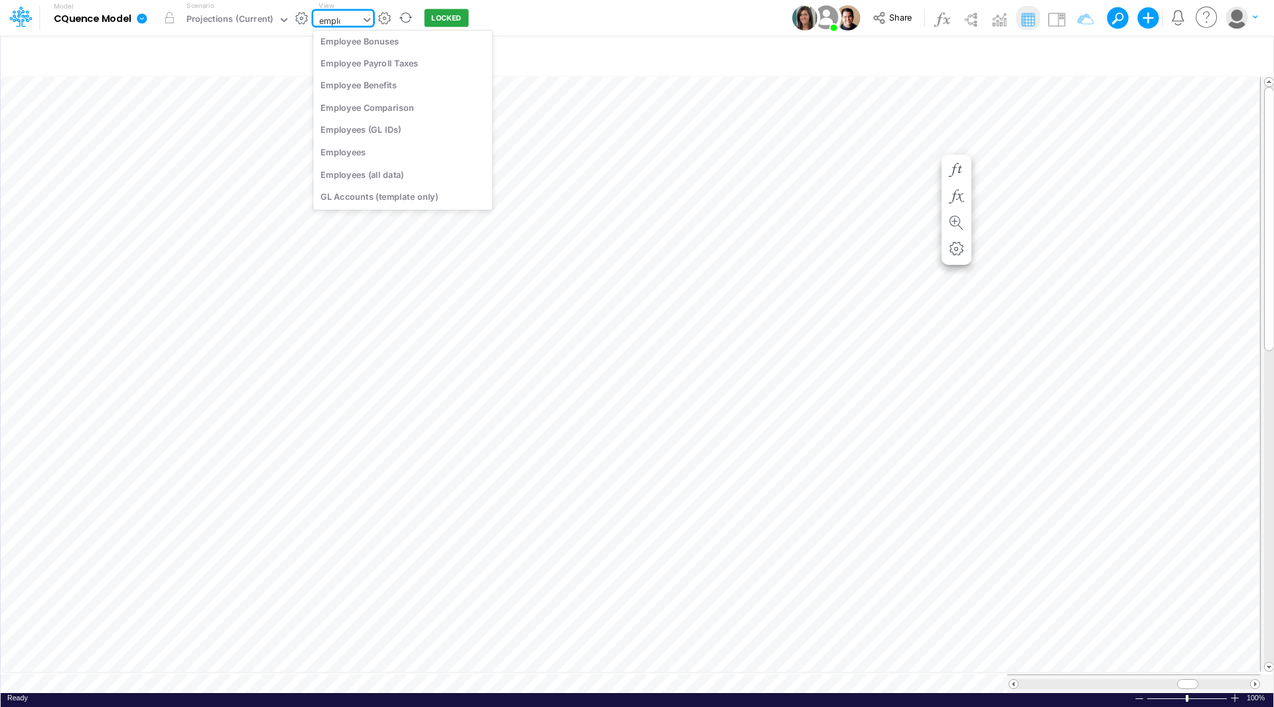
scroll to position [28, 0]
type input "employee"
click at [398, 46] on div "Employee Salaries" at bounding box center [402, 44] width 179 height 22
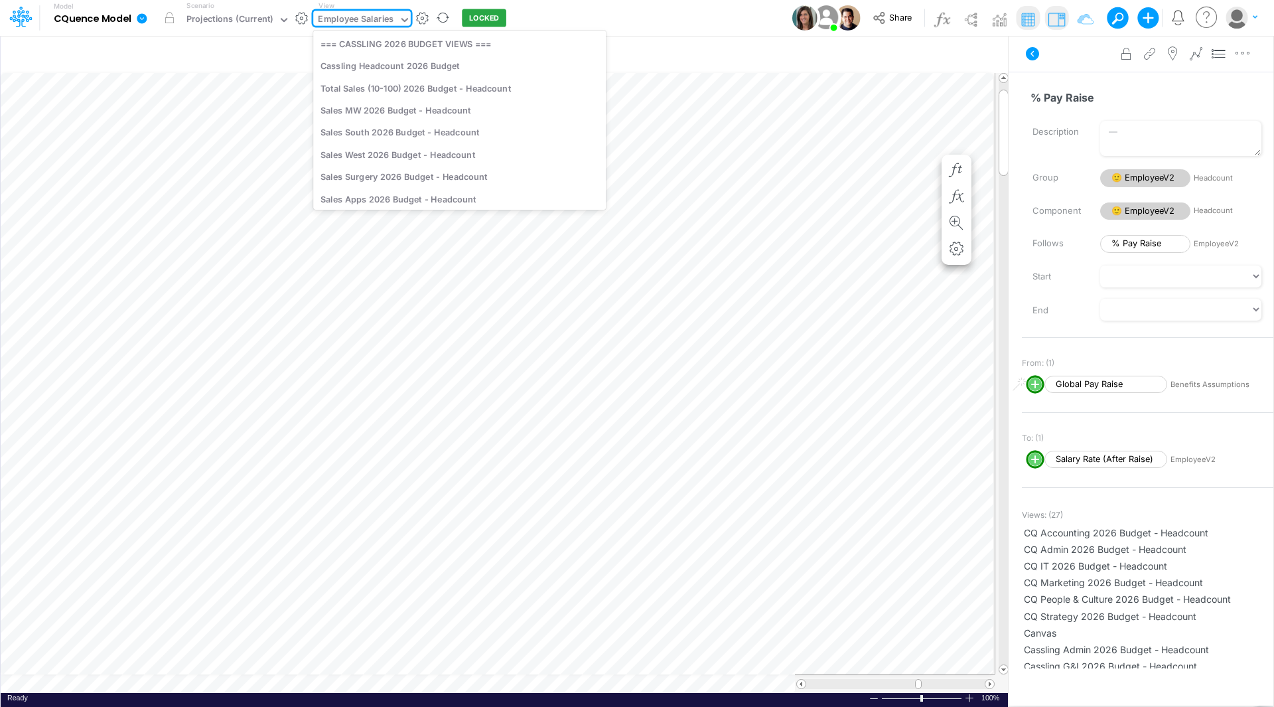
click at [338, 18] on div "Employee Salaries" at bounding box center [356, 20] width 76 height 15
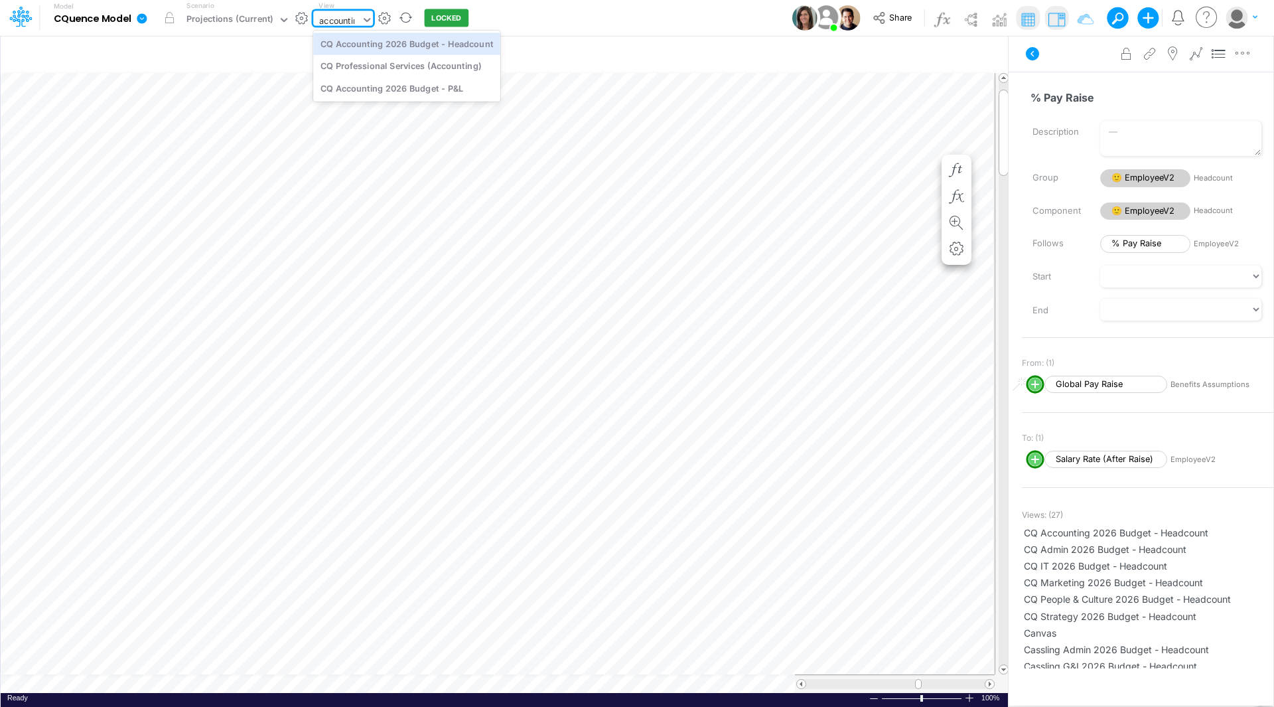
type input "accounting"
click at [363, 43] on div "CQ Accounting 2026 Budget - Headcount" at bounding box center [406, 44] width 187 height 22
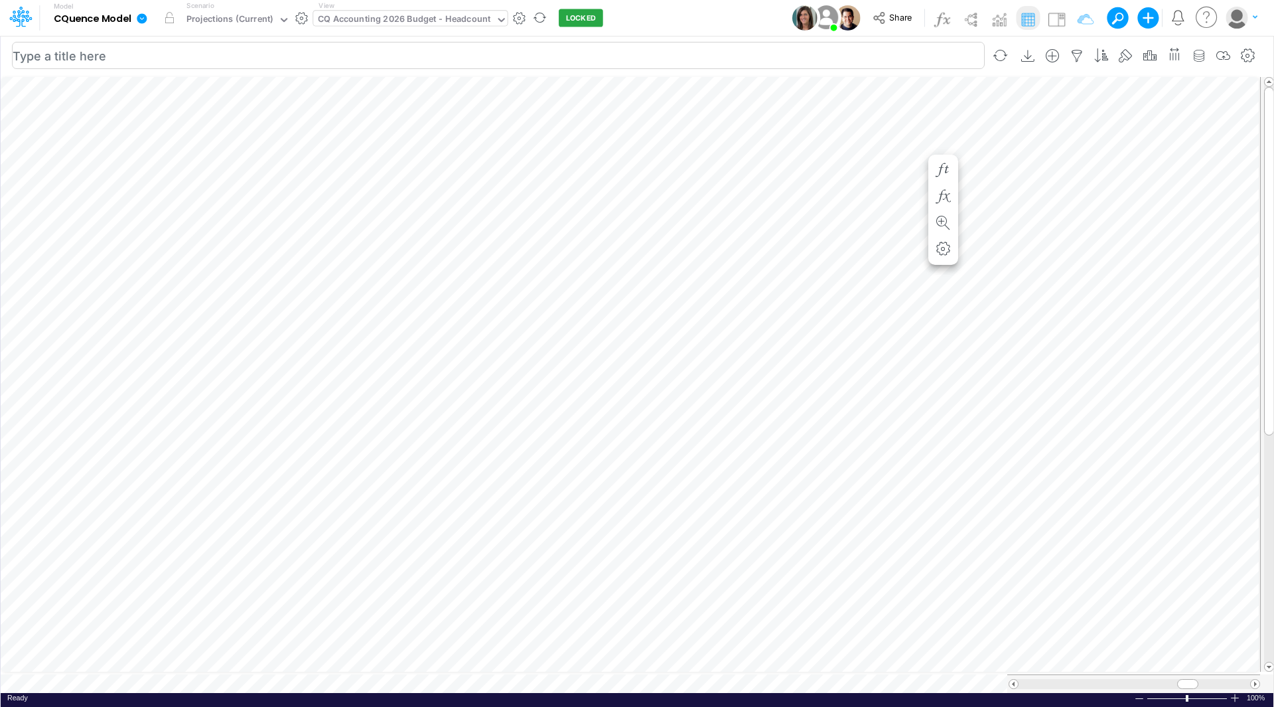
scroll to position [7, 1]
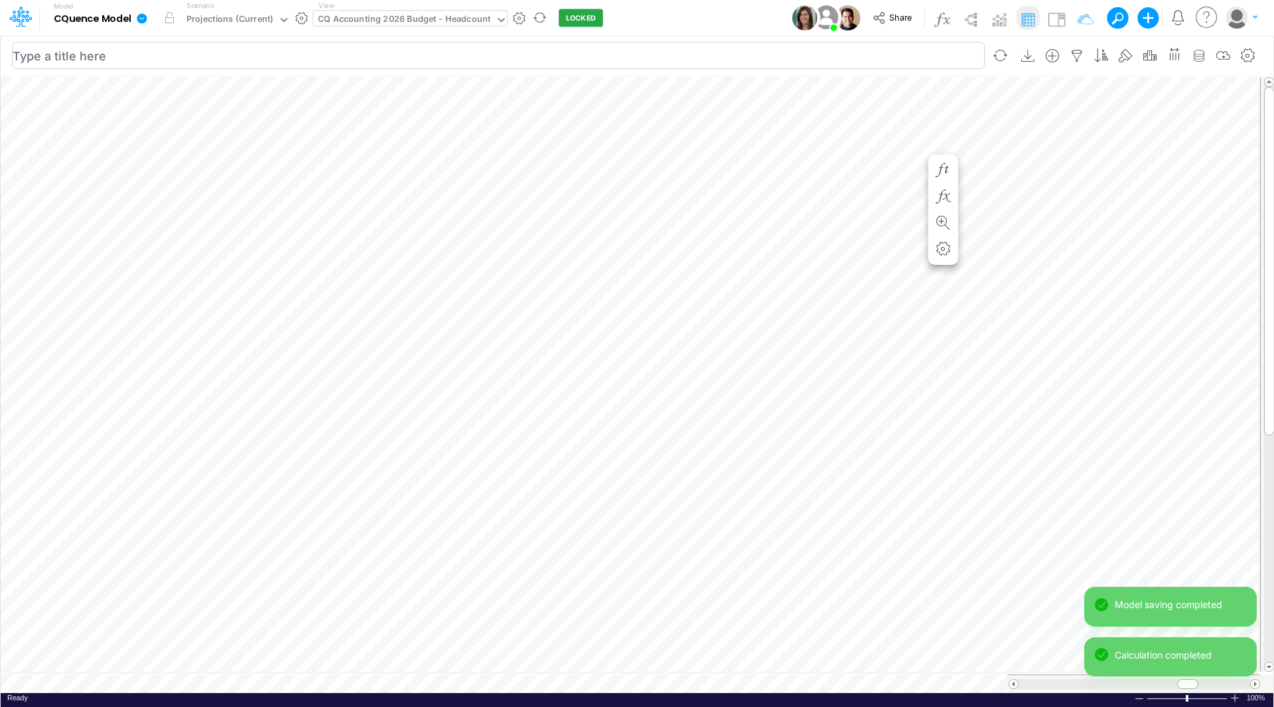
scroll to position [7, 1]
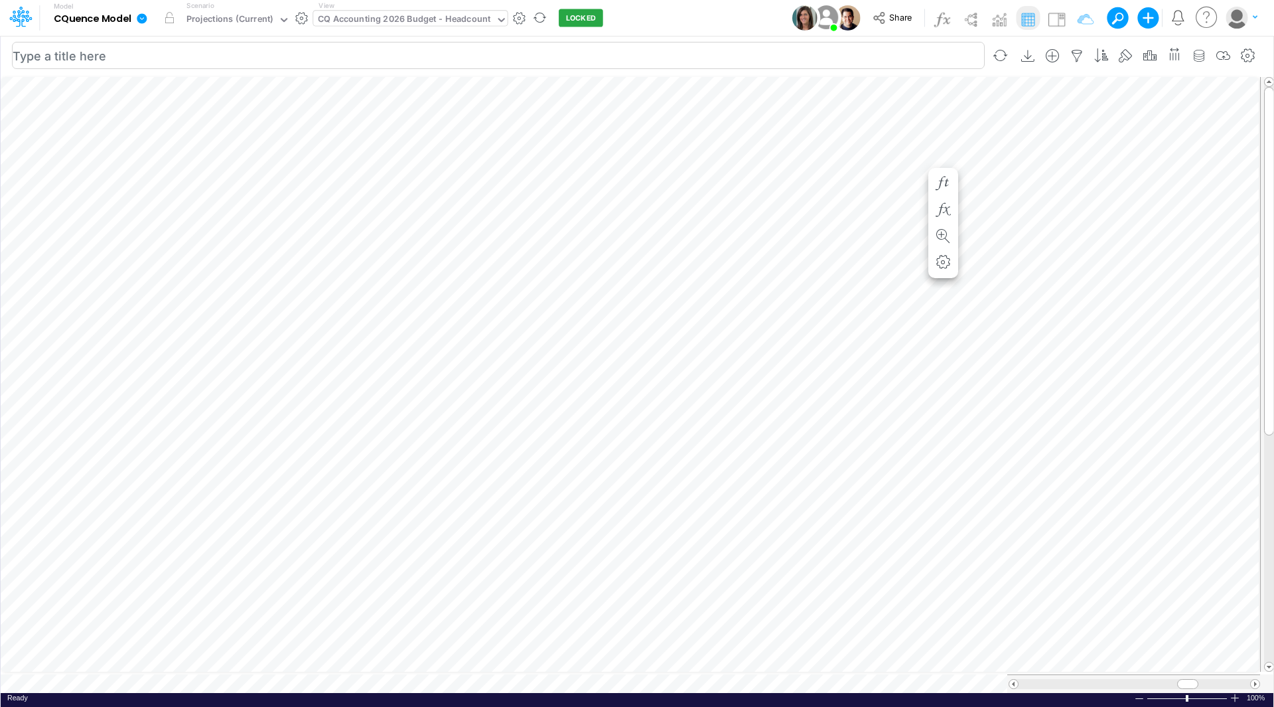
scroll to position [7, 1]
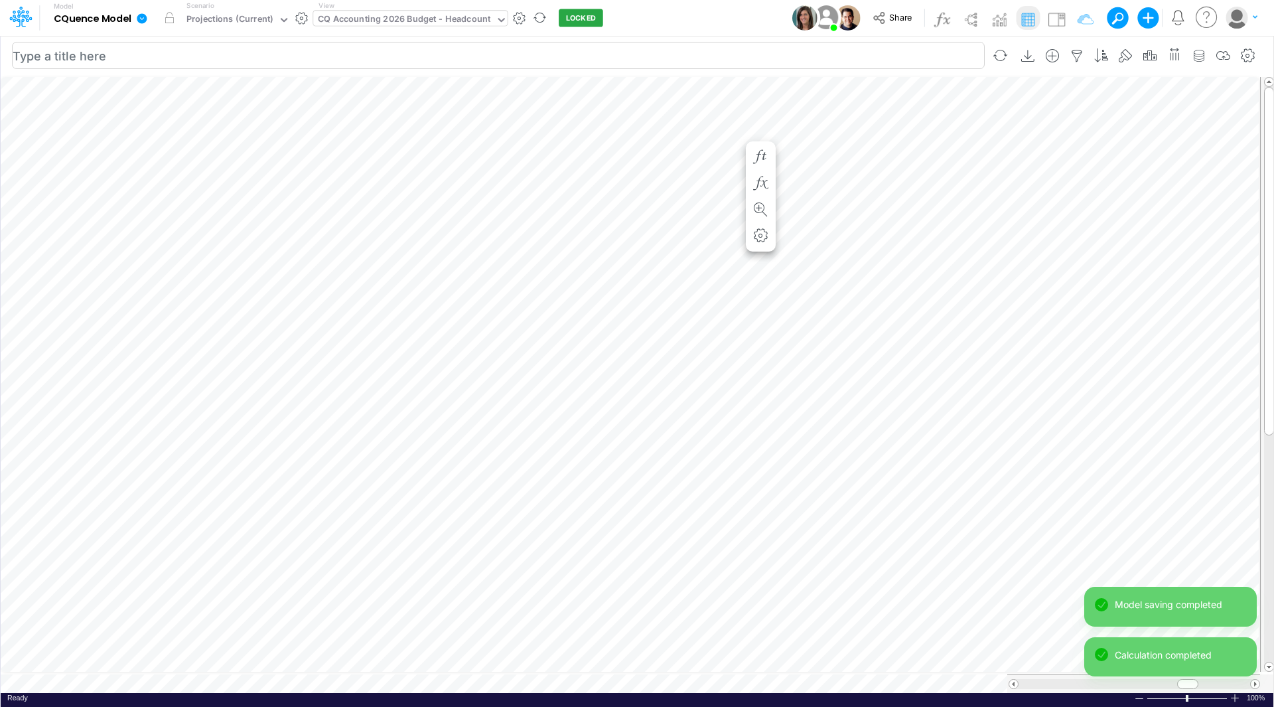
click at [735, 131] on div "Paste Cut Copy AutoFill Apr-26 Jan-23 Feb-23 Mar-23 Apr-23 May-23 Jun-23 [DATE]…" at bounding box center [637, 383] width 1273 height 618
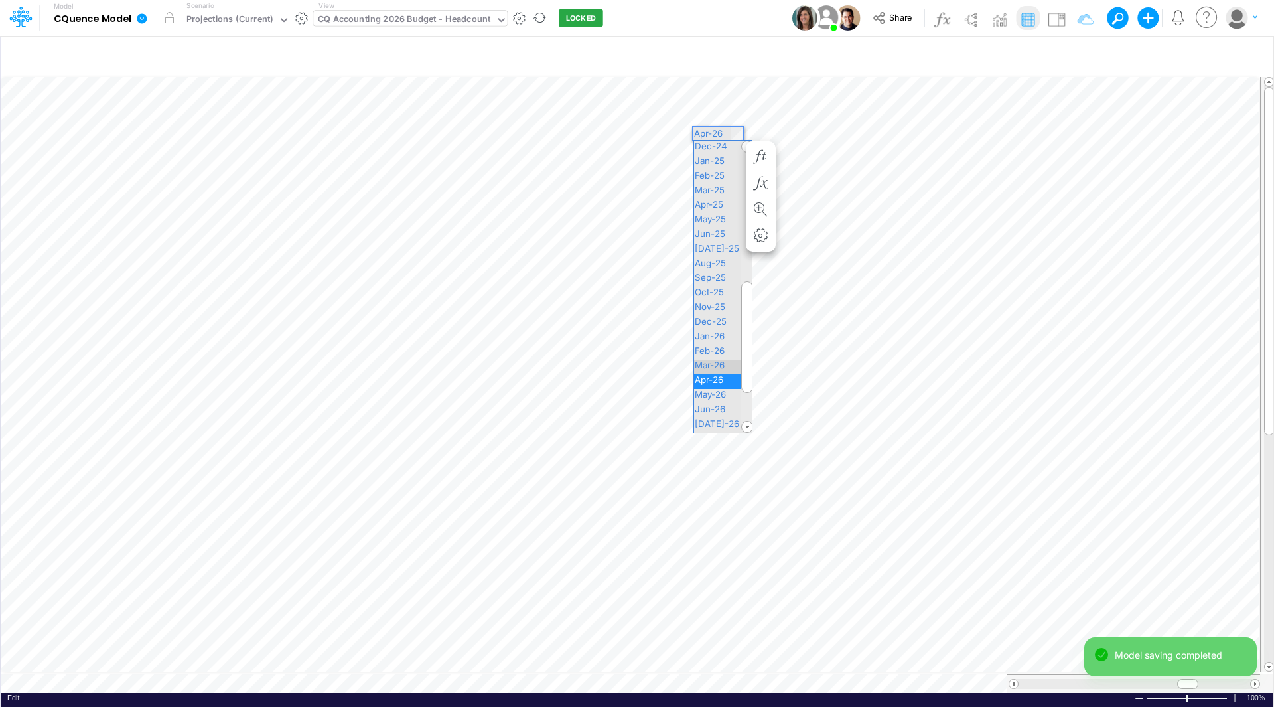
click at [709, 362] on span "Mar-26" at bounding box center [715, 365] width 42 height 11
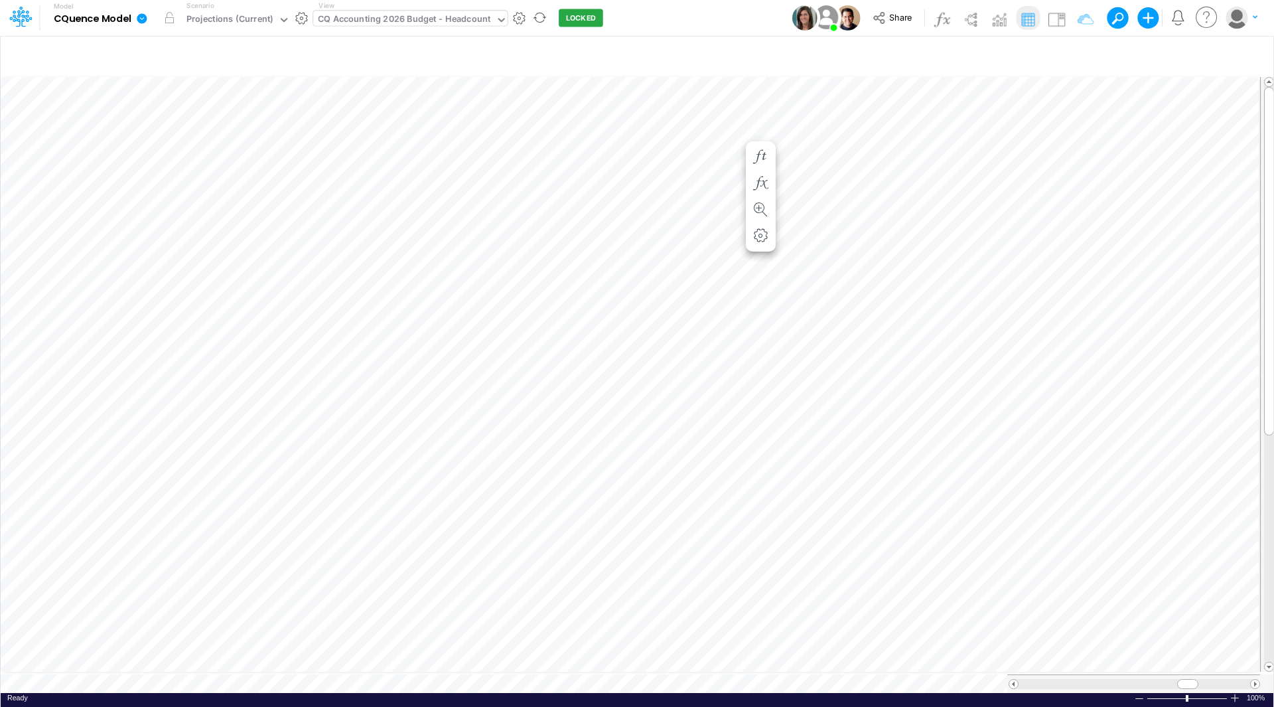
scroll to position [7, 1]
click at [294, 263] on span "Delete selected EmployeeV2" at bounding box center [327, 268] width 122 height 12
click at [1054, 56] on icon "button" at bounding box center [1052, 56] width 20 height 14
click at [961, 109] on p "EmployeeV2" at bounding box center [948, 111] width 60 height 15
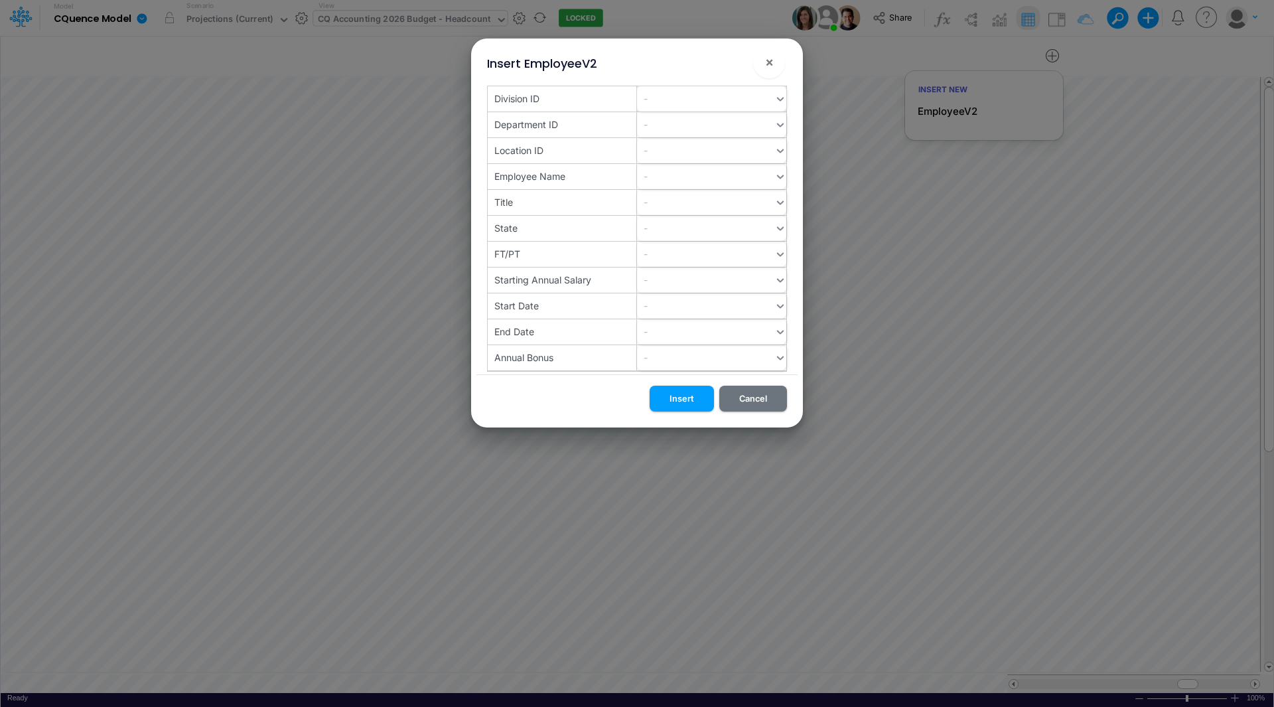
click at [657, 98] on div "-" at bounding box center [705, 99] width 137 height 22
click at [654, 129] on div "20" at bounding box center [711, 131] width 149 height 25
click at [654, 129] on div "-" at bounding box center [705, 124] width 137 height 22
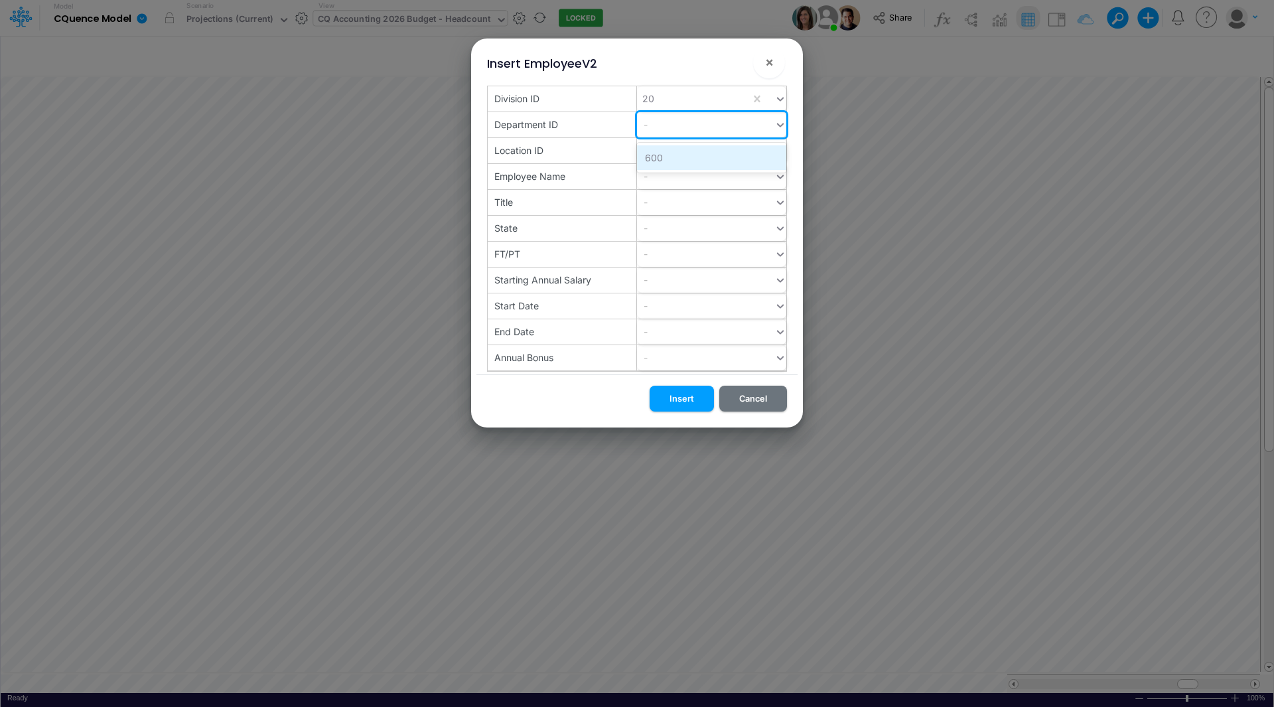
click at [654, 154] on div "600" at bounding box center [711, 157] width 149 height 25
click at [654, 154] on div "-" at bounding box center [705, 150] width 137 height 22
click at [654, 180] on div "100" at bounding box center [711, 183] width 149 height 25
click at [654, 178] on div "-" at bounding box center [705, 176] width 137 height 22
click at [652, 173] on div "-" at bounding box center [705, 176] width 137 height 22
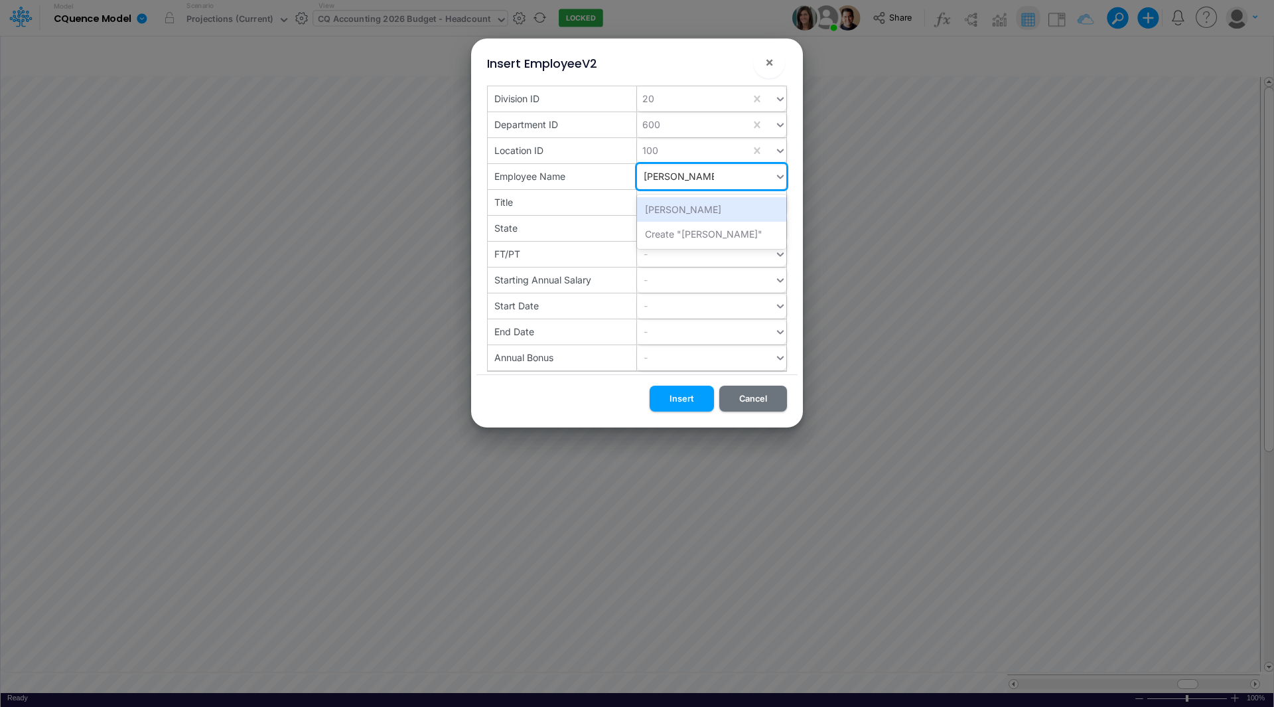
type input "[PERSON_NAME]"
click at [667, 200] on div "-" at bounding box center [705, 202] width 137 height 22
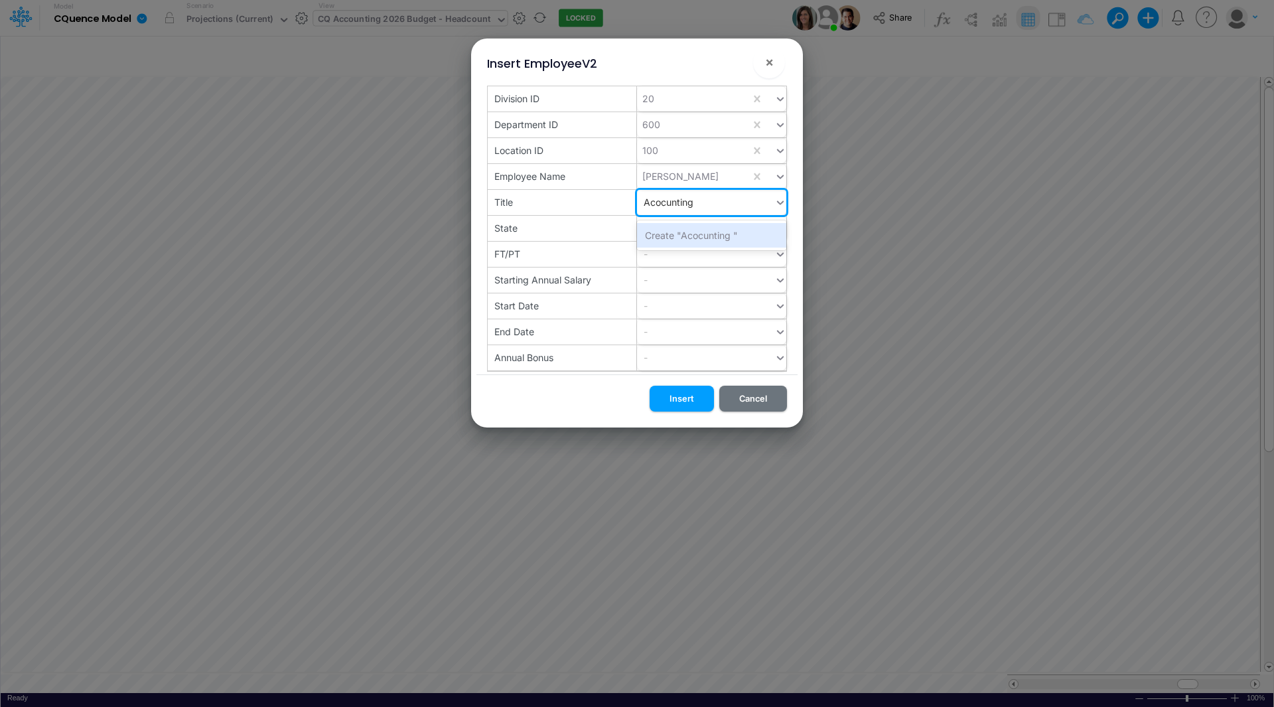
type input "Acocunting"
drag, startPoint x: 707, startPoint y: 201, endPoint x: 617, endPoint y: 197, distance: 89.7
click at [614, 196] on div "Title 0 results available. Select is focused ,type to refine list, press Down t…" at bounding box center [637, 203] width 299 height 26
type input "Staff Accountant"
click at [684, 227] on div "-" at bounding box center [705, 228] width 137 height 22
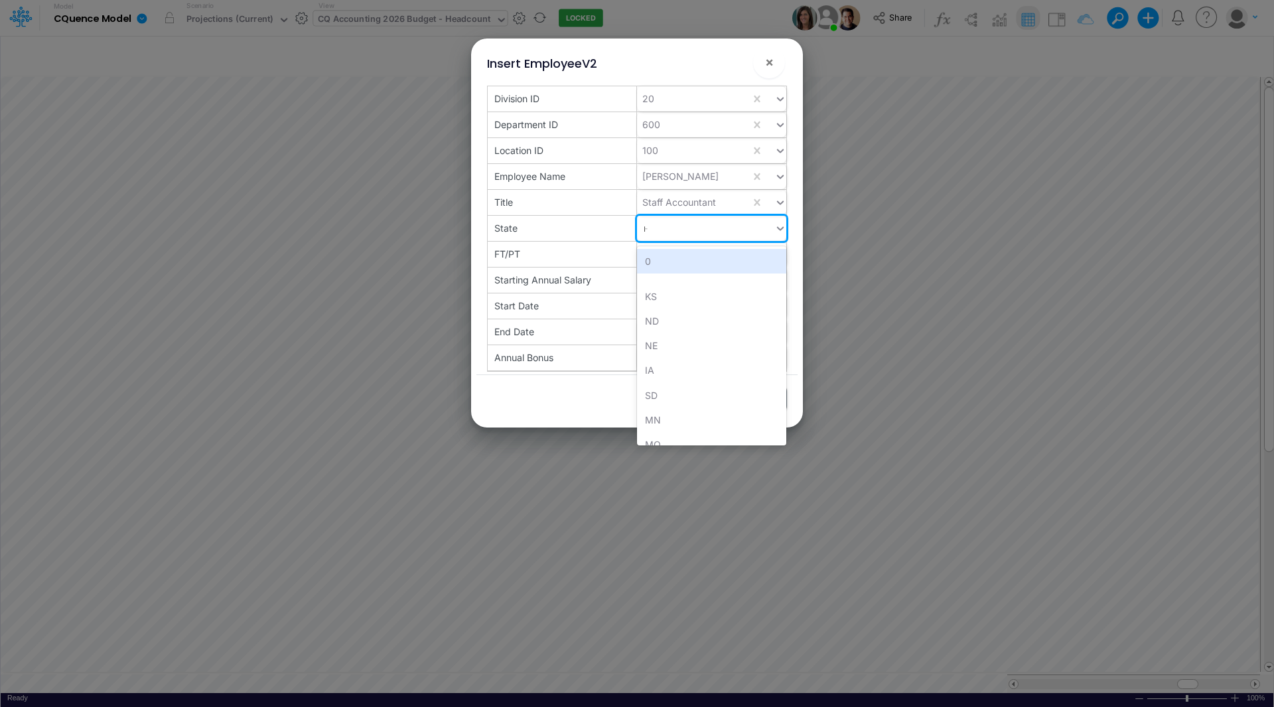
type input "ne"
click at [649, 256] on div "NE" at bounding box center [711, 261] width 149 height 25
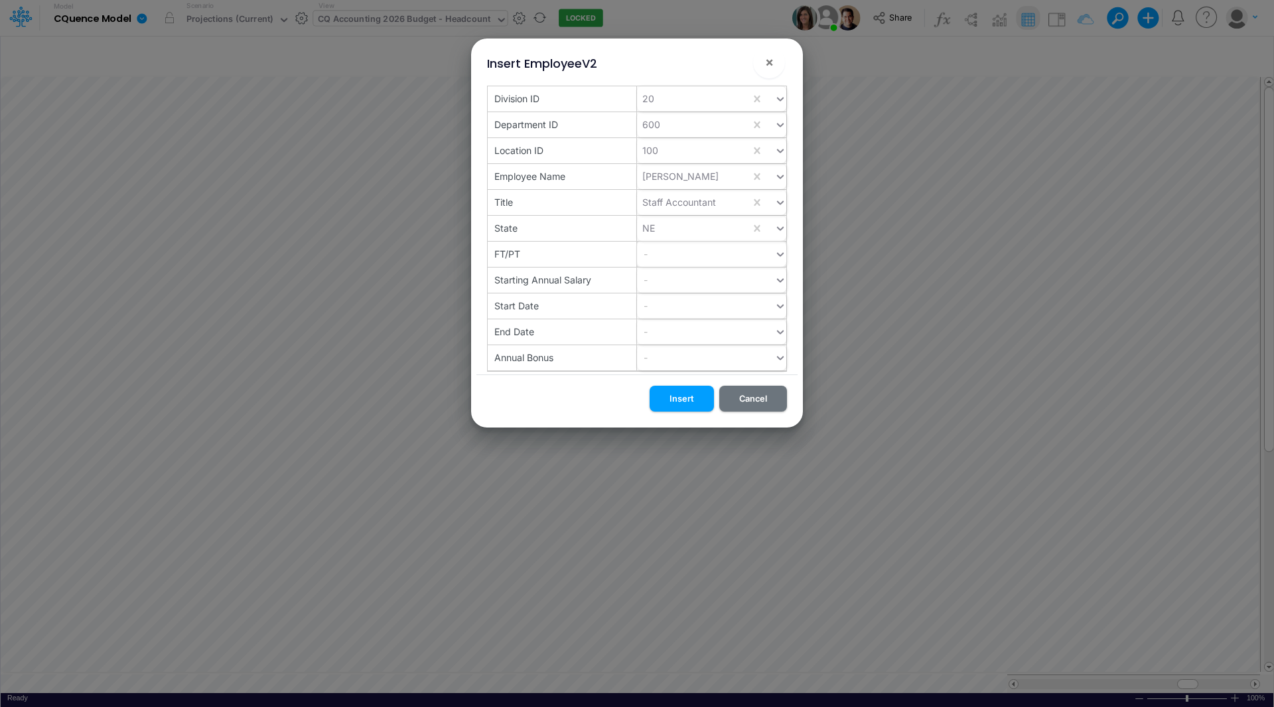
click at [659, 251] on div "-" at bounding box center [705, 254] width 137 height 22
click at [660, 283] on div "-" at bounding box center [705, 280] width 137 height 22
type input "67000"
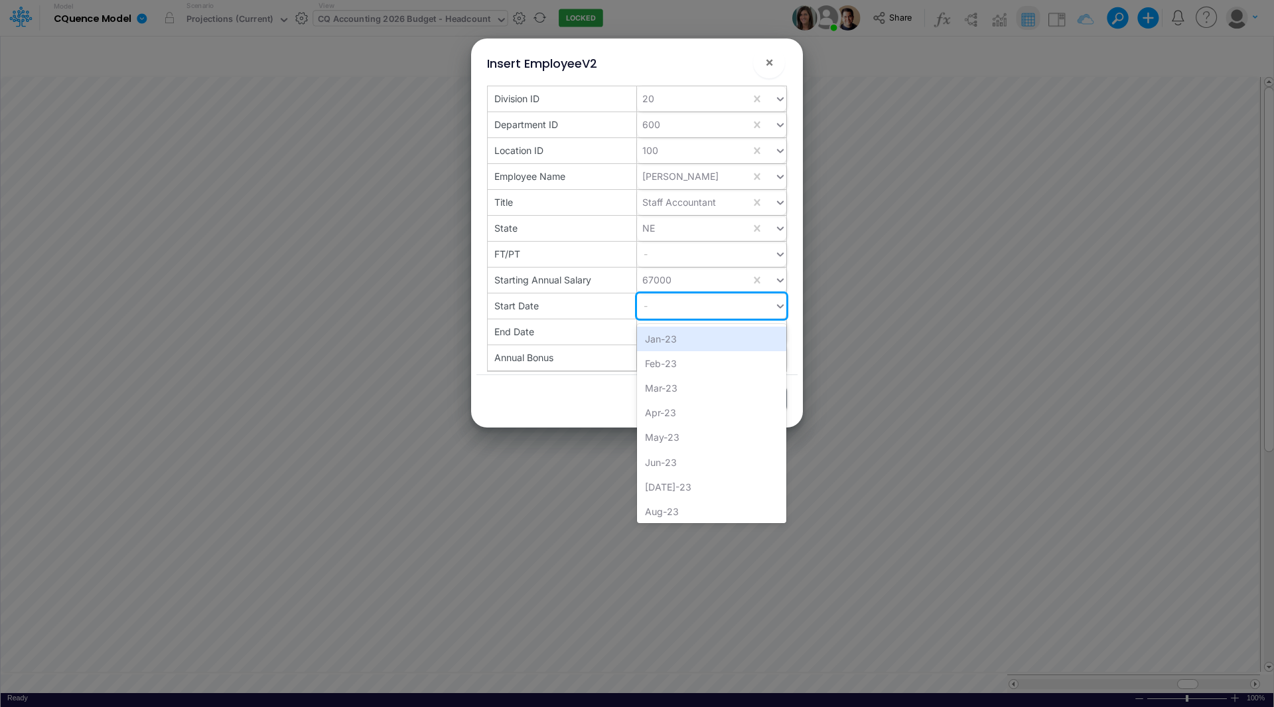
click at [660, 309] on div "-" at bounding box center [705, 306] width 137 height 22
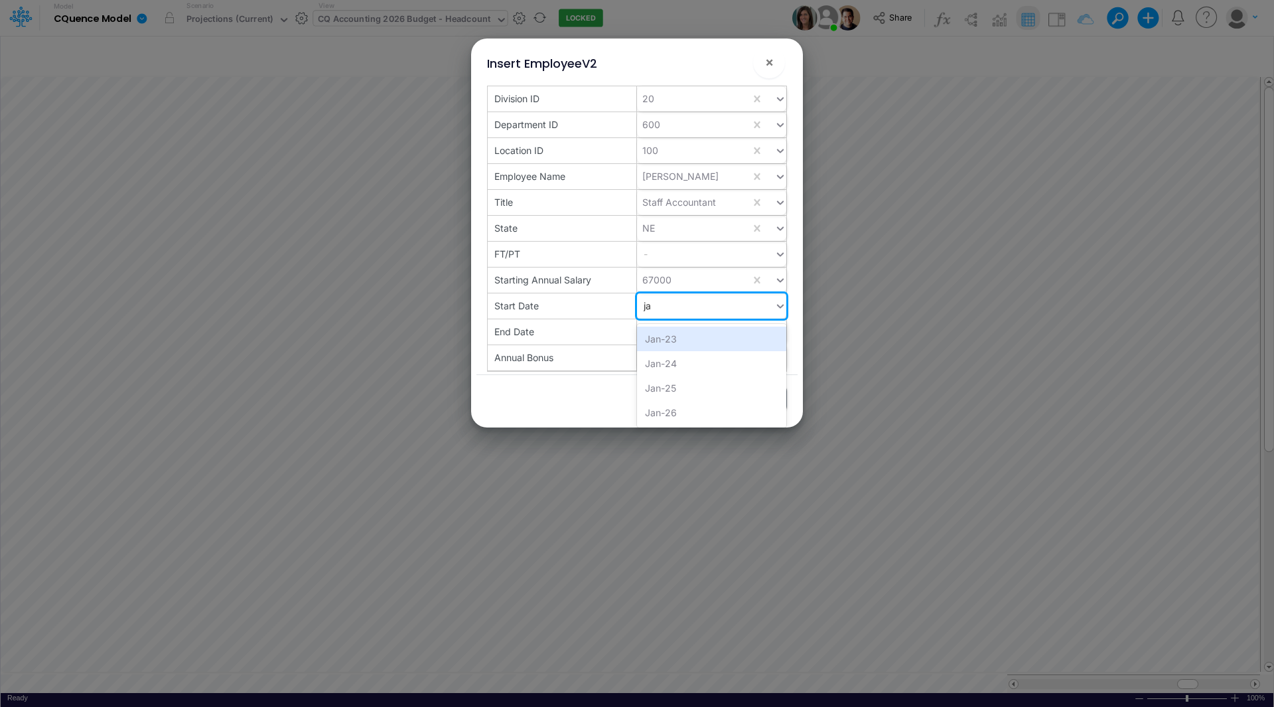
type input "jan"
click at [667, 410] on div "Jan-26" at bounding box center [711, 412] width 149 height 25
click at [673, 332] on div "-" at bounding box center [705, 331] width 137 height 22
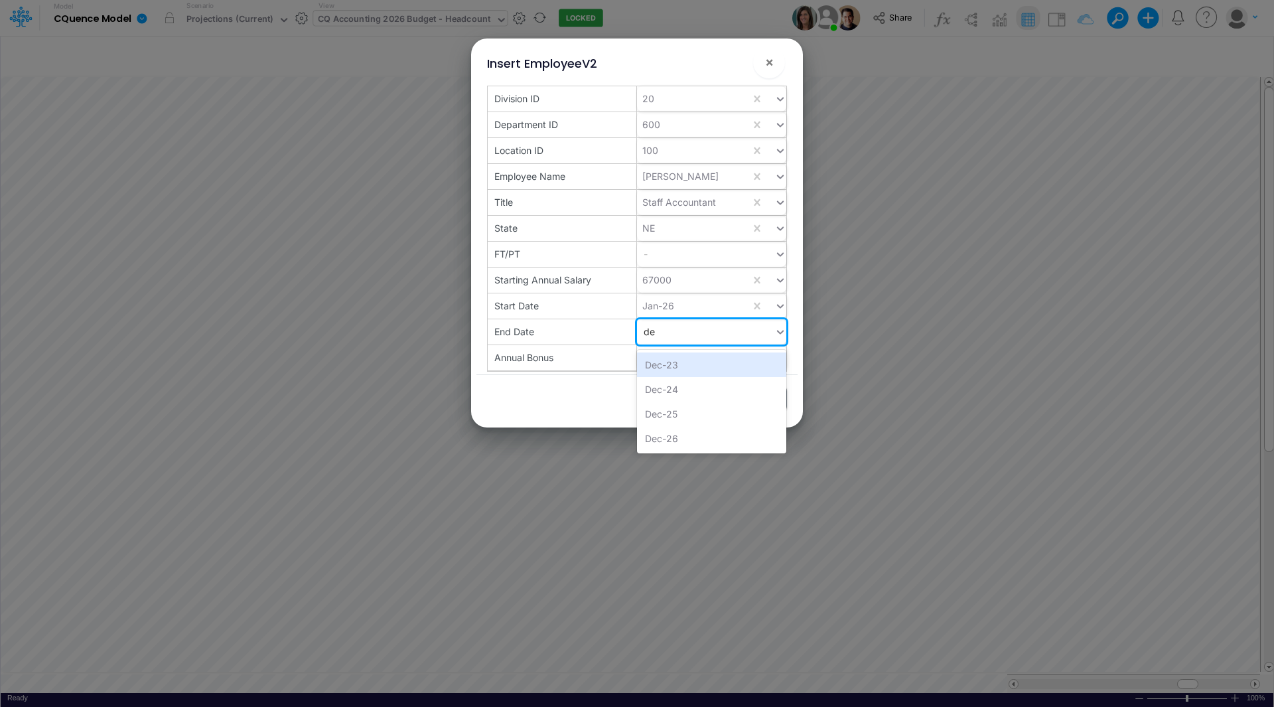
type input "dec"
click at [663, 437] on div "Dec-26" at bounding box center [711, 438] width 149 height 25
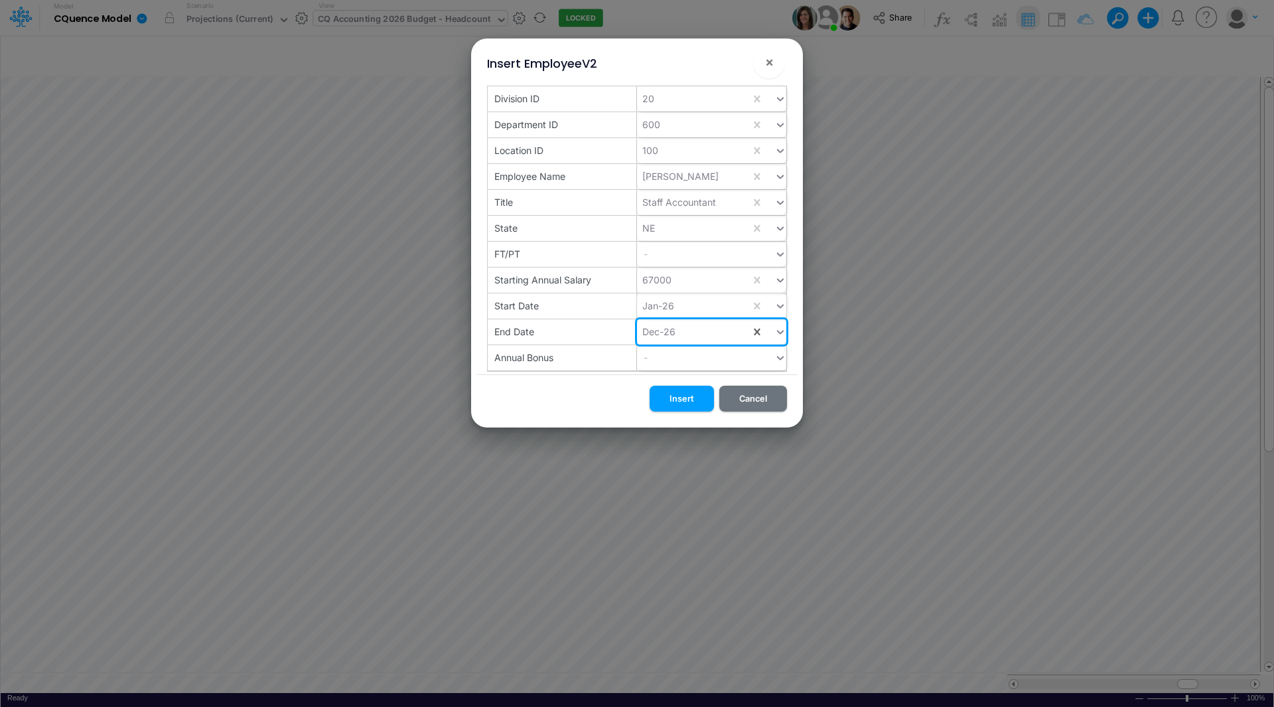
click at [677, 303] on input "text" at bounding box center [677, 306] width 1 height 14
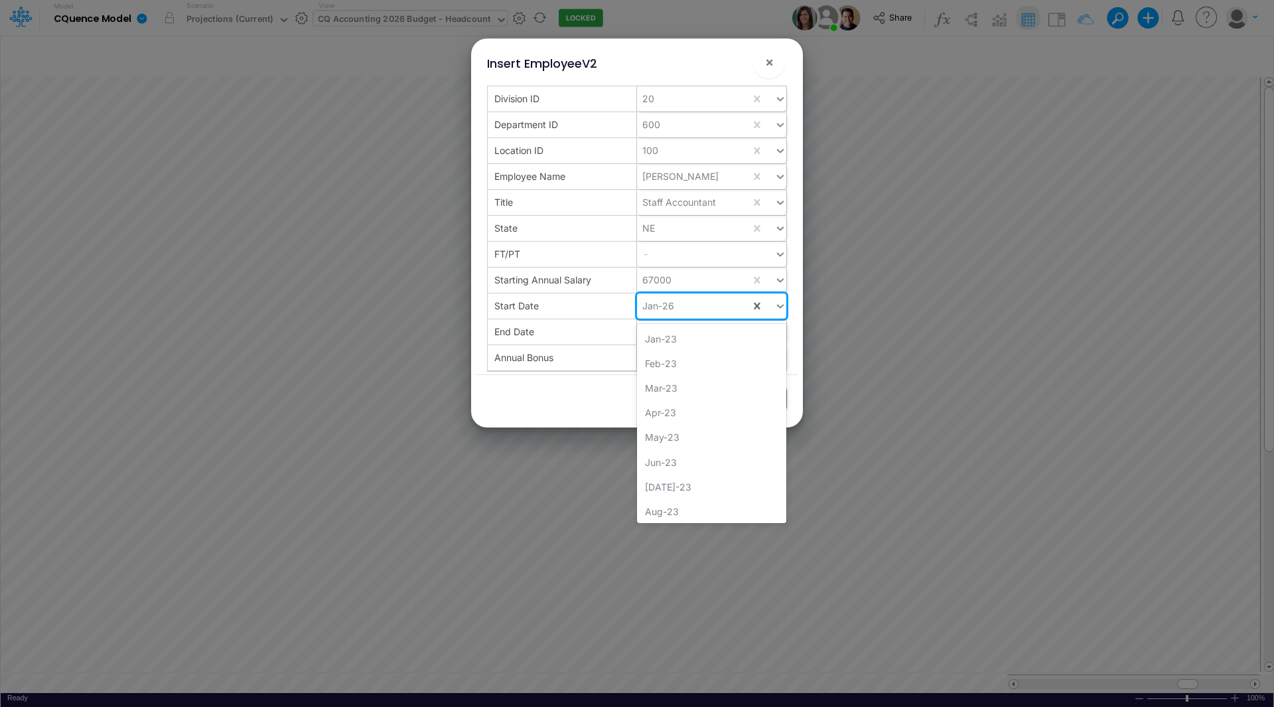
scroll to position [723, 0]
drag, startPoint x: 677, startPoint y: 303, endPoint x: 612, endPoint y: 295, distance: 65.4
click at [612, 295] on div "Start Date option Jan-26, selected. option Jan-26 focused, 37 of 48. 48 results…" at bounding box center [637, 306] width 299 height 26
type input "jan"
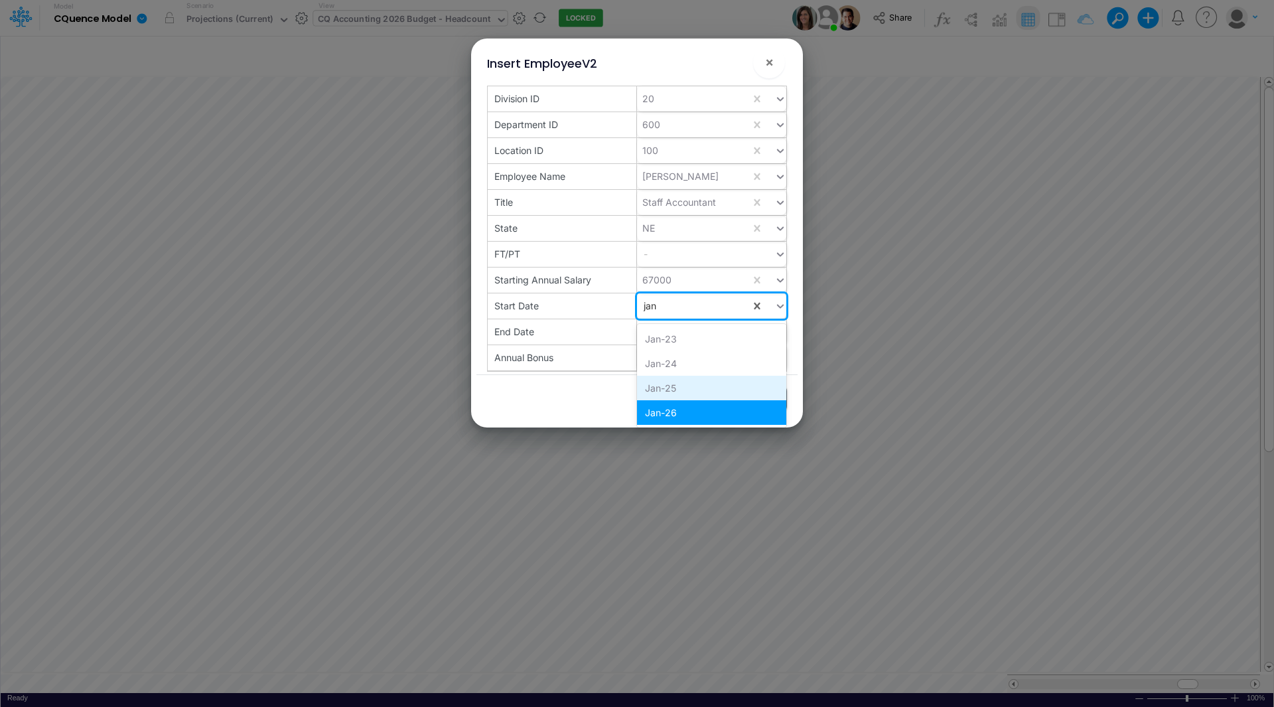
click at [660, 388] on div "Jan-25" at bounding box center [711, 388] width 149 height 25
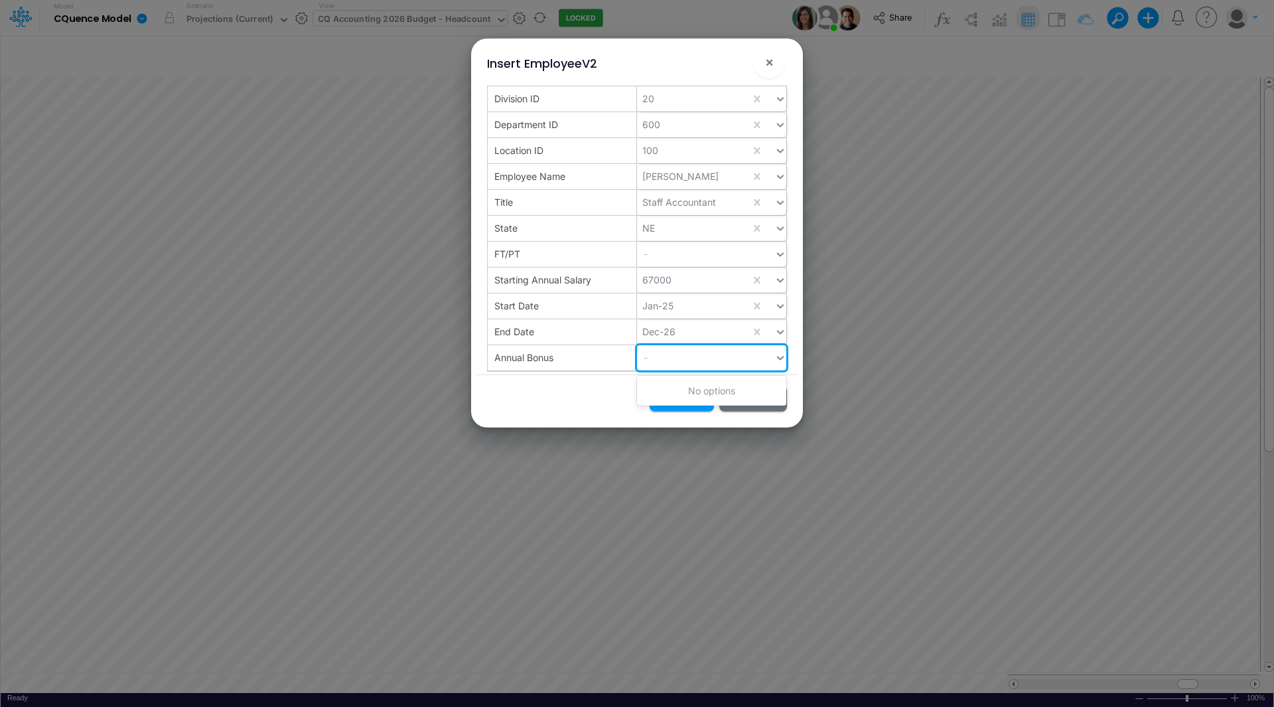
click at [666, 358] on div "-" at bounding box center [705, 357] width 137 height 22
type input "5000"
click at [685, 390] on div "Create "5000"" at bounding box center [711, 390] width 149 height 25
click at [683, 398] on button "Insert" at bounding box center [682, 398] width 64 height 26
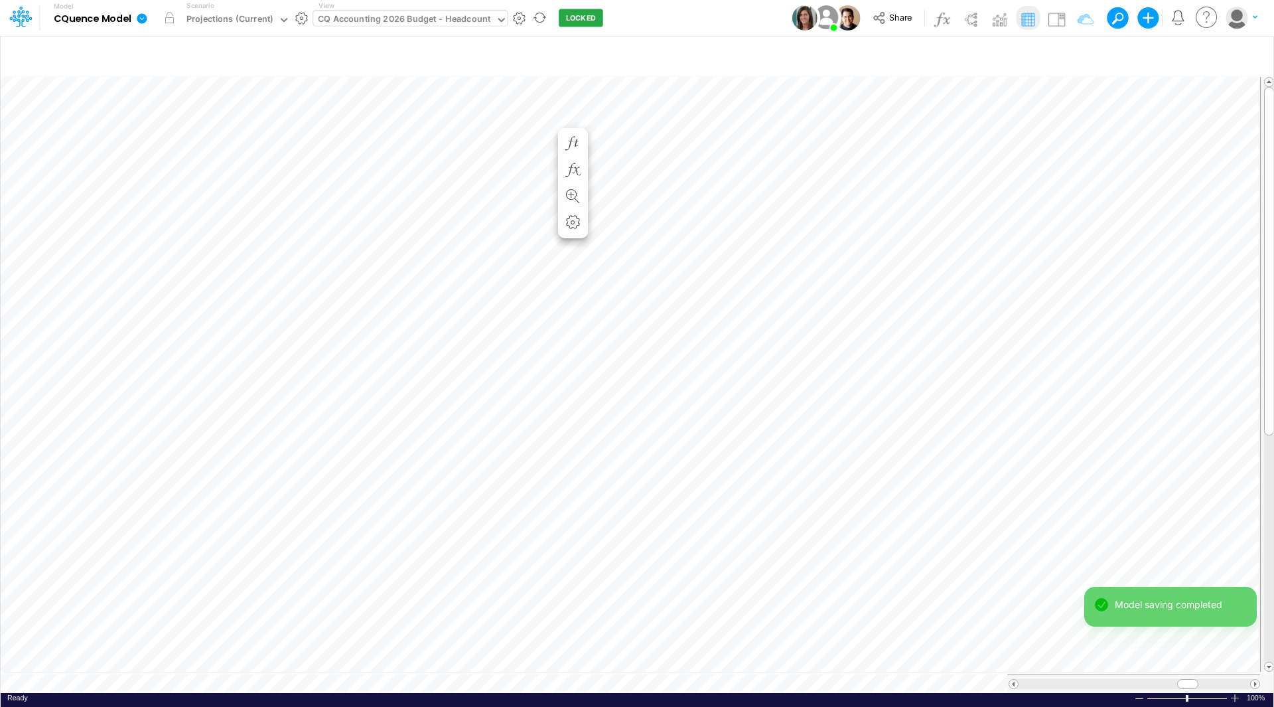
scroll to position [7, 1]
click at [427, 13] on div "CQ Accounting 2026 Budget - Headcount" at bounding box center [404, 20] width 173 height 15
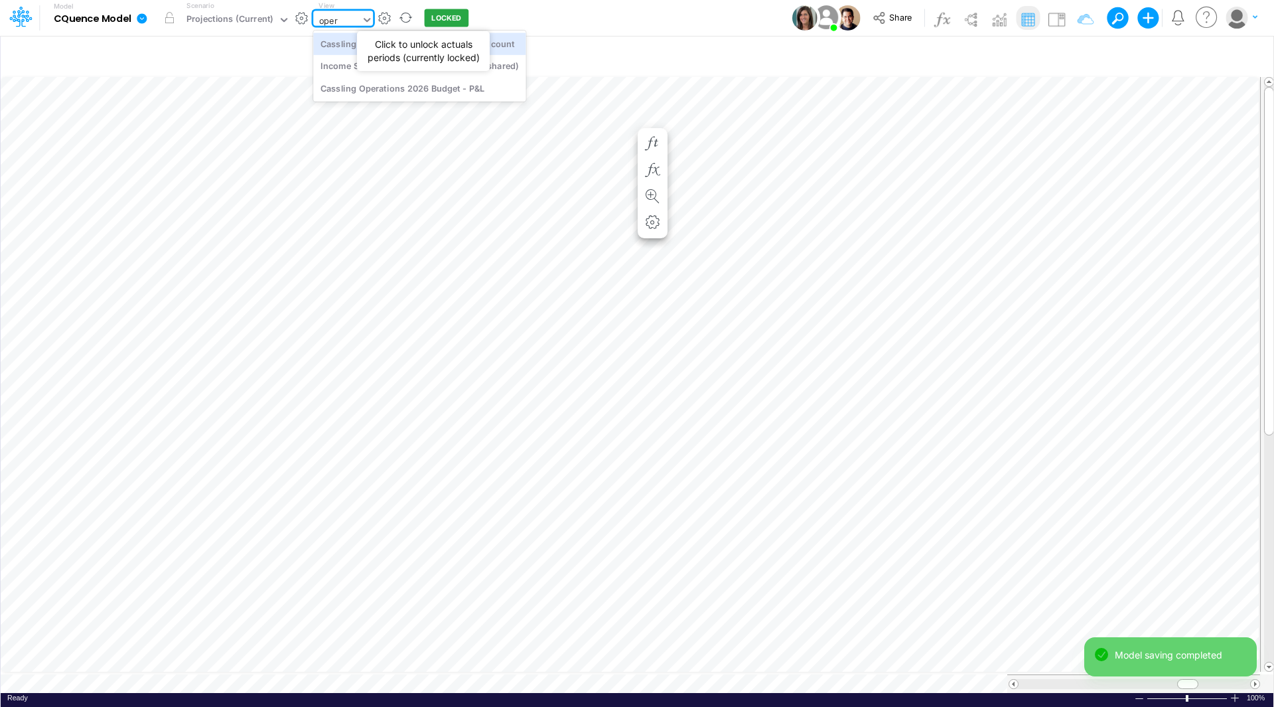
type input "opera"
click at [443, 46] on div "Cassling Operations 2026 Budget - Headcount" at bounding box center [419, 44] width 212 height 22
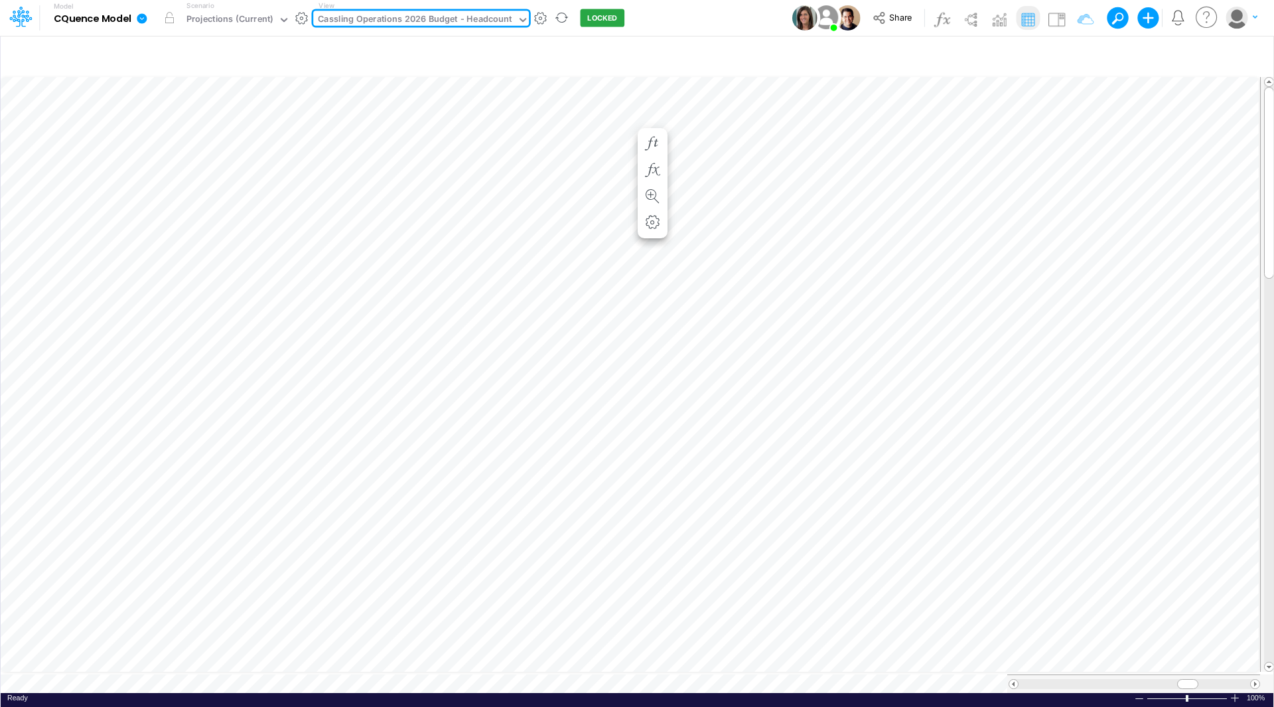
click at [447, 18] on div "Cassling Operations 2026 Budget - Headcount" at bounding box center [415, 20] width 194 height 15
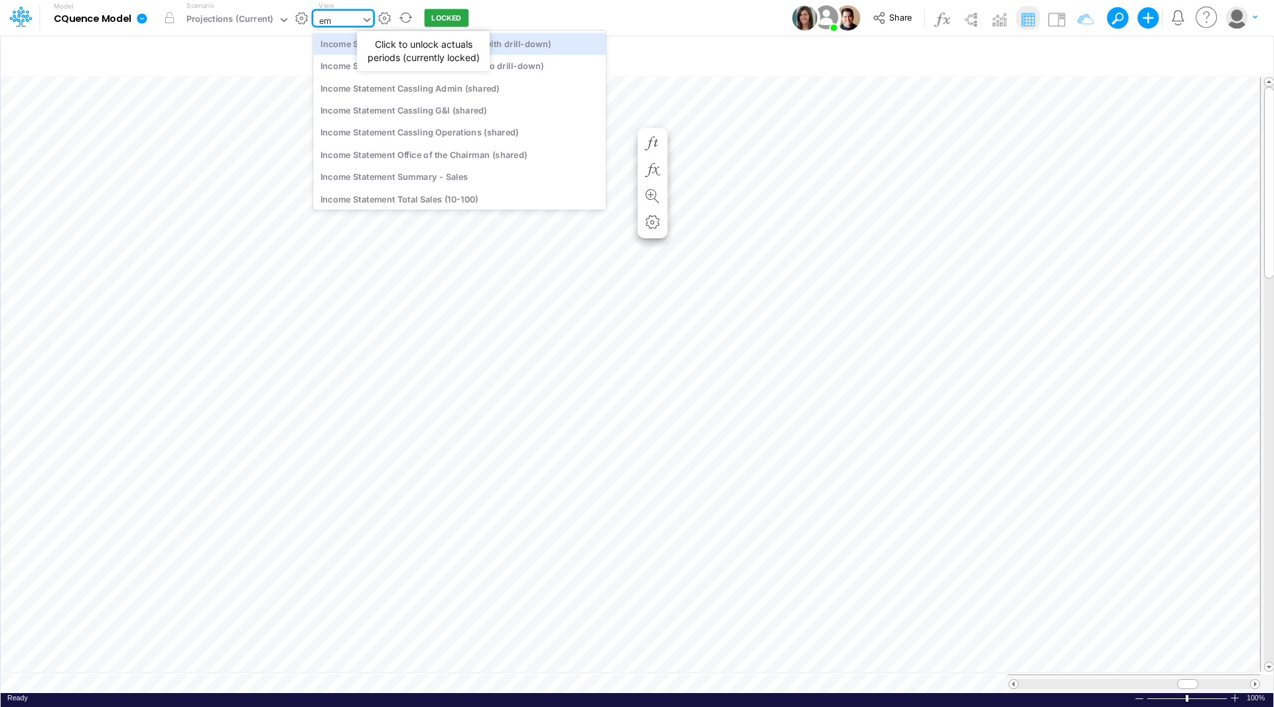
type input "e"
type input "t"
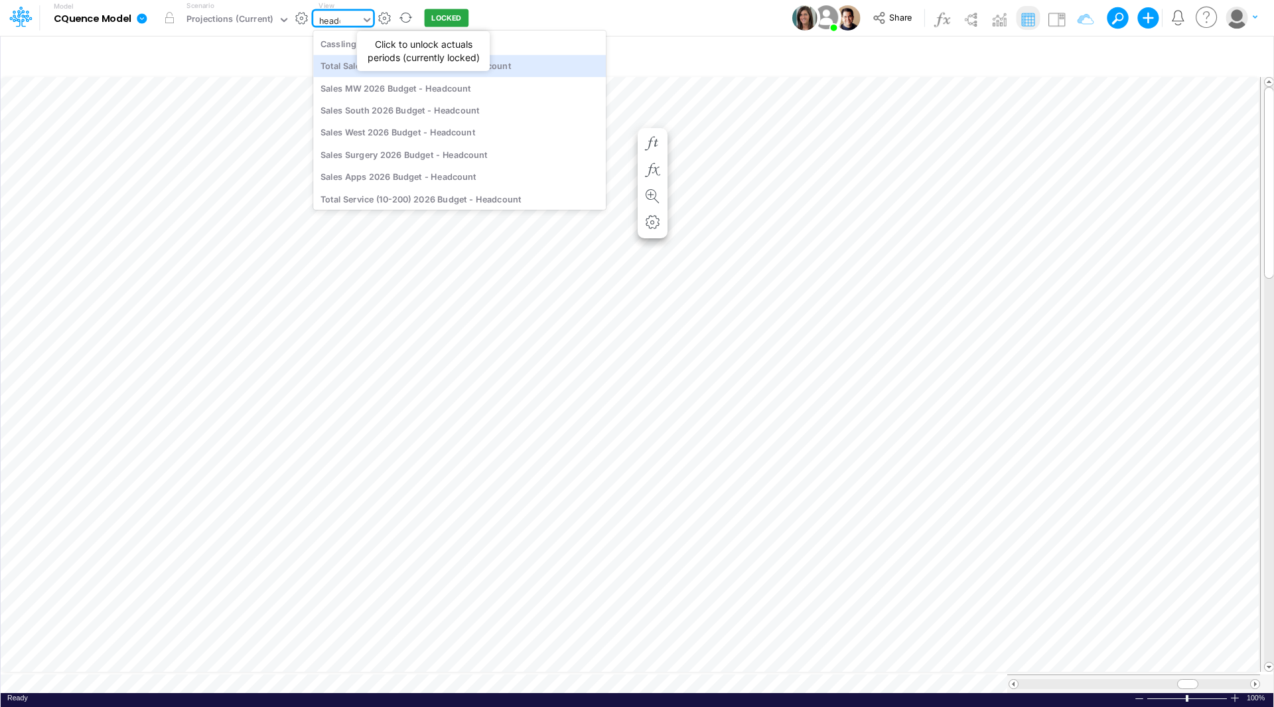
type input "headco"
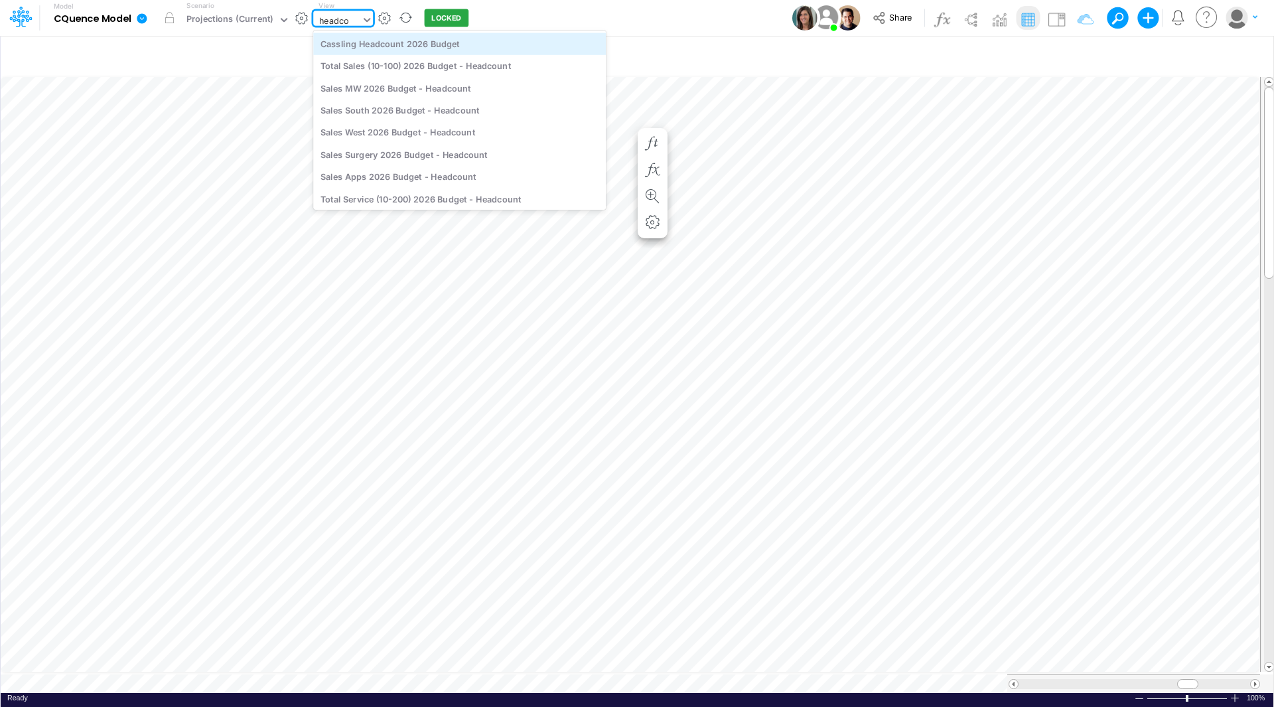
click at [423, 44] on div "Cassling Headcount 2026 Budget" at bounding box center [459, 44] width 293 height 22
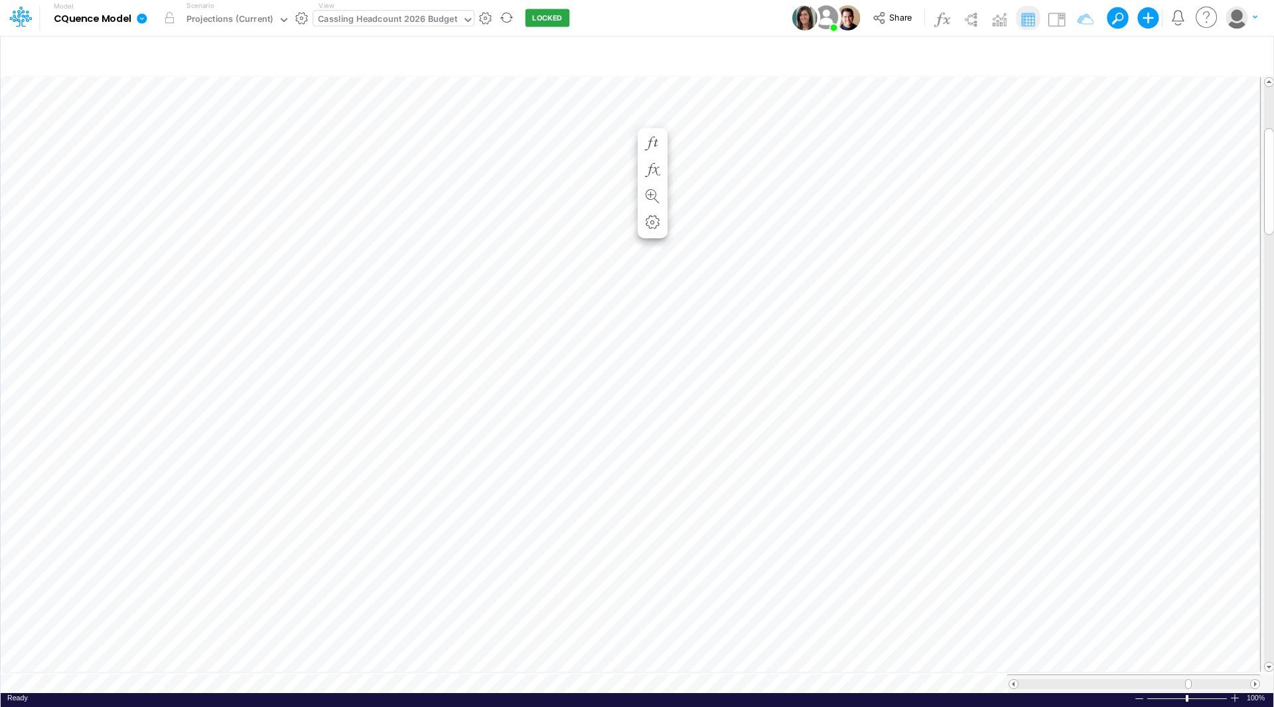
scroll to position [7, 1]
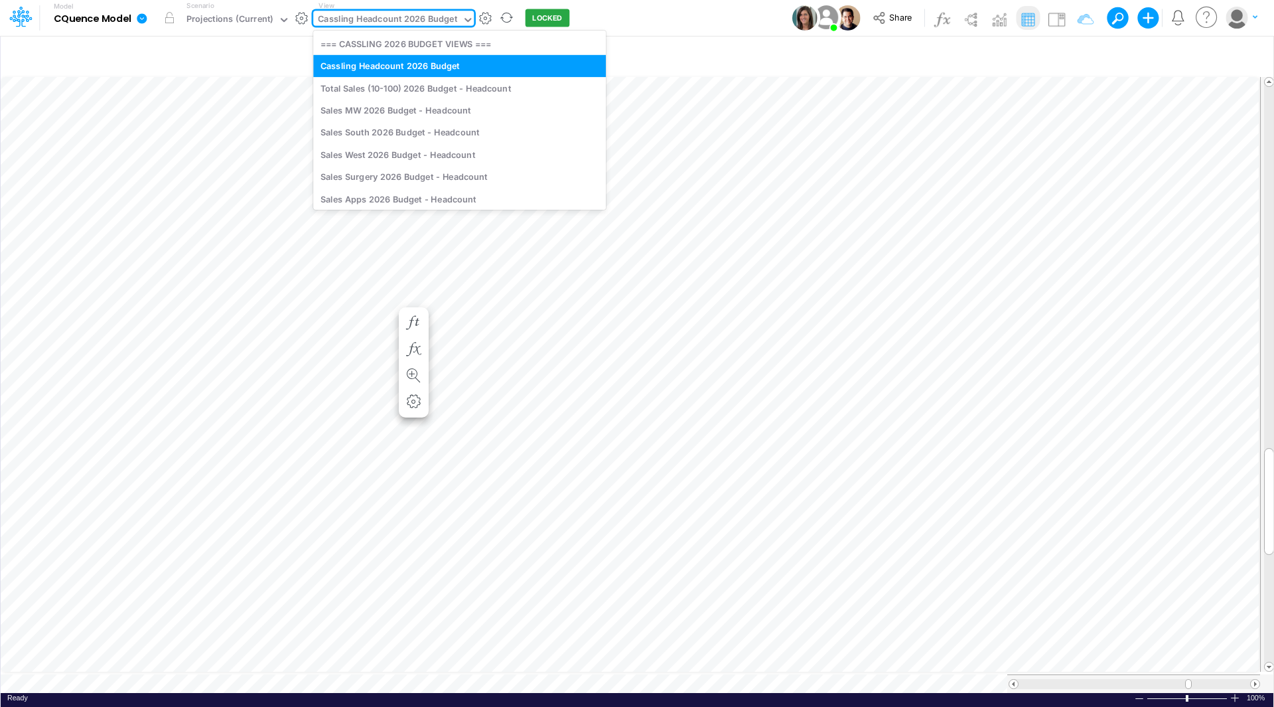
click at [359, 18] on div "Cassling Headcount 2026 Budget" at bounding box center [387, 20] width 139 height 15
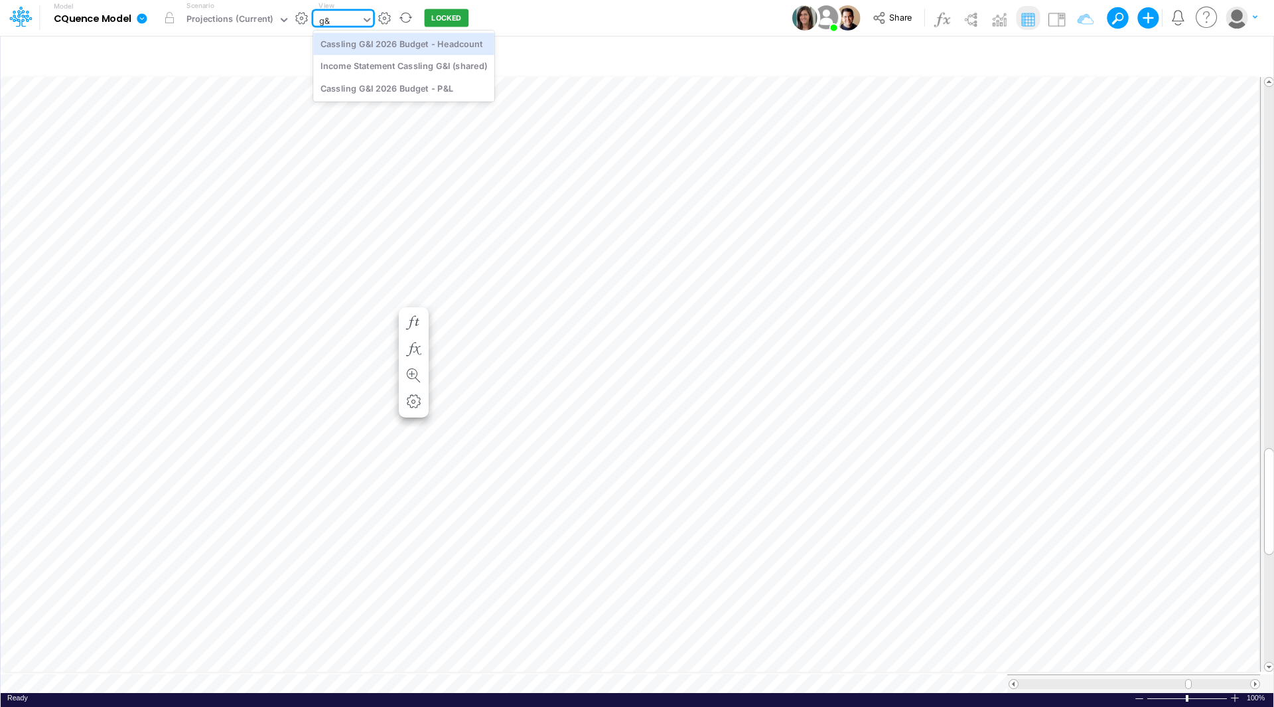
type input "g&I"
click at [370, 37] on div "Cassling G&I 2026 Budget - Headcount" at bounding box center [403, 44] width 181 height 22
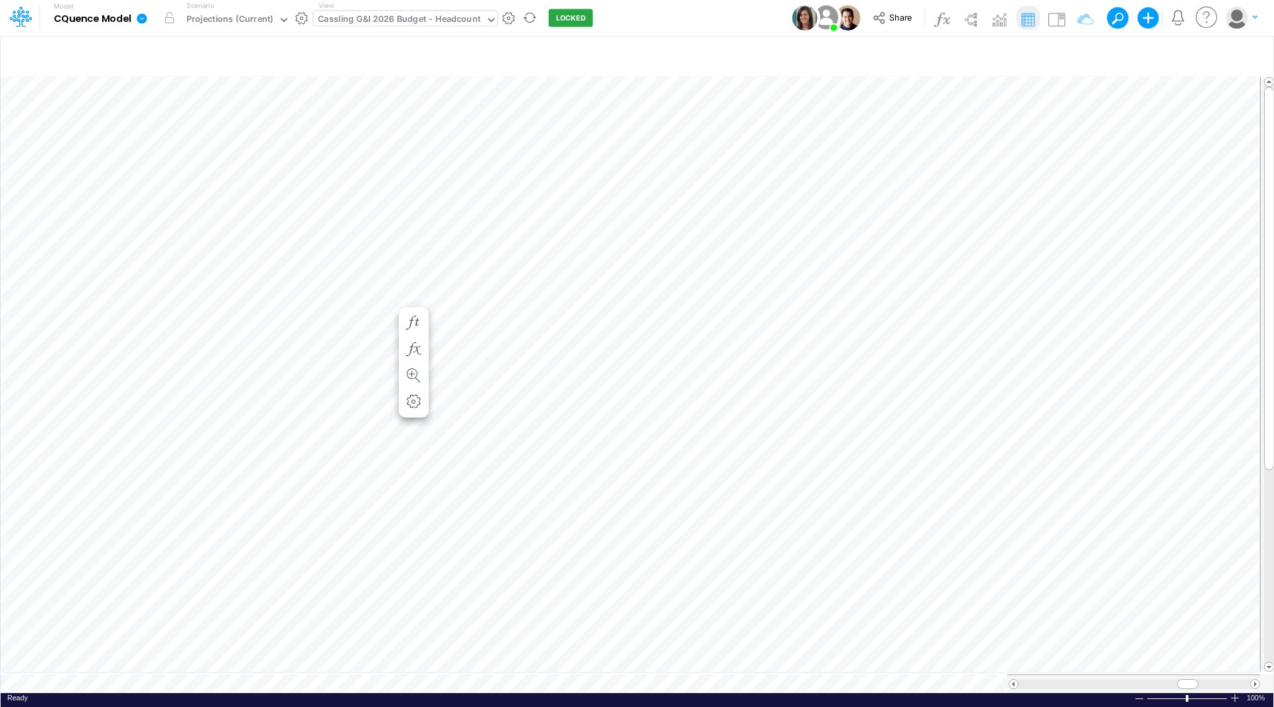
scroll to position [7, 1]
click at [325, 240] on span "Delete selected EmployeeV2" at bounding box center [370, 243] width 122 height 12
